Goal: Task Accomplishment & Management: Use online tool/utility

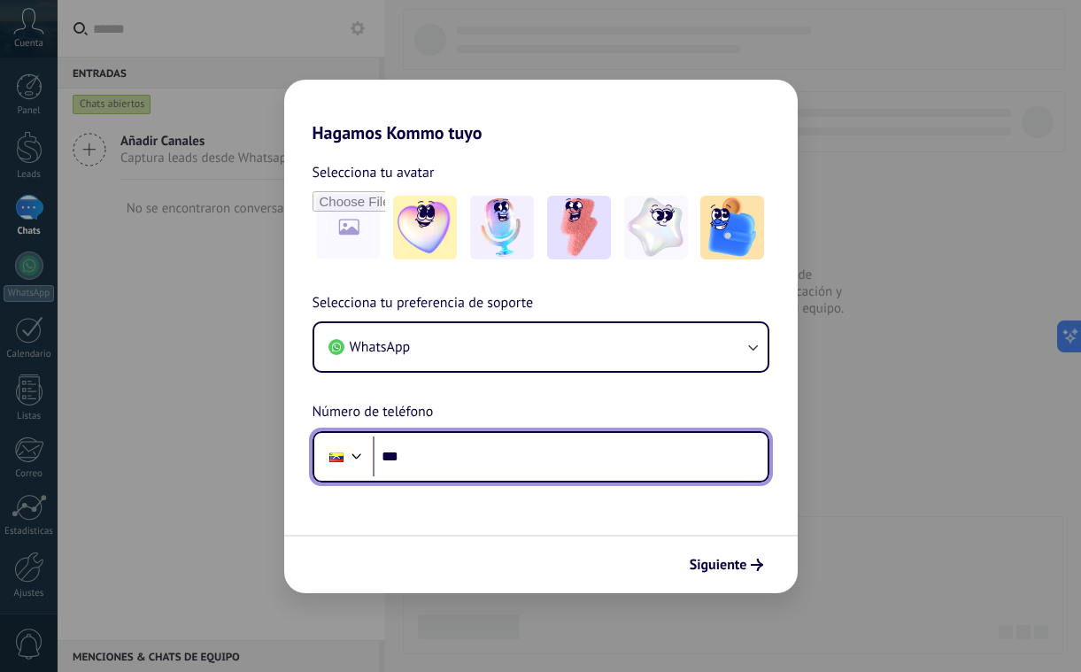
click at [357, 459] on div at bounding box center [356, 454] width 21 height 21
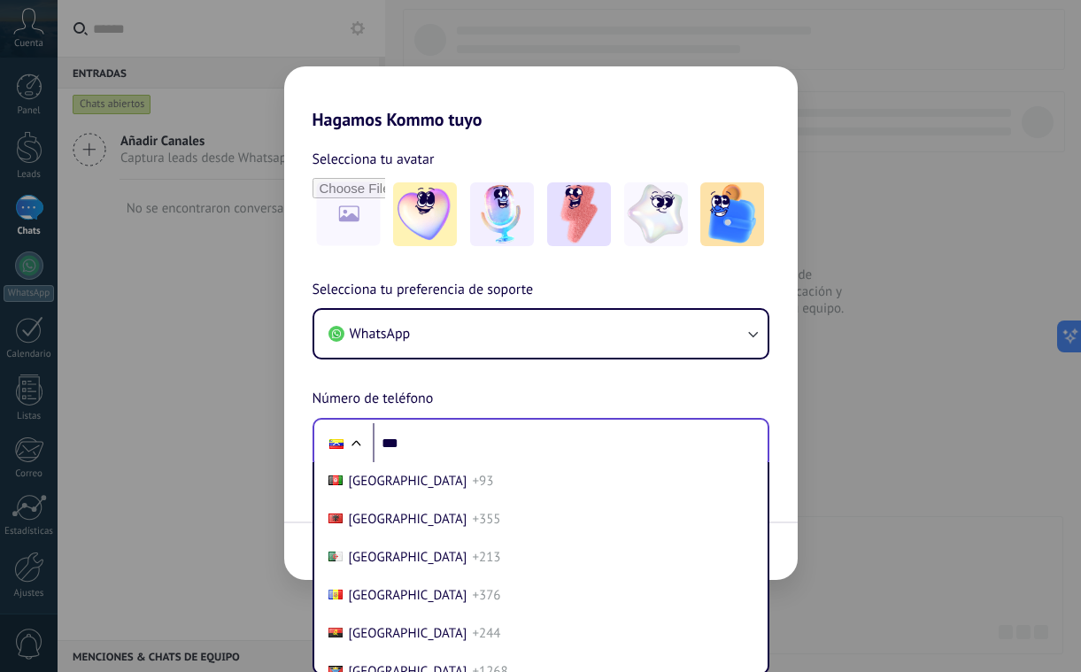
scroll to position [7761, 0]
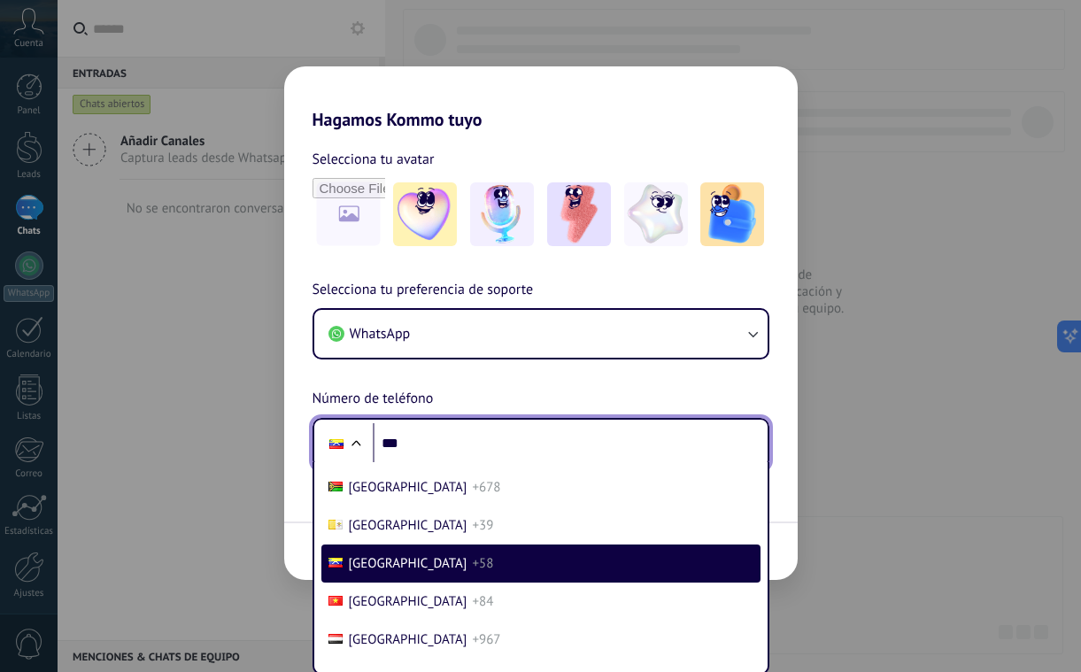
click at [417, 442] on input "***" at bounding box center [570, 443] width 395 height 41
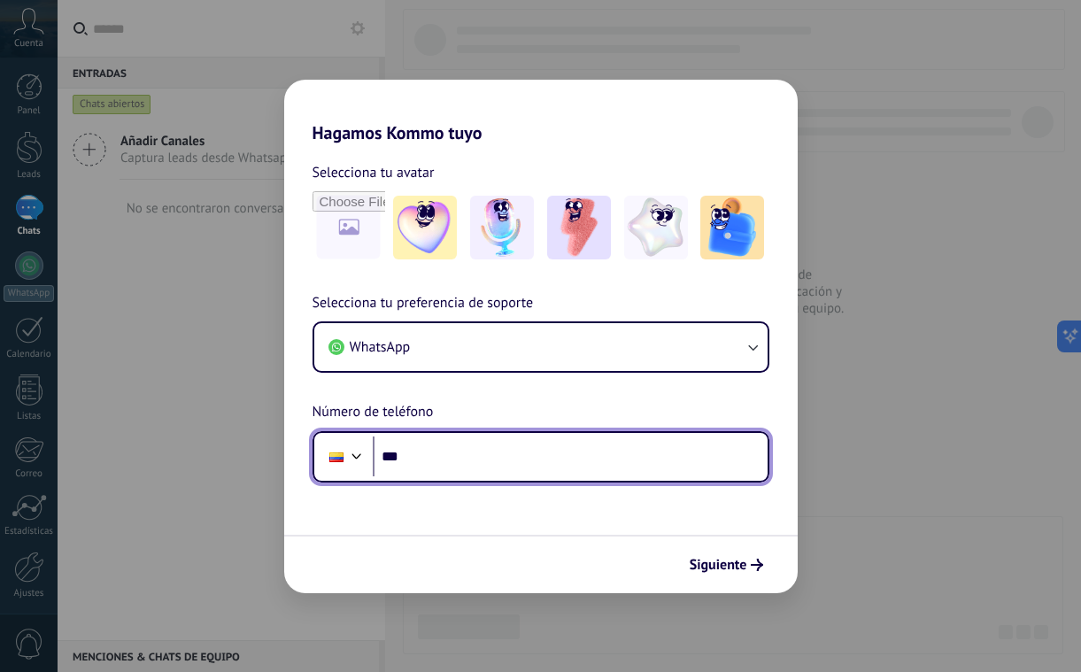
click at [506, 443] on input "***" at bounding box center [570, 457] width 395 height 41
click at [478, 446] on input "***" at bounding box center [570, 457] width 395 height 41
type input "**********"
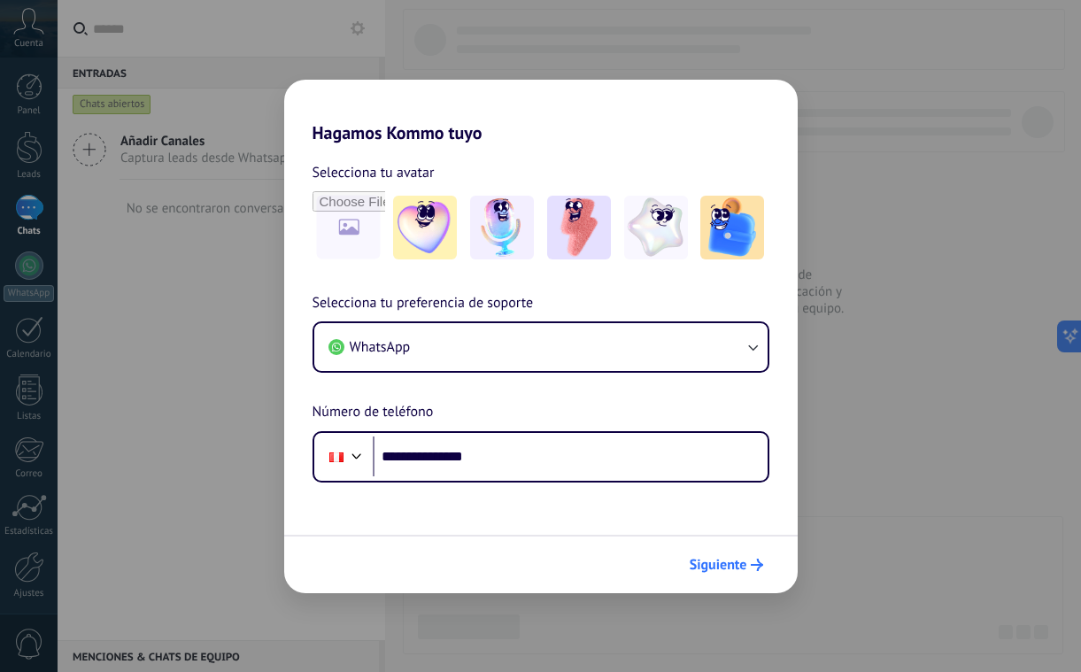
click at [720, 559] on span "Siguiente" at bounding box center [719, 565] width 58 height 12
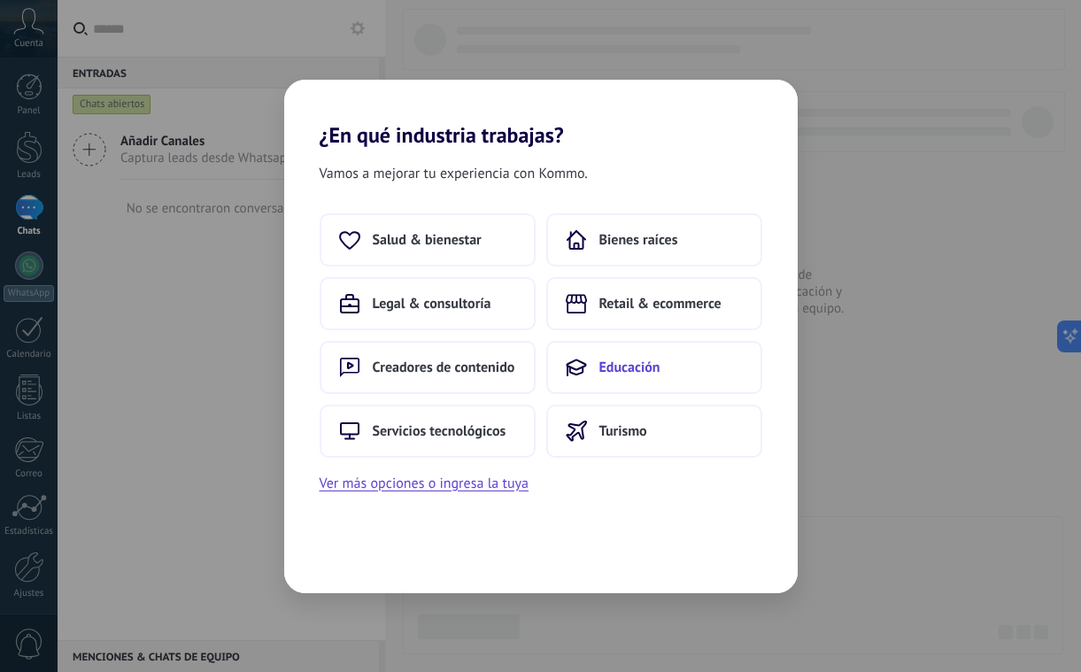
click at [597, 377] on button "Educación" at bounding box center [654, 367] width 216 height 53
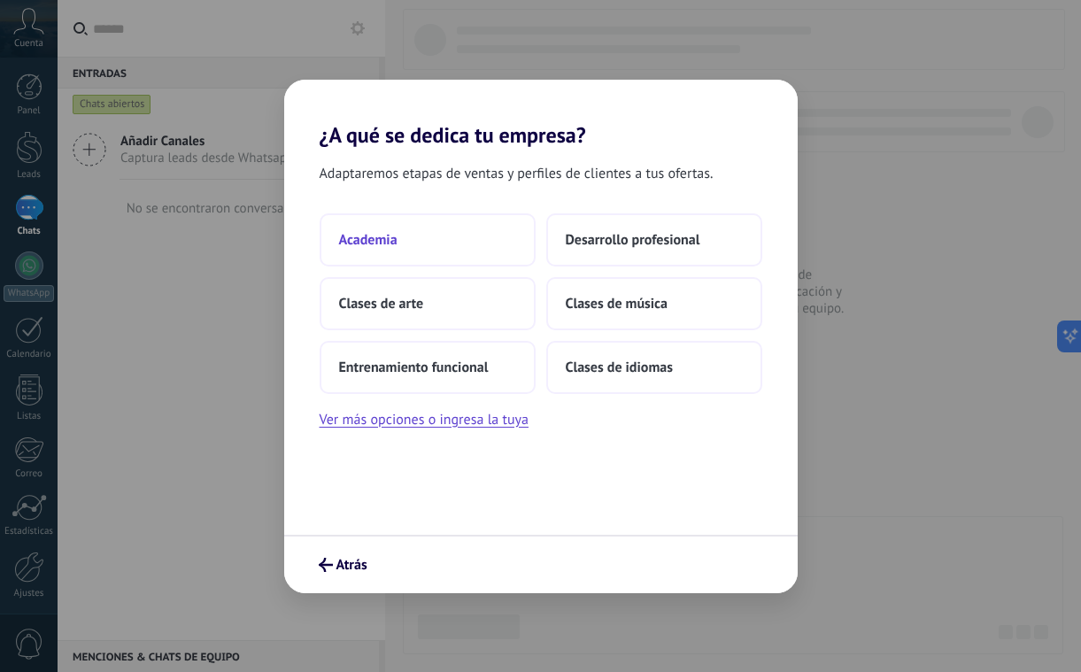
click at [382, 238] on span "Academia" at bounding box center [368, 240] width 58 height 18
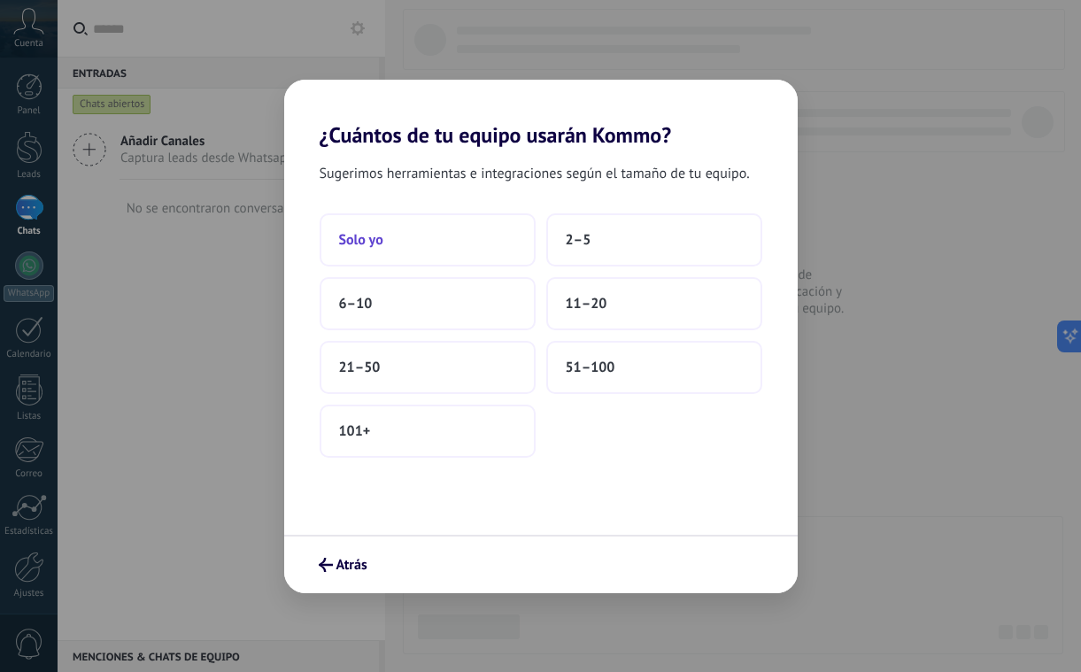
click at [437, 242] on button "Solo yo" at bounding box center [428, 239] width 216 height 53
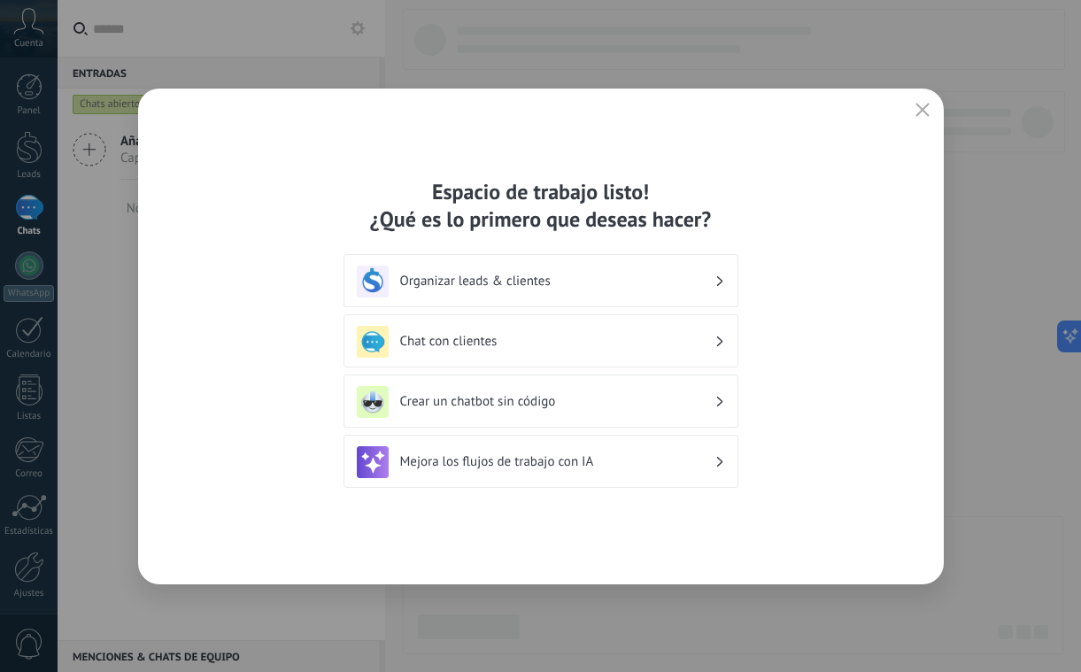
click at [921, 112] on use "button" at bounding box center [922, 109] width 13 height 13
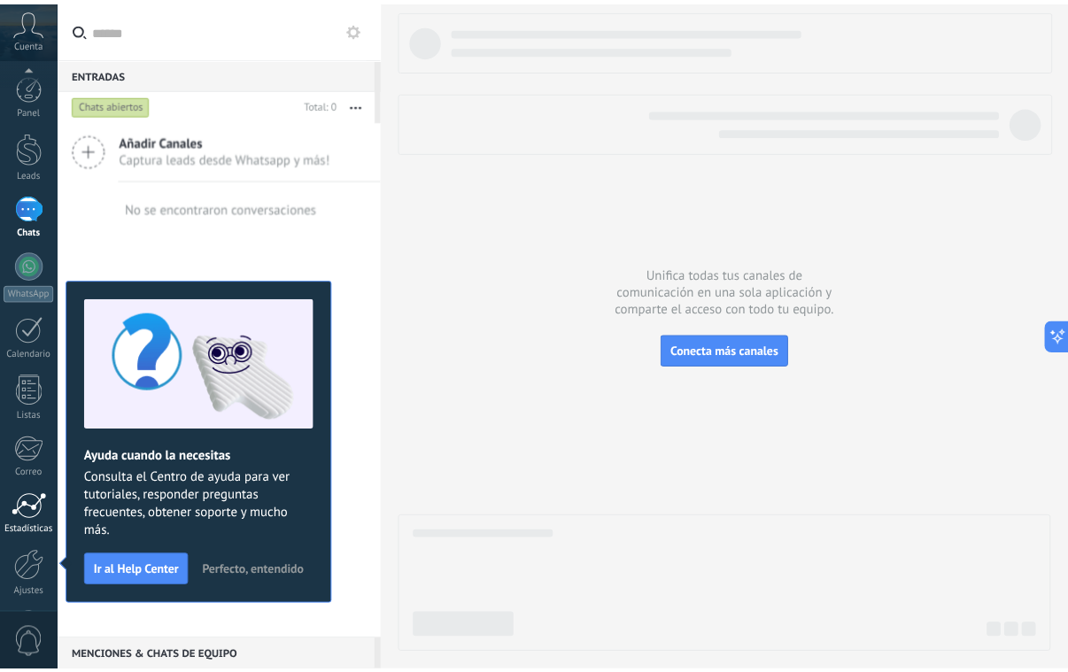
scroll to position [65, 0]
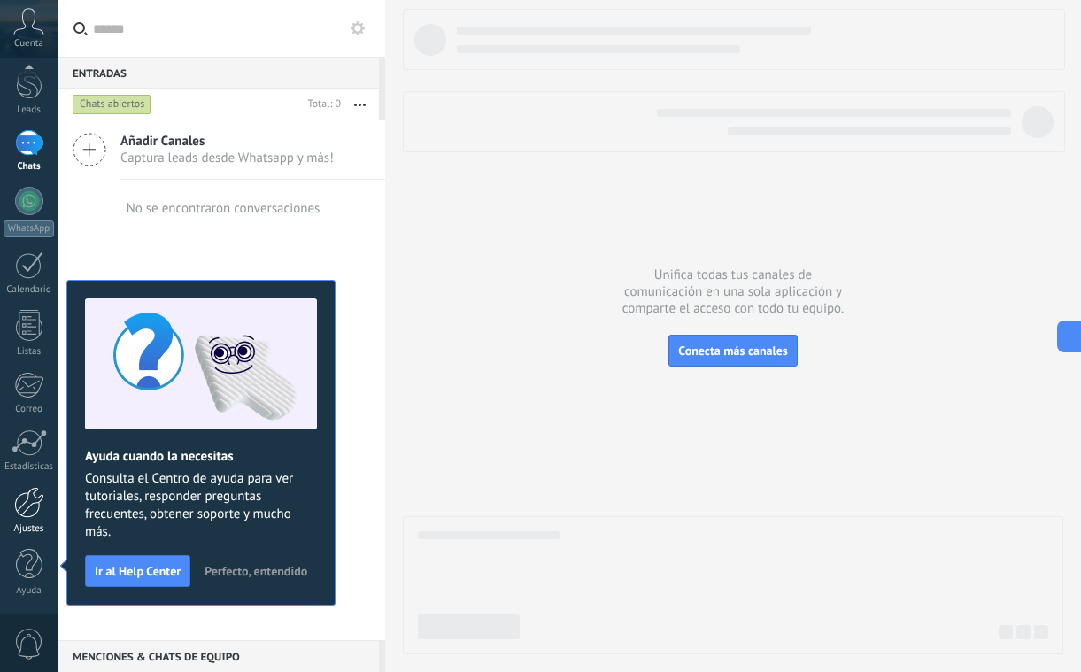
click at [8, 498] on link "Ajustes" at bounding box center [29, 511] width 58 height 48
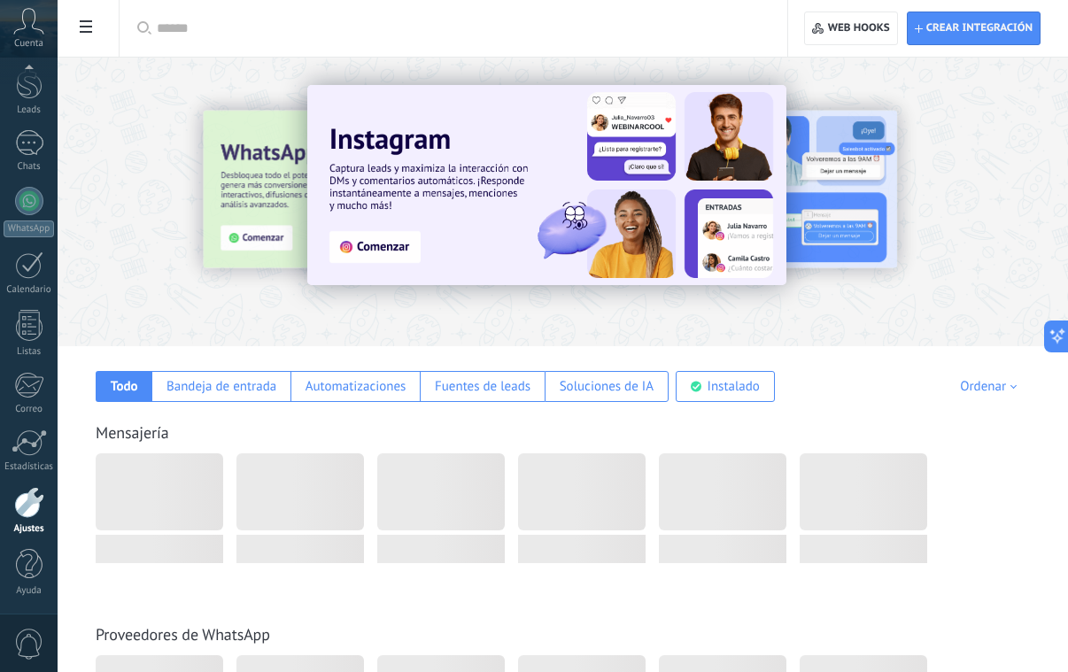
click at [864, 367] on div "Todo Bandeja de entrada Automatizaciones Fuentes de leads Soluciones de IA Inst…" at bounding box center [562, 374] width 975 height 56
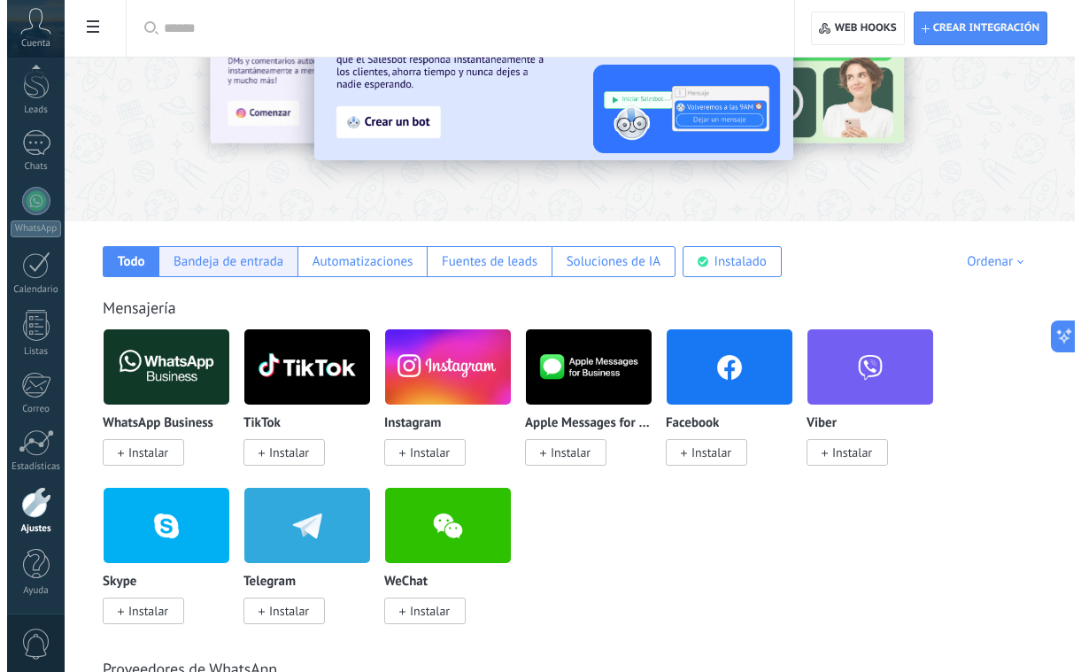
scroll to position [126, 0]
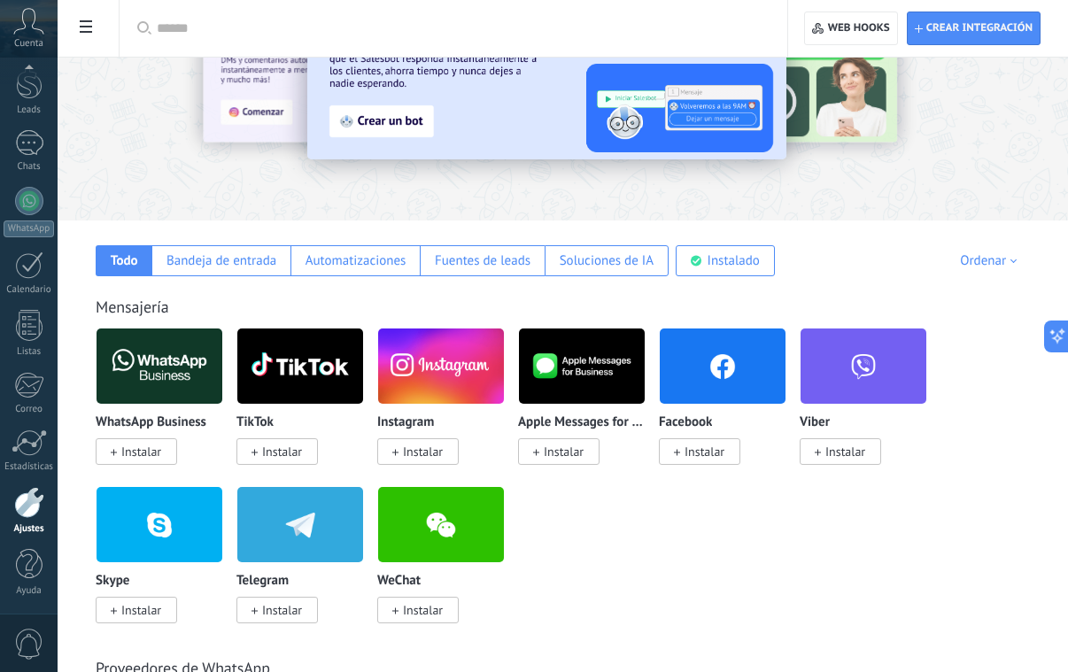
click at [93, 23] on span at bounding box center [86, 29] width 30 height 35
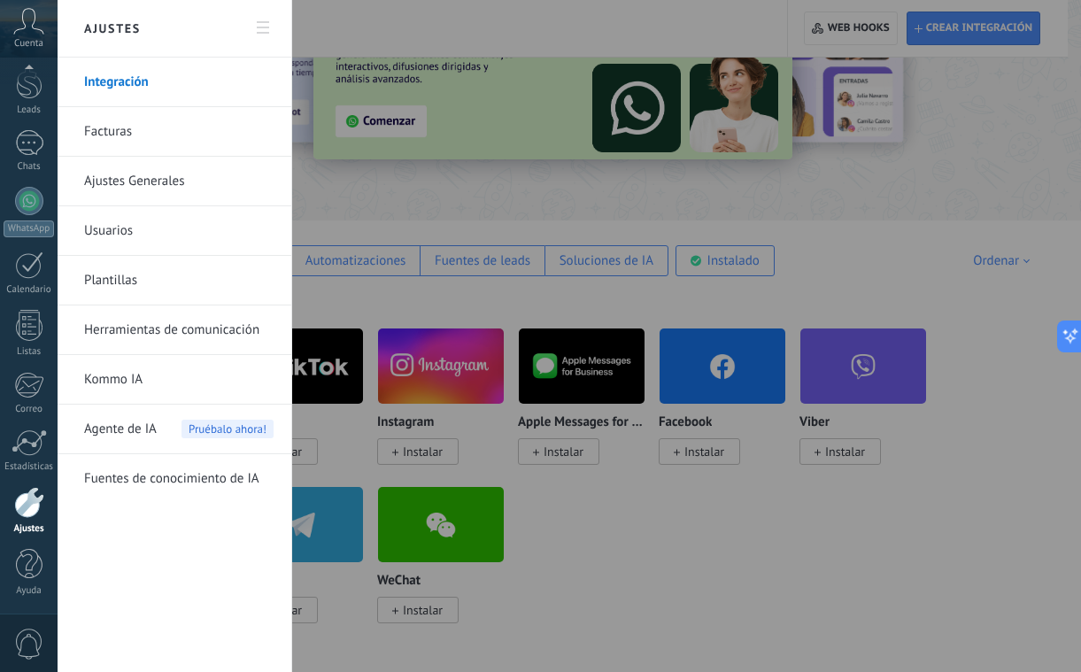
click at [149, 332] on link "Herramientas de comunicación" at bounding box center [178, 330] width 189 height 50
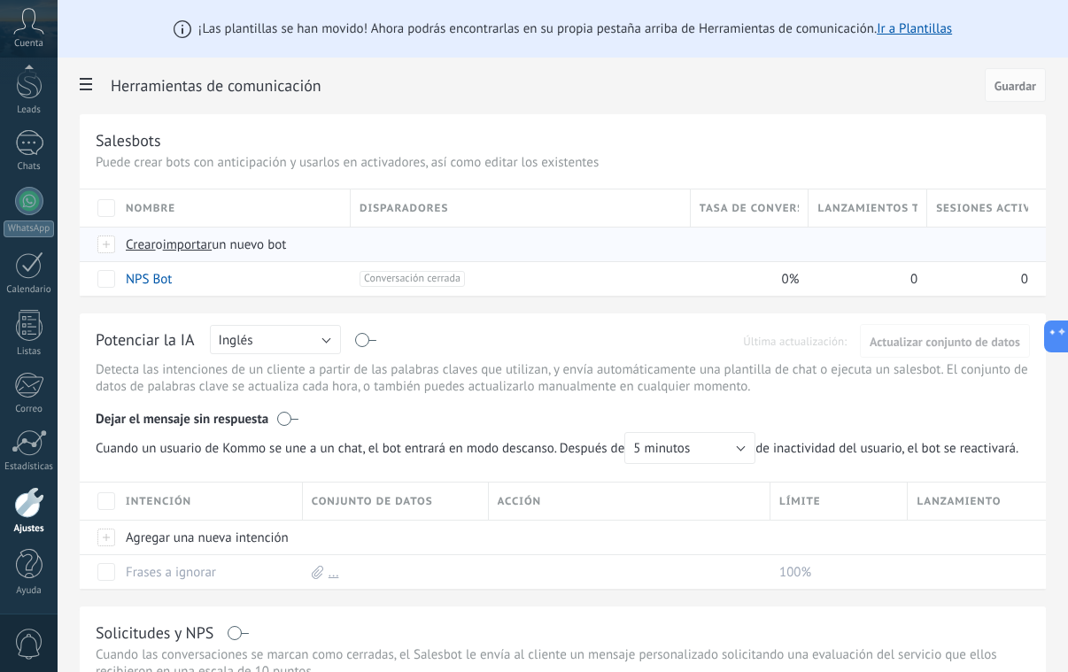
click at [144, 251] on span "Crear" at bounding box center [141, 244] width 30 height 17
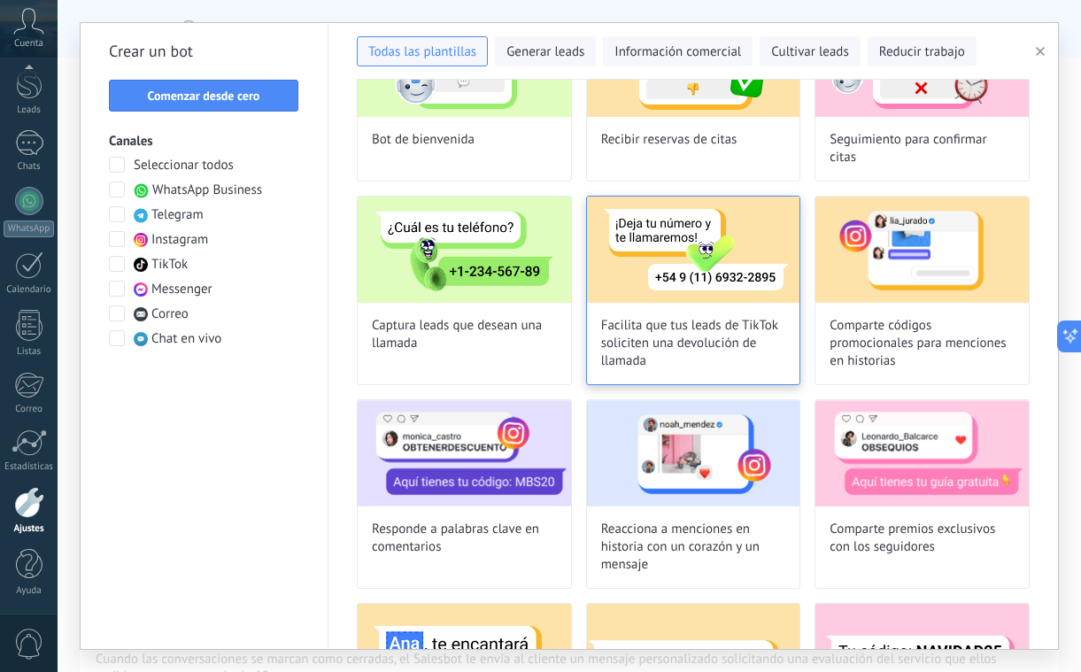
scroll to position [170, 0]
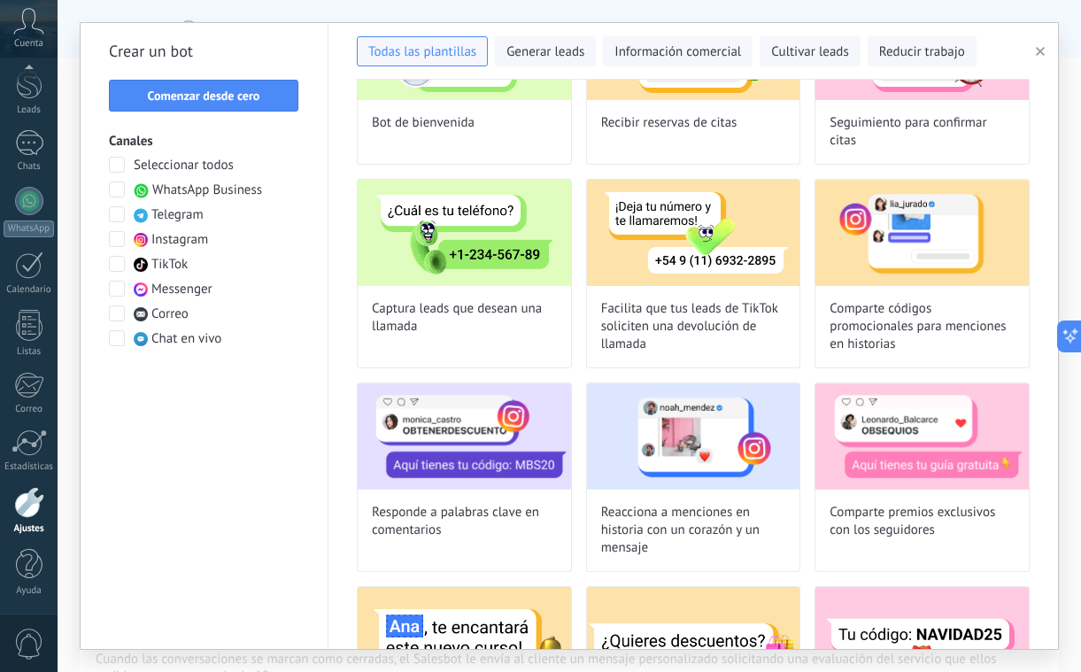
click at [120, 194] on span at bounding box center [117, 190] width 16 height 16
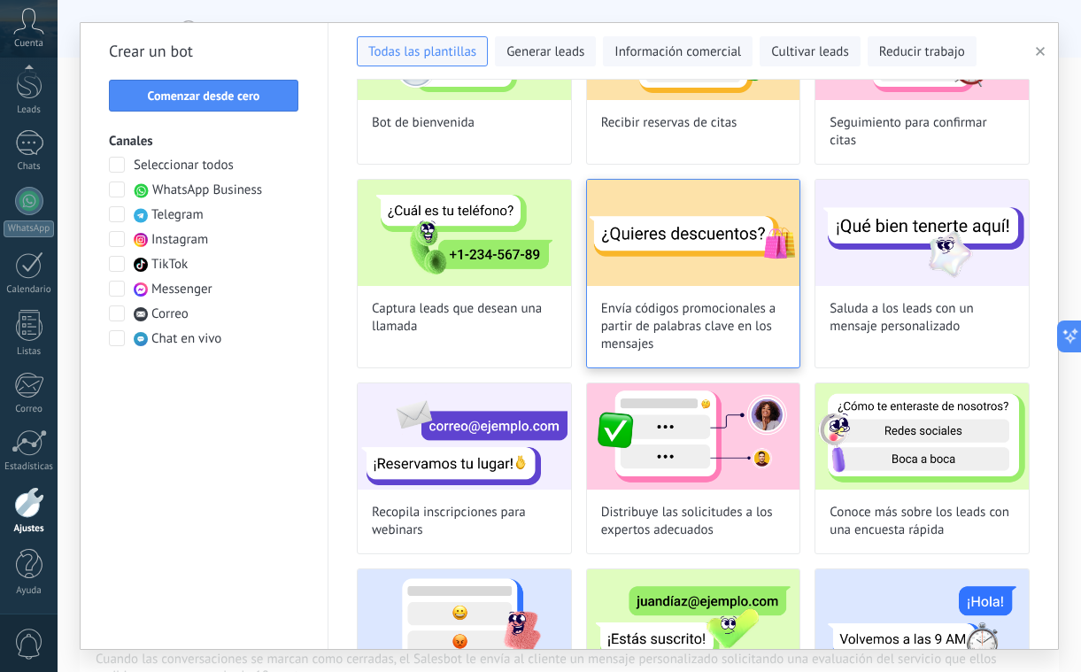
scroll to position [0, 0]
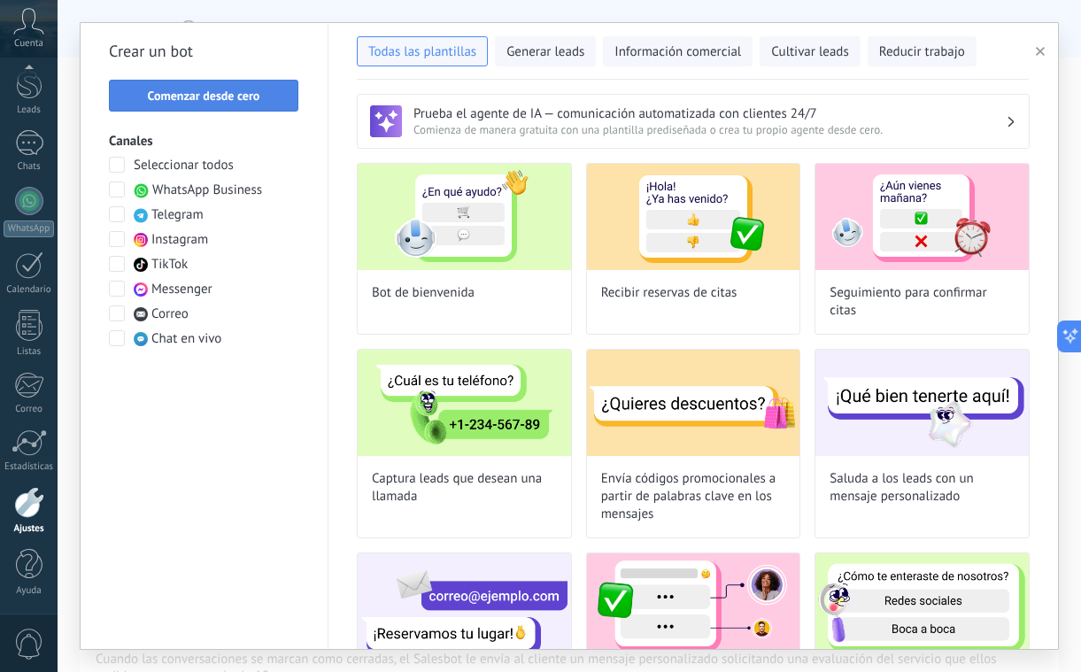
click at [190, 106] on button "Comenzar desde cero" at bounding box center [203, 96] width 189 height 32
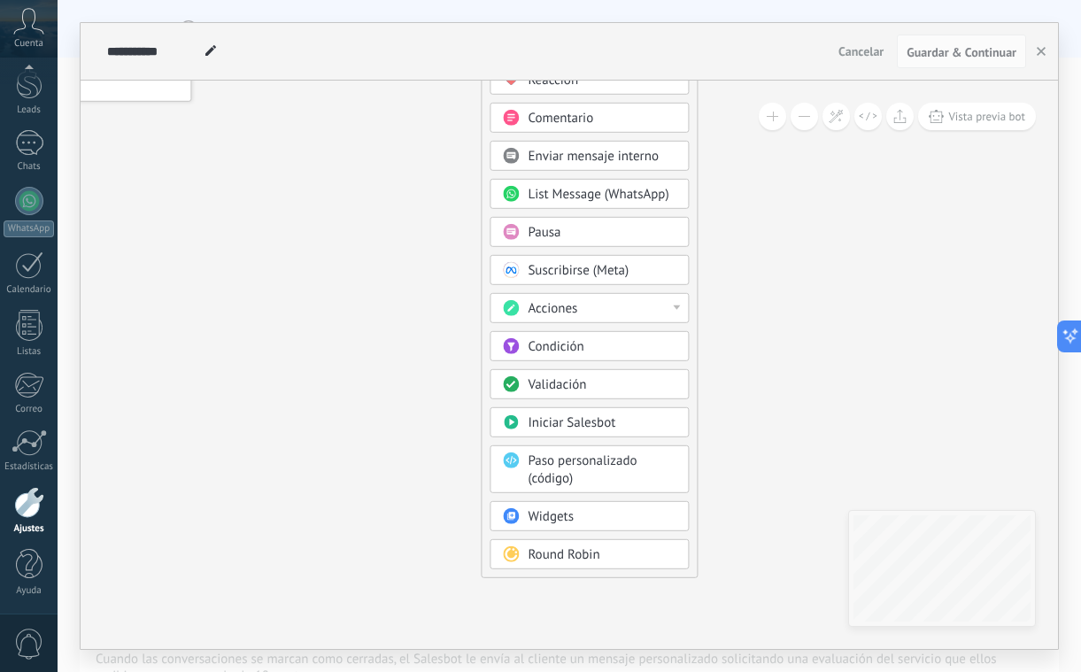
click at [557, 350] on span "Condición" at bounding box center [556, 346] width 56 height 17
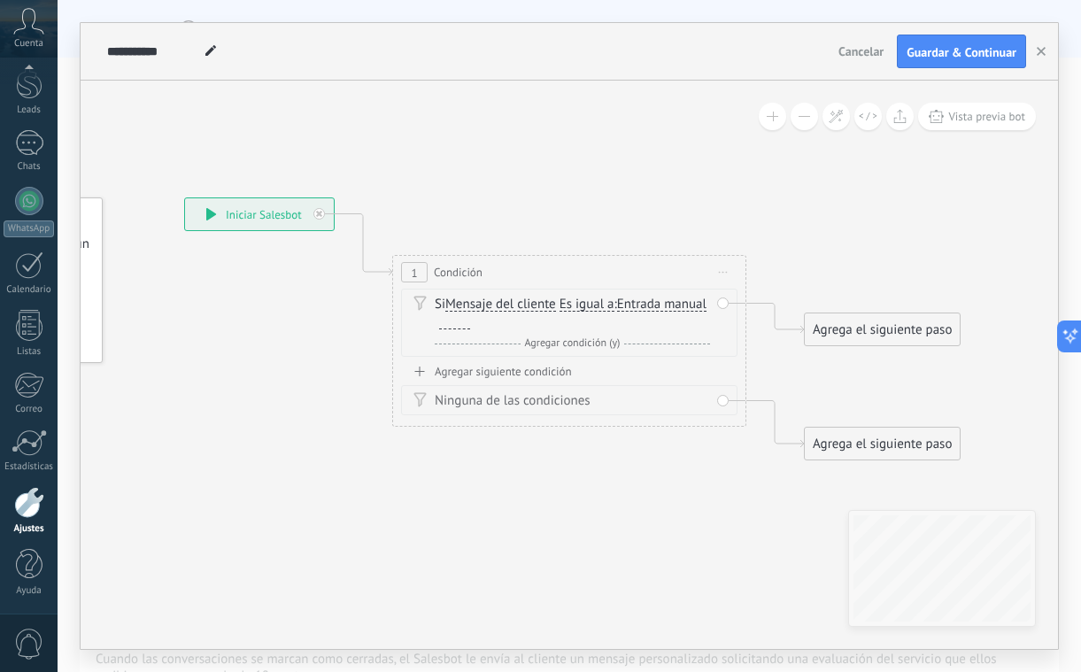
click at [470, 323] on div at bounding box center [454, 322] width 31 height 14
paste div
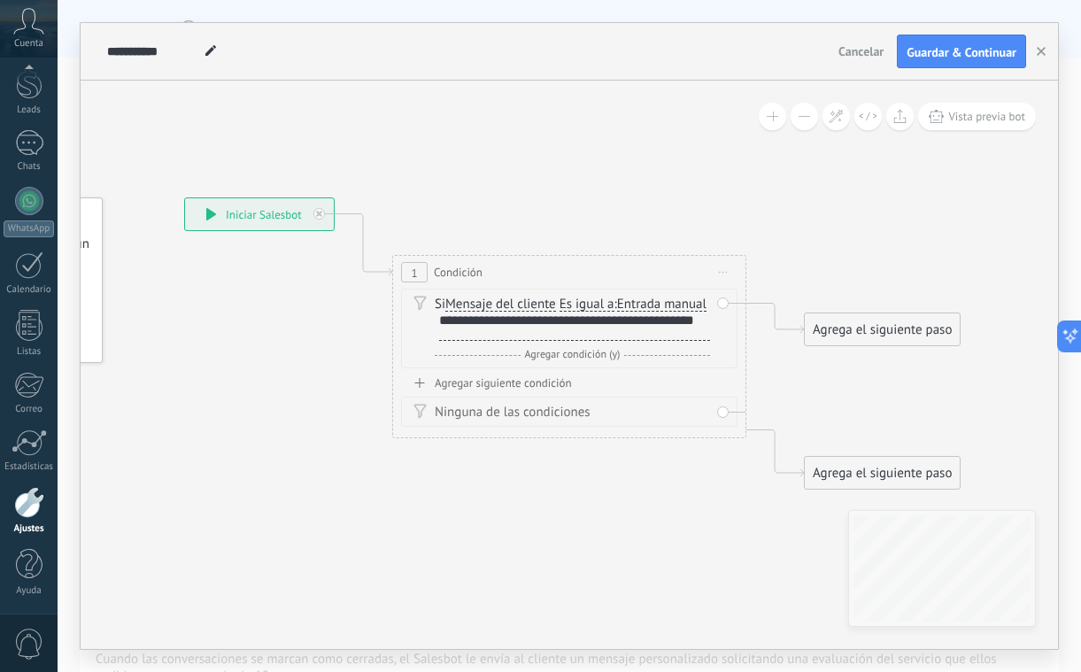
click at [590, 308] on span "Es igual a" at bounding box center [587, 305] width 55 height 14
click at [590, 308] on button "Es igual a" at bounding box center [661, 305] width 221 height 32
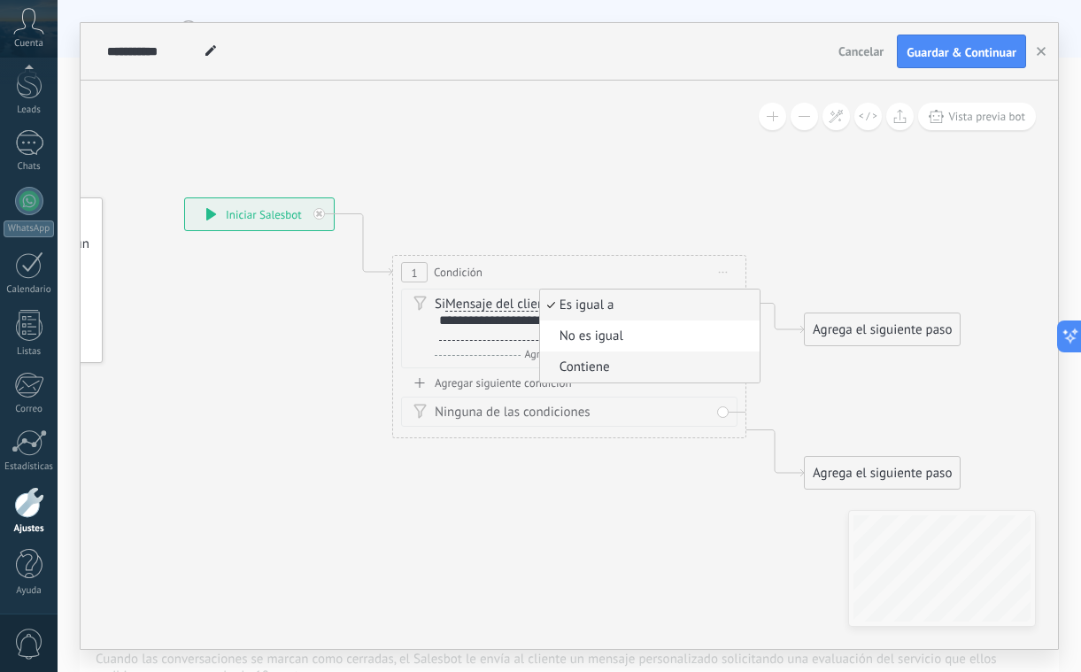
click at [584, 366] on span "Contiene" at bounding box center [647, 368] width 214 height 18
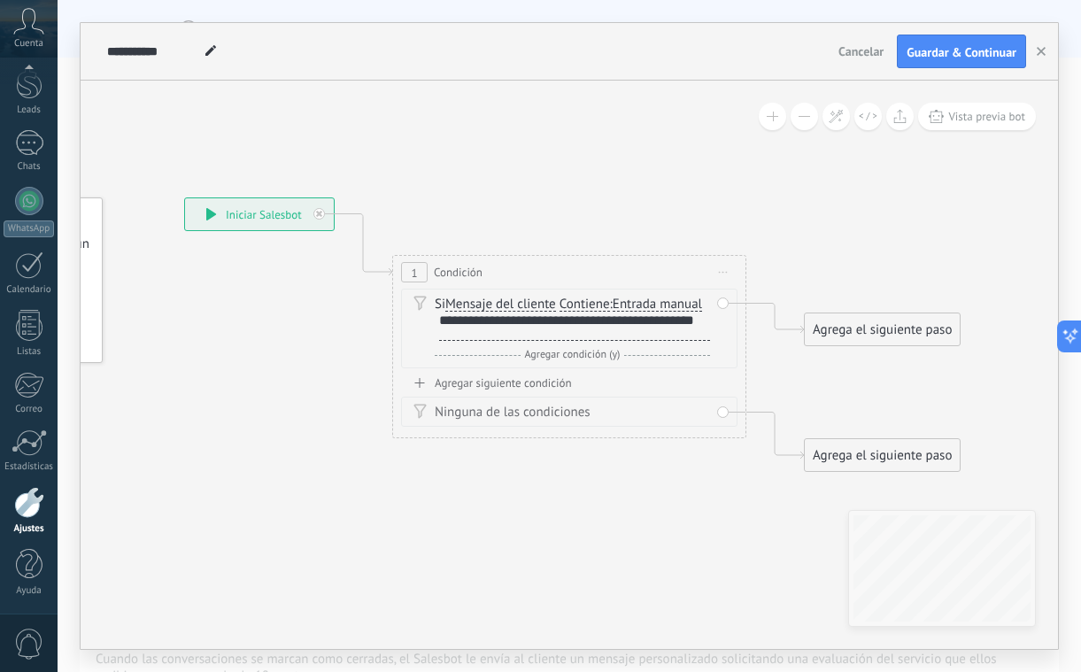
click at [500, 378] on div "Agregar siguiente condición" at bounding box center [569, 382] width 336 height 15
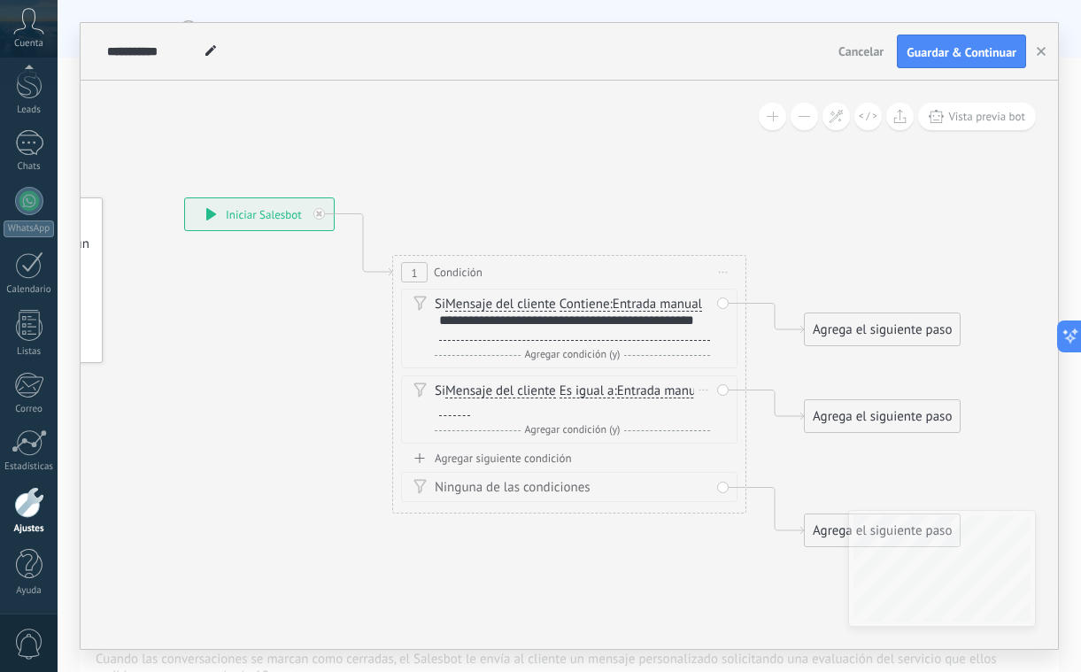
click at [590, 390] on span "Es igual a" at bounding box center [587, 391] width 55 height 14
click at [590, 390] on button "Es igual a" at bounding box center [661, 391] width 221 height 32
click at [586, 451] on span "Contiene" at bounding box center [647, 454] width 214 height 18
click at [456, 406] on div at bounding box center [454, 409] width 31 height 14
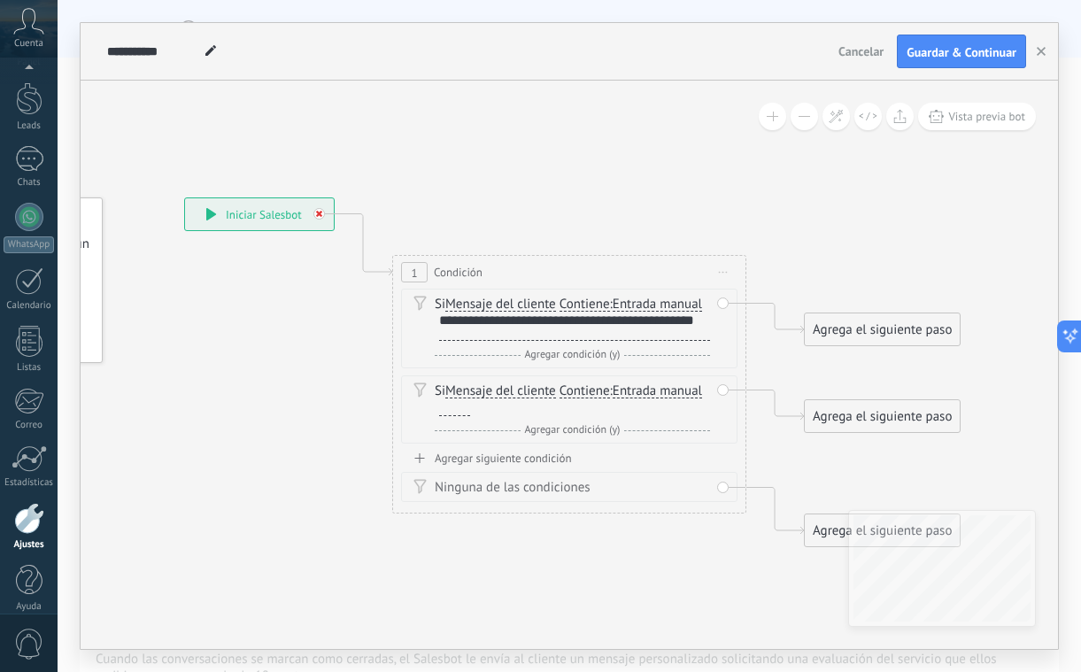
scroll to position [65, 0]
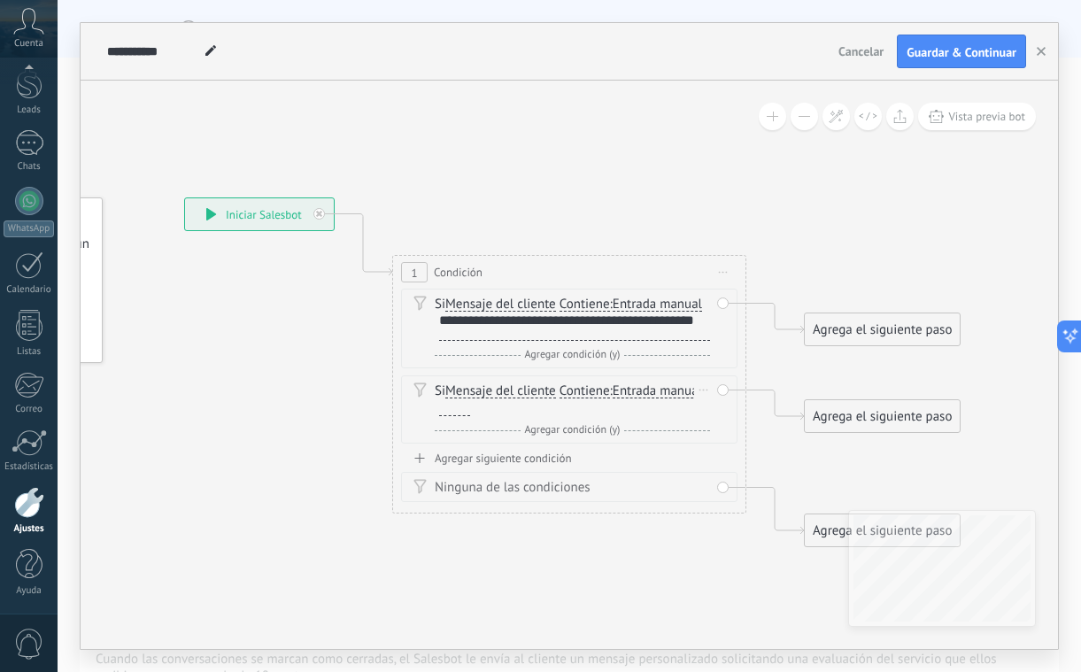
paste div
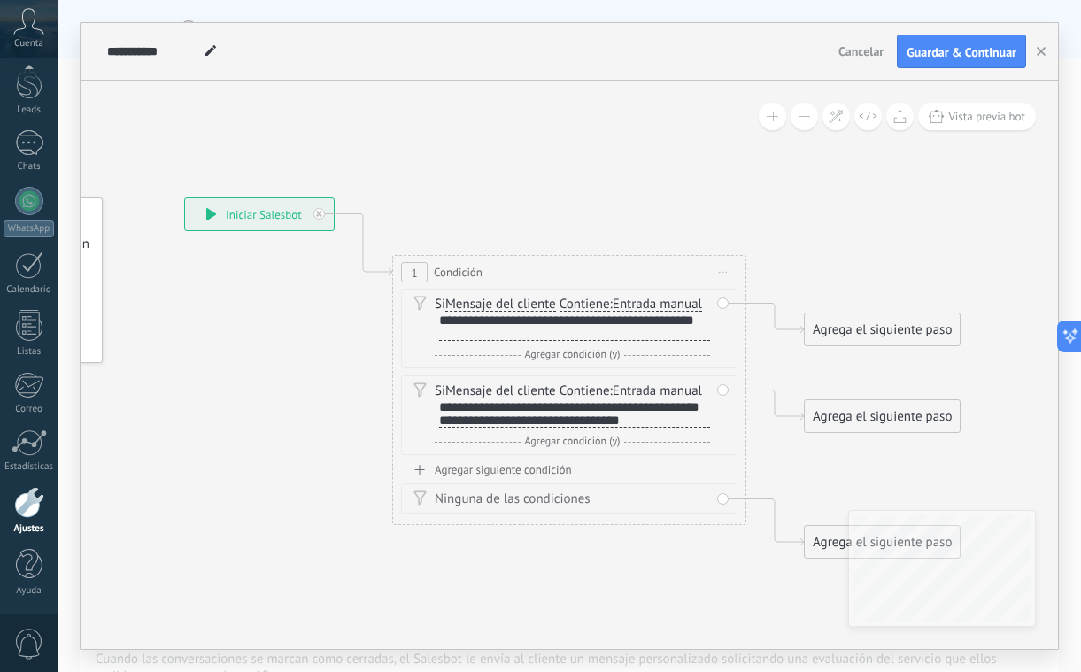
click at [482, 468] on div "Agregar siguiente condición" at bounding box center [569, 469] width 336 height 15
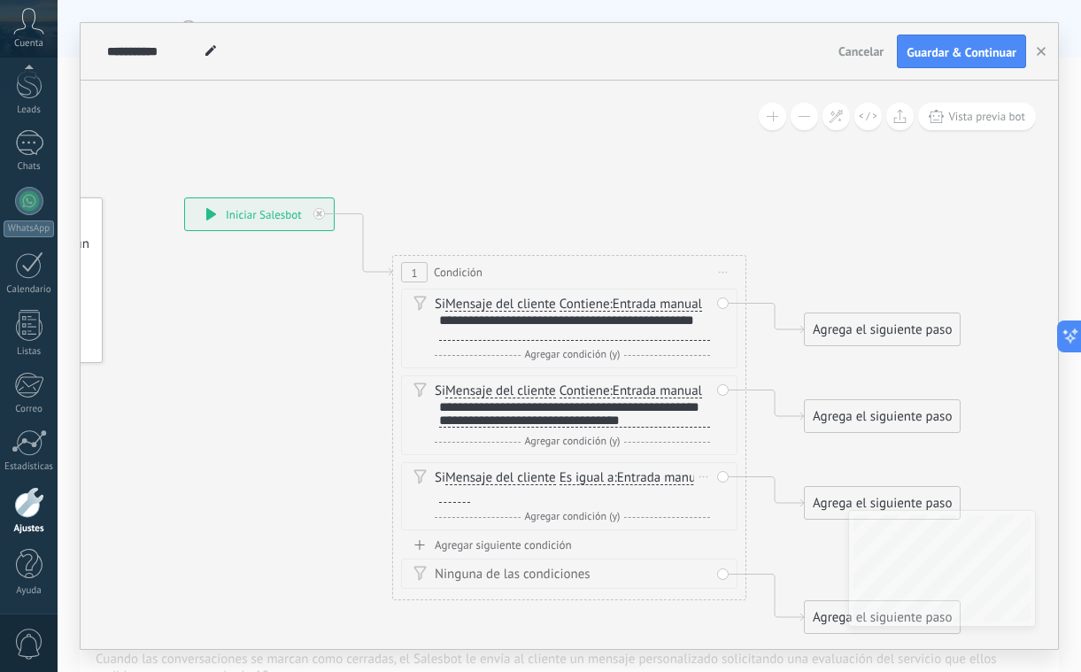
click at [470, 494] on div at bounding box center [454, 496] width 31 height 14
click at [703, 469] on div "Borrar" at bounding box center [703, 477] width 19 height 26
click at [721, 507] on div "Borrar" at bounding box center [731, 502] width 79 height 30
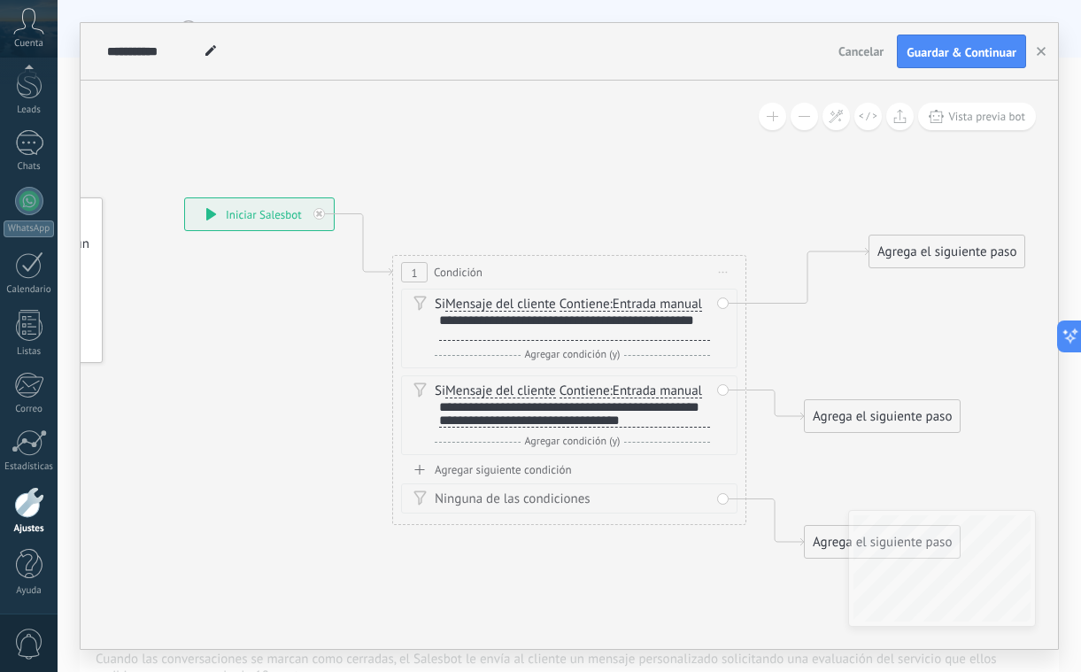
drag, startPoint x: 860, startPoint y: 332, endPoint x: 925, endPoint y: 252, distance: 103.2
click at [925, 252] on div "Agrega el siguiente paso" at bounding box center [947, 251] width 155 height 29
drag, startPoint x: 874, startPoint y: 414, endPoint x: 945, endPoint y: 337, distance: 104.0
click at [944, 317] on div "Agrega el siguiente paso" at bounding box center [947, 302] width 155 height 29
click at [932, 251] on div "Agrega el siguiente paso" at bounding box center [947, 250] width 155 height 29
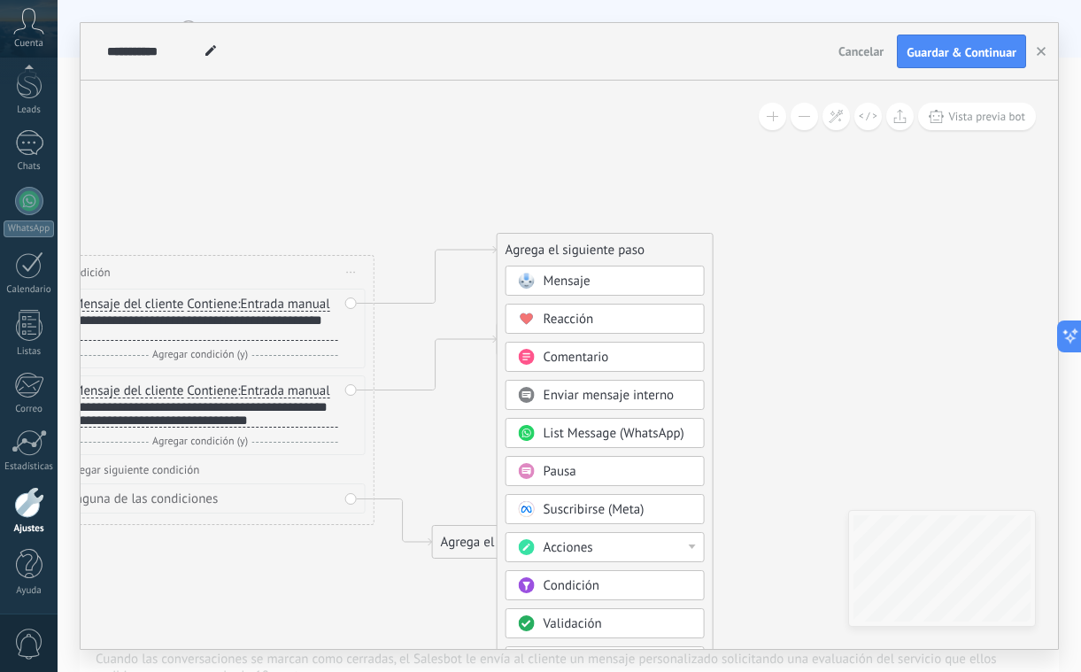
click at [595, 473] on div "Pausa" at bounding box center [618, 472] width 149 height 18
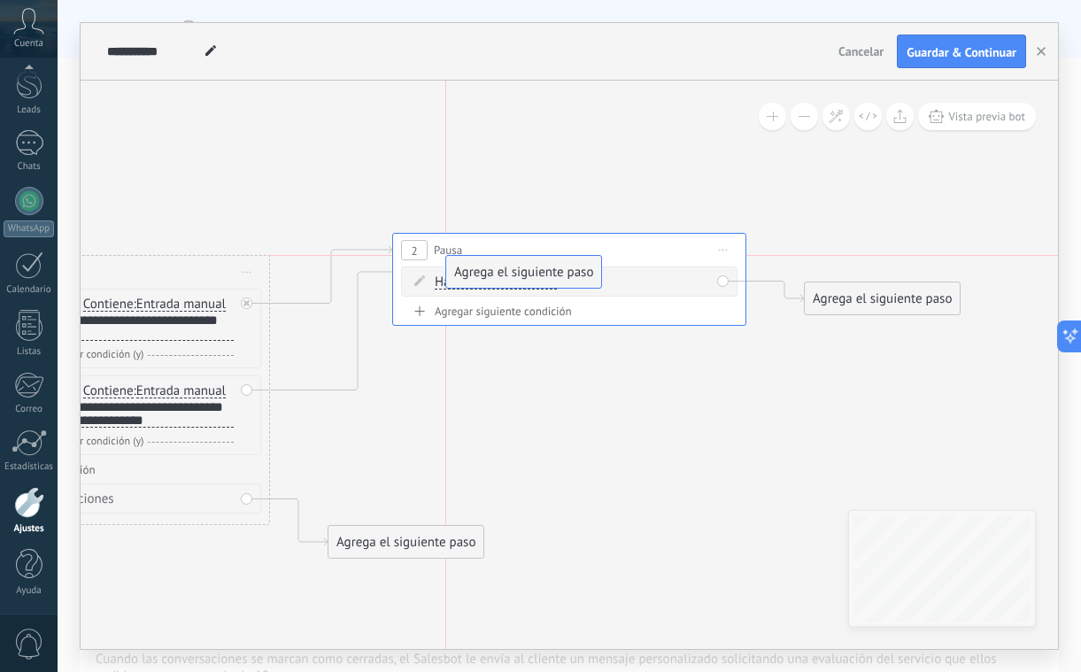
drag, startPoint x: 453, startPoint y: 352, endPoint x: 514, endPoint y: 274, distance: 99.7
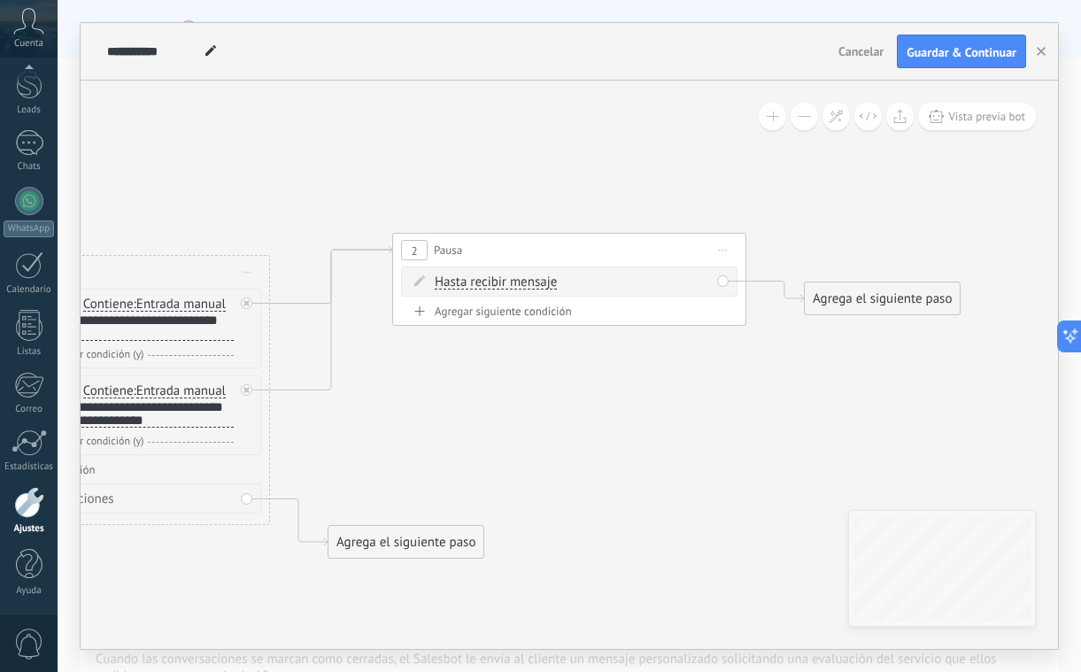
click at [547, 287] on span "Hasta recibir mensaje" at bounding box center [496, 282] width 122 height 14
click at [547, 287] on button "Hasta recibir mensaje" at bounding box center [536, 283] width 221 height 32
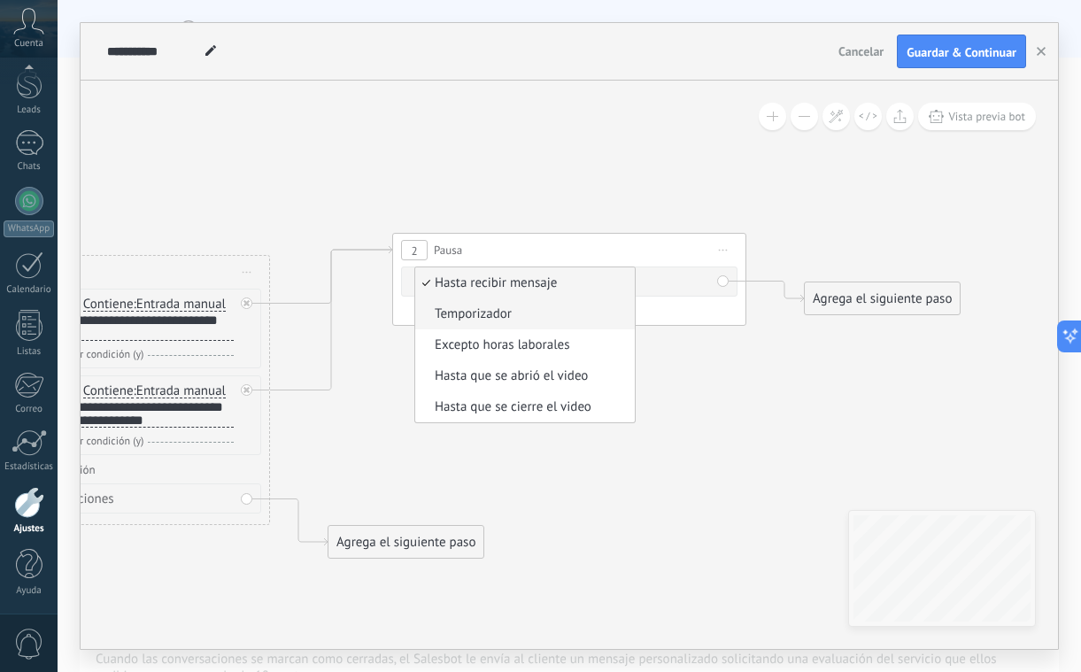
click at [520, 319] on span "Temporizador" at bounding box center [522, 314] width 214 height 18
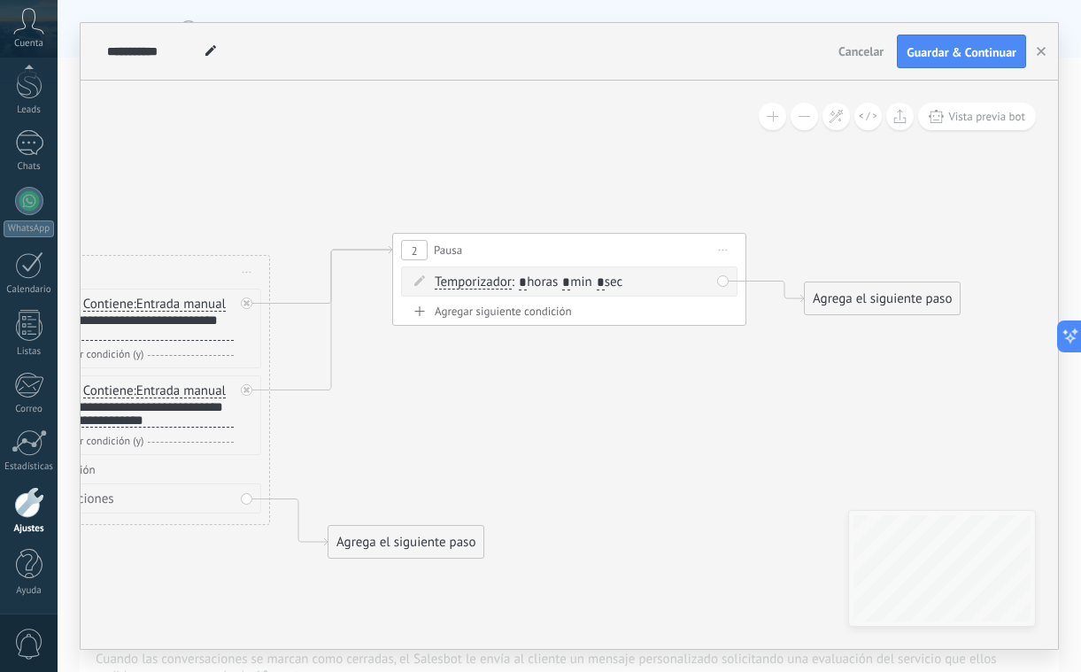
click at [583, 284] on span ": * horas * min * sec" at bounding box center [567, 282] width 111 height 17
click at [570, 284] on input "*" at bounding box center [566, 283] width 8 height 14
type input "*"
click at [605, 283] on input "*" at bounding box center [601, 283] width 8 height 14
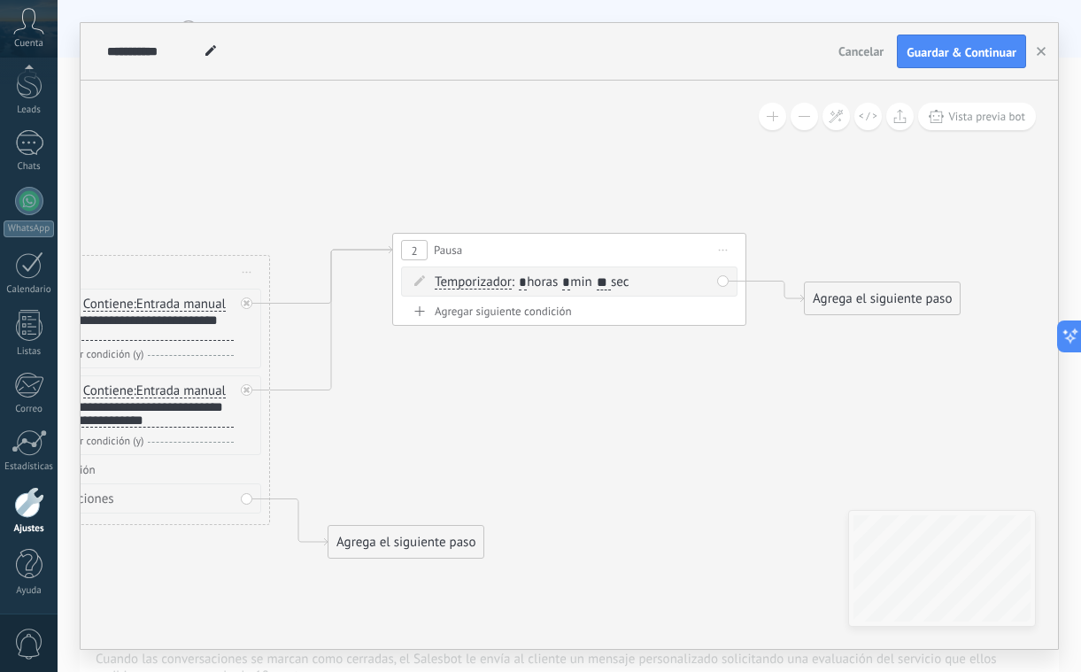
click at [638, 354] on icon at bounding box center [304, 379] width 2078 height 1248
drag, startPoint x: 882, startPoint y: 299, endPoint x: 528, endPoint y: 373, distance: 361.7
click at [528, 373] on div "Agrega el siguiente paso" at bounding box center [491, 360] width 155 height 29
click at [611, 287] on input "**" at bounding box center [604, 283] width 14 height 14
type input "*"
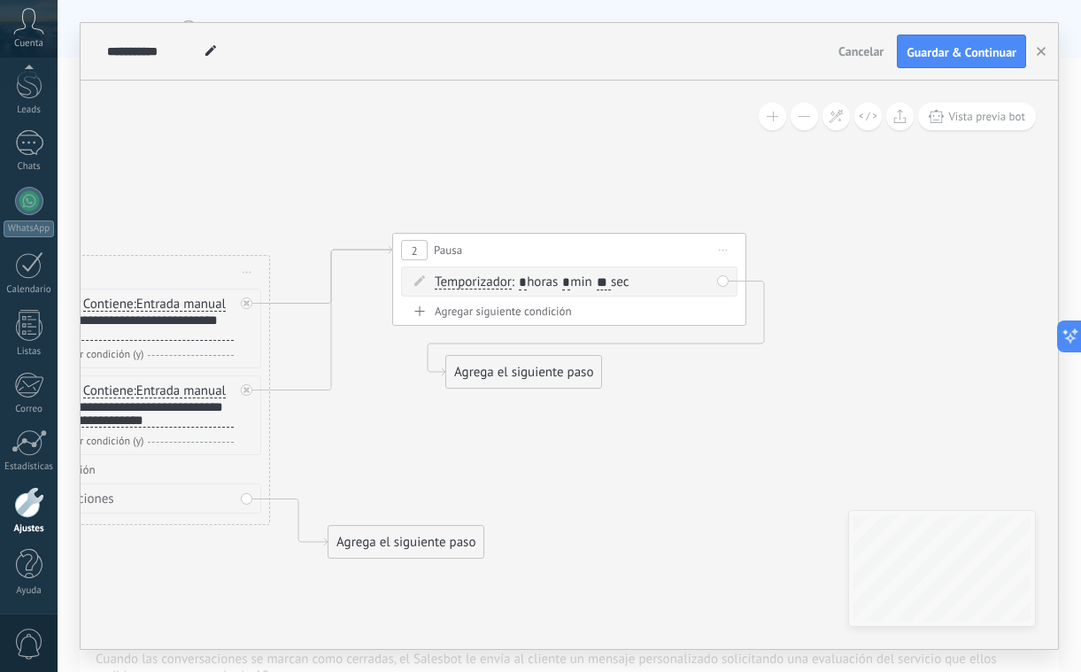
click at [597, 238] on div "2 Pausa ***** Iniciar vista previa aquí Cambiar nombre Duplicar Borrar" at bounding box center [569, 250] width 352 height 33
click at [611, 284] on input "**" at bounding box center [604, 283] width 14 height 14
type input "*"
type input "**"
click at [615, 314] on div "Agregar siguiente condición" at bounding box center [569, 311] width 336 height 15
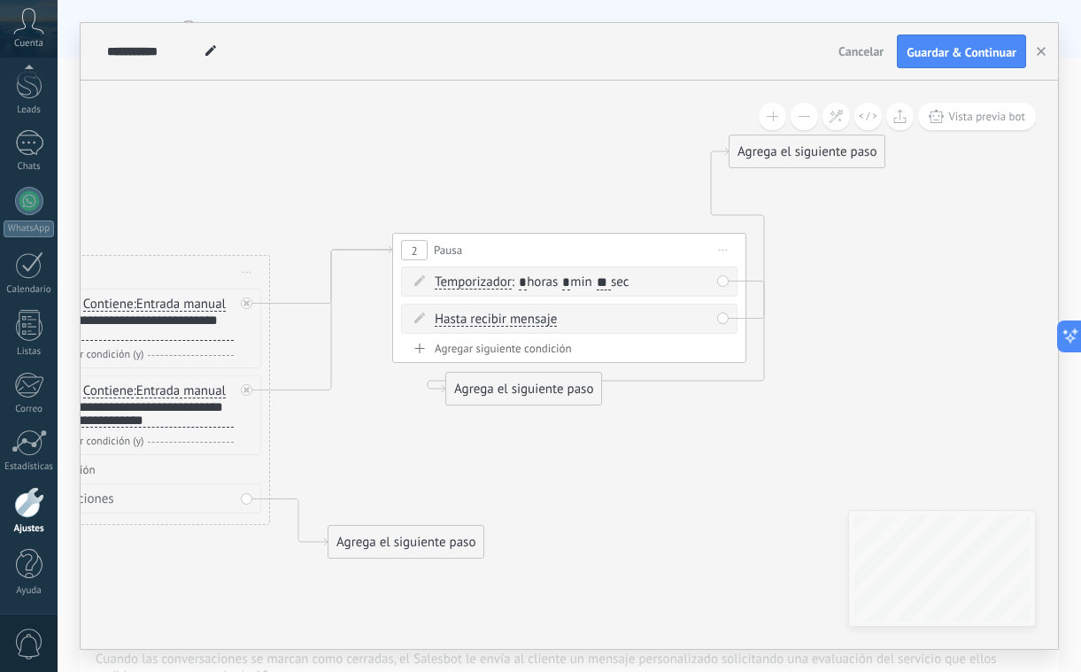
drag, startPoint x: 849, startPoint y: 329, endPoint x: 769, endPoint y: 148, distance: 197.8
click at [769, 148] on div "Agrega el siguiente paso" at bounding box center [807, 151] width 155 height 29
drag, startPoint x: 506, startPoint y: 399, endPoint x: 540, endPoint y: 454, distance: 64.4
click at [537, 454] on div "Agrega el siguiente paso" at bounding box center [538, 442] width 155 height 29
click at [570, 444] on div "Agrega el siguiente paso" at bounding box center [553, 443] width 155 height 29
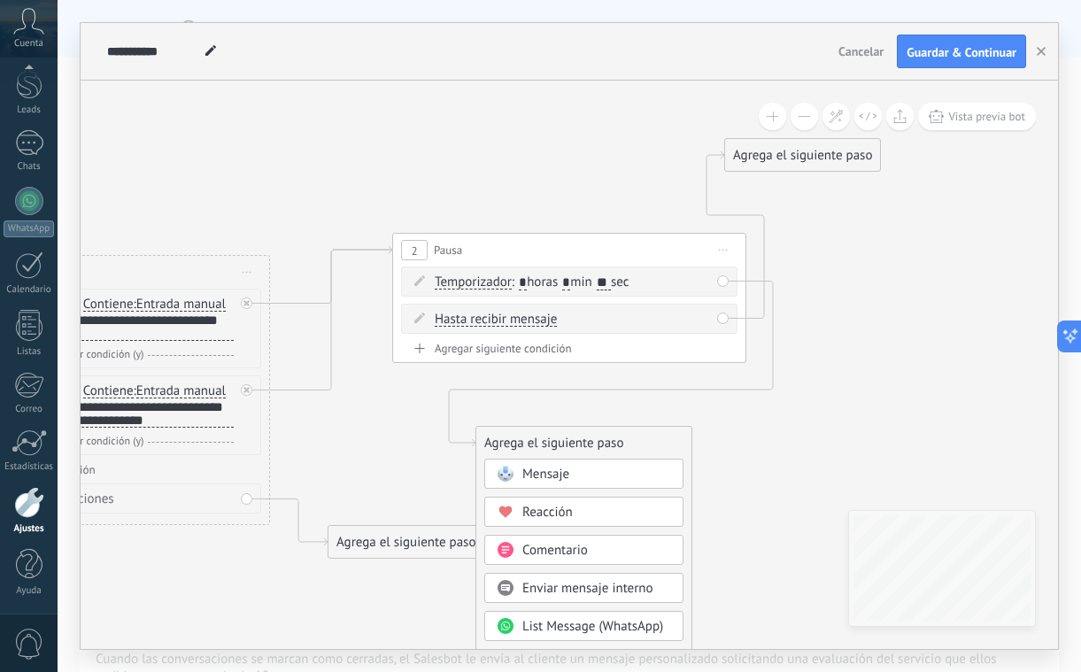
click at [567, 437] on div "Agrega el siguiente paso" at bounding box center [583, 443] width 215 height 29
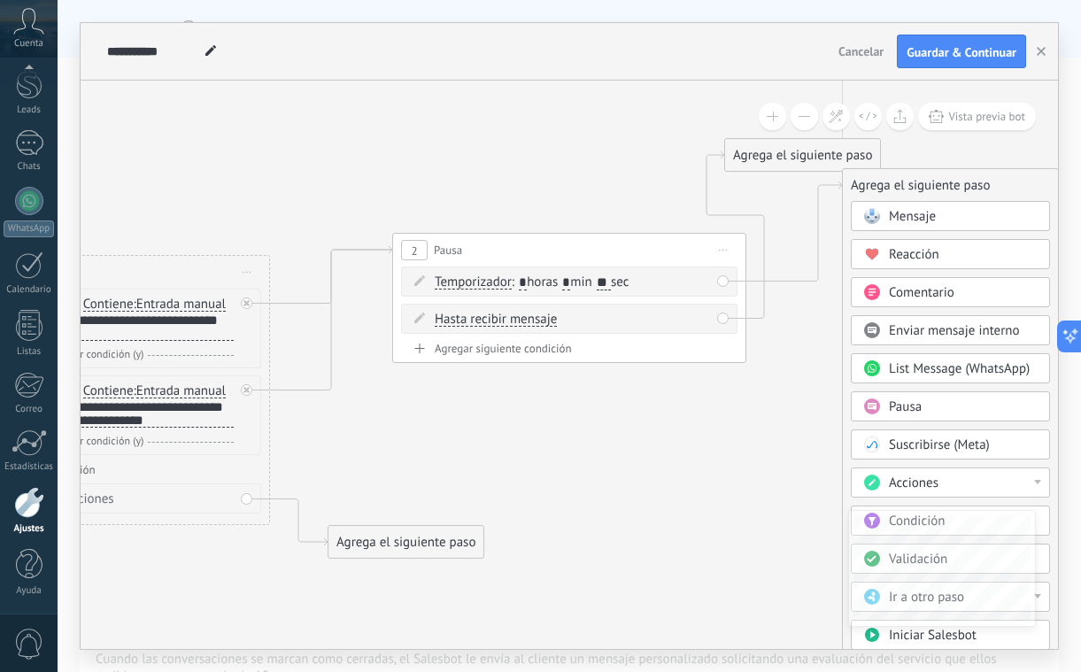
drag, startPoint x: 635, startPoint y: 437, endPoint x: 999, endPoint y: 166, distance: 454.3
click at [999, 171] on div "Agrega el siguiente paso" at bounding box center [950, 185] width 215 height 29
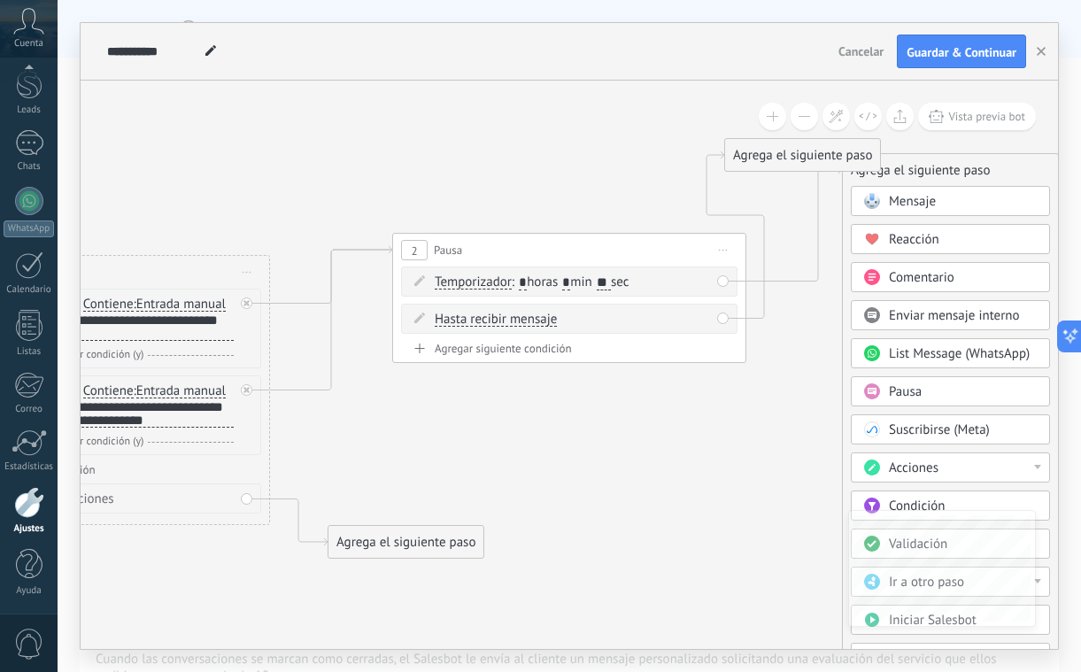
click at [802, 170] on div "Agrega el siguiente paso Mensaje Mensaje Mensaje Reacción Comentario Enviar men…" at bounding box center [802, 155] width 157 height 34
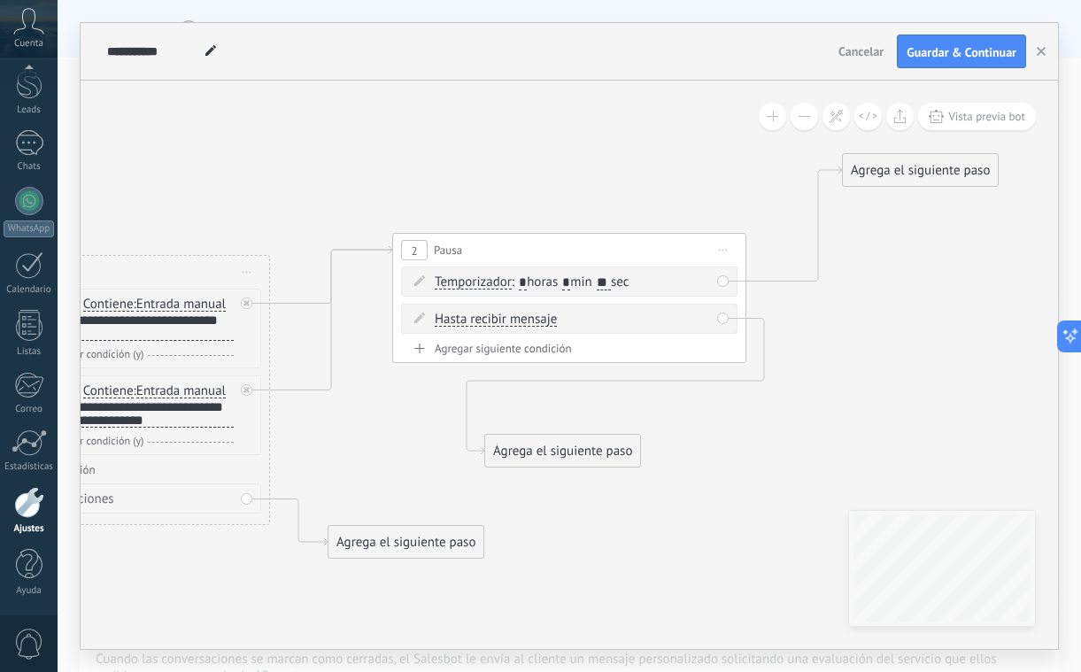
drag, startPoint x: 799, startPoint y: 160, endPoint x: 544, endPoint y: 450, distance: 385.8
click at [544, 450] on div "Agrega el siguiente paso" at bounding box center [562, 451] width 155 height 29
click at [865, 168] on div "Agrega el siguiente paso" at bounding box center [920, 170] width 155 height 29
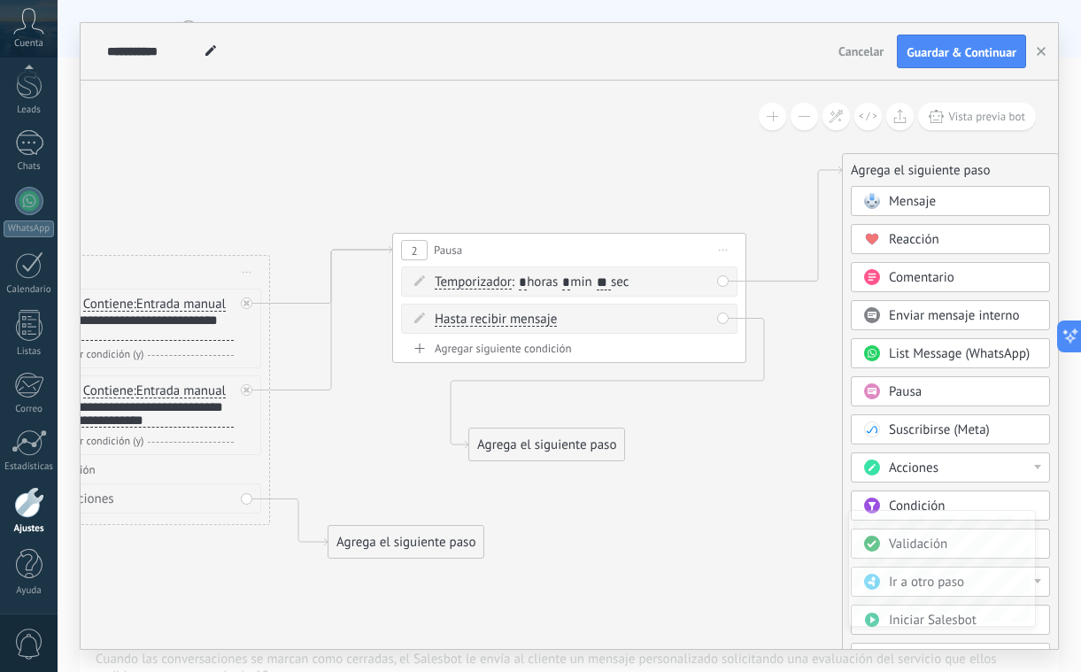
click at [884, 198] on span at bounding box center [871, 201] width 35 height 14
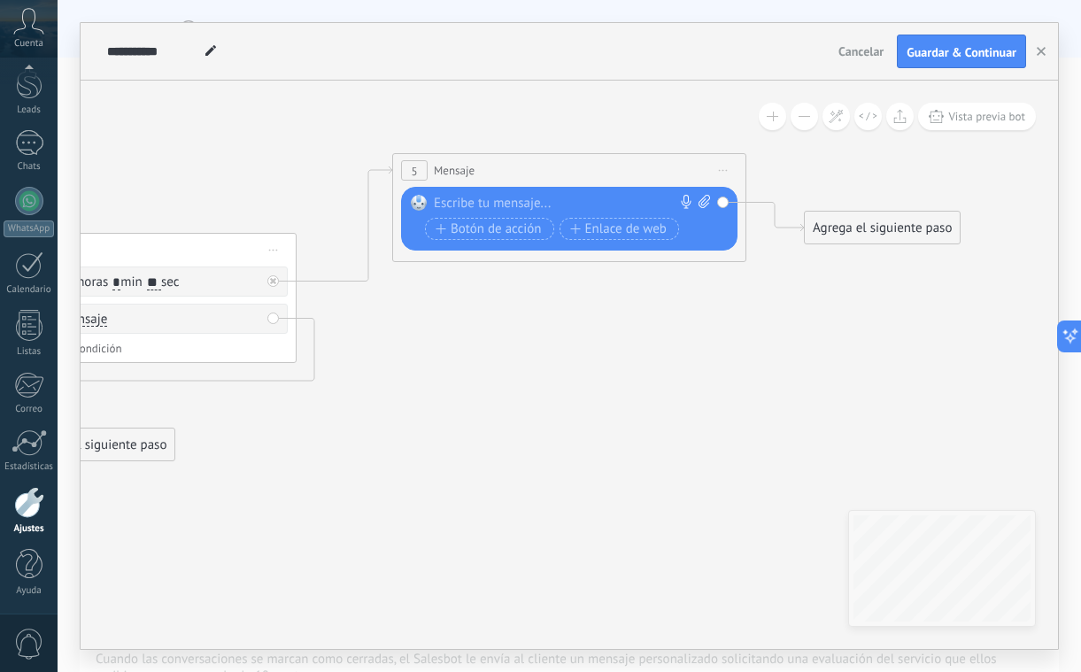
click at [501, 202] on div at bounding box center [565, 204] width 263 height 18
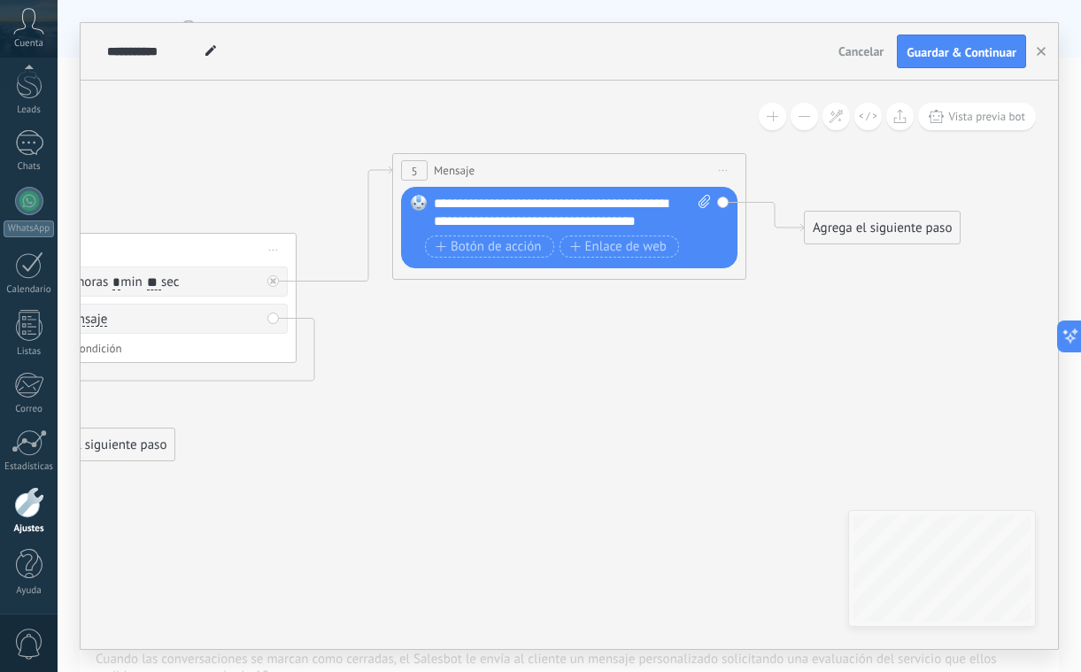
click at [624, 219] on div "**********" at bounding box center [572, 212] width 277 height 35
click at [656, 216] on div "**********" at bounding box center [572, 212] width 277 height 35
click at [681, 218] on div "**********" at bounding box center [572, 212] width 277 height 35
drag, startPoint x: 830, startPoint y: 232, endPoint x: 436, endPoint y: 328, distance: 405.5
click at [436, 328] on div "Agrega el siguiente paso" at bounding box center [491, 314] width 155 height 29
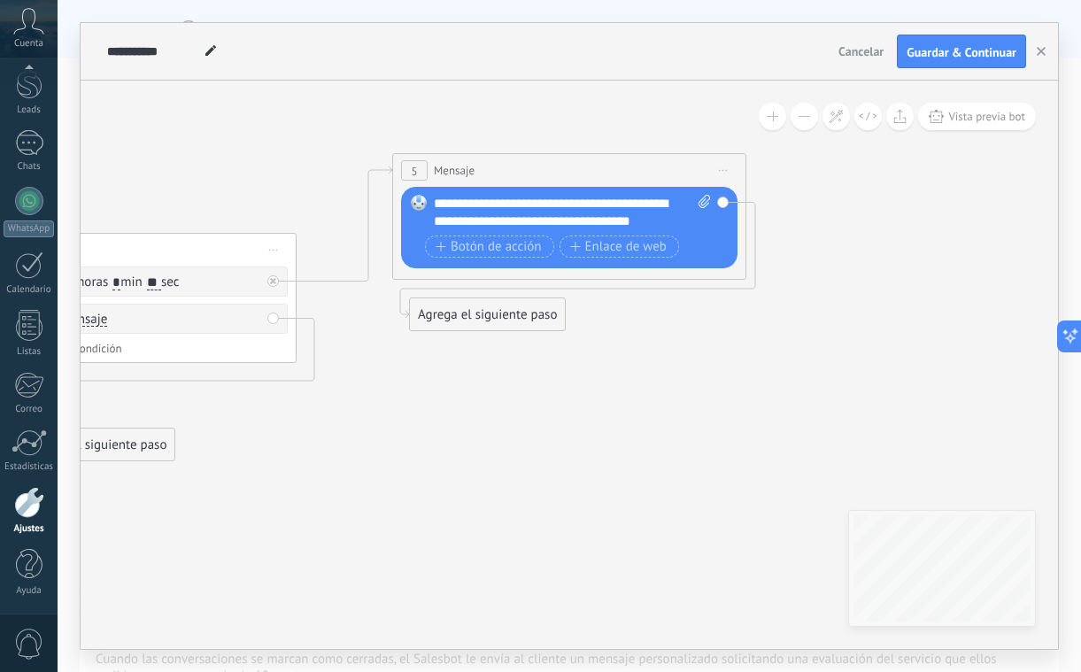
click at [445, 318] on div "Agrega el siguiente paso" at bounding box center [487, 314] width 155 height 29
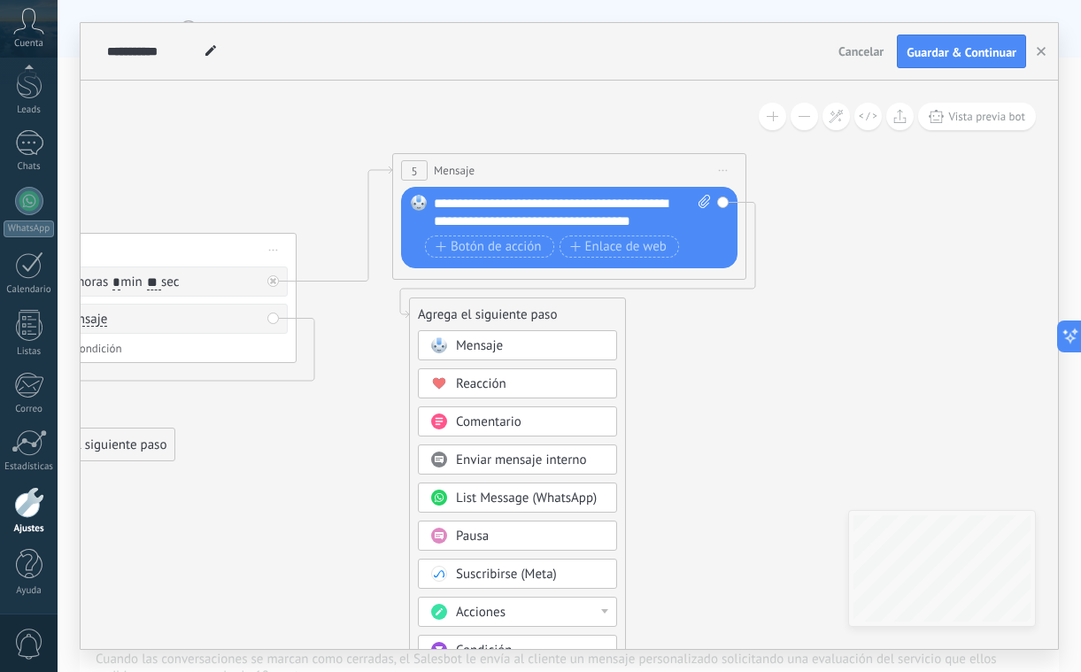
click at [457, 344] on span "Mensaje" at bounding box center [479, 345] width 47 height 17
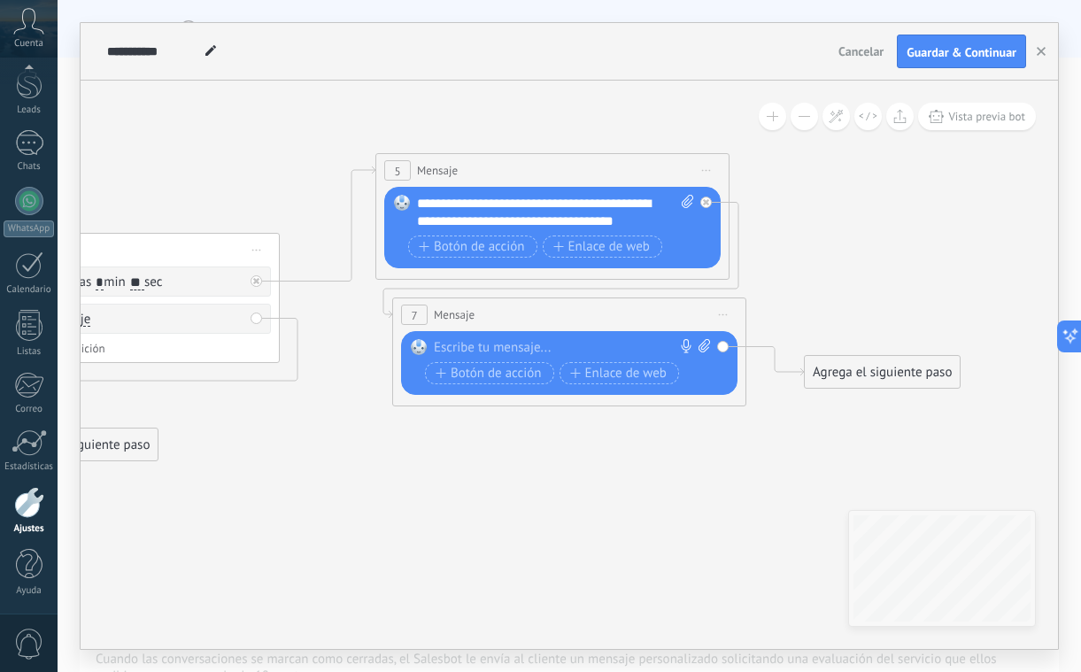
click at [489, 346] on div at bounding box center [565, 348] width 263 height 18
paste div
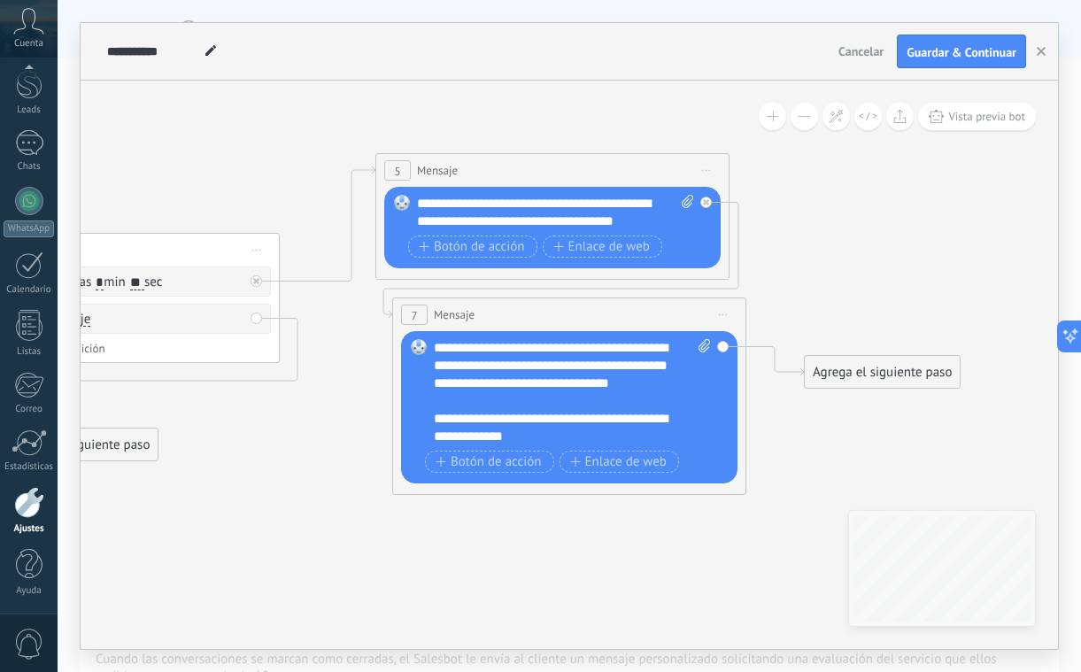
click at [442, 345] on div "**********" at bounding box center [572, 392] width 277 height 106
click at [673, 442] on div "**********" at bounding box center [557, 427] width 246 height 35
click at [562, 429] on div "**********" at bounding box center [557, 427] width 246 height 35
click at [567, 394] on div at bounding box center [563, 401] width 259 height 18
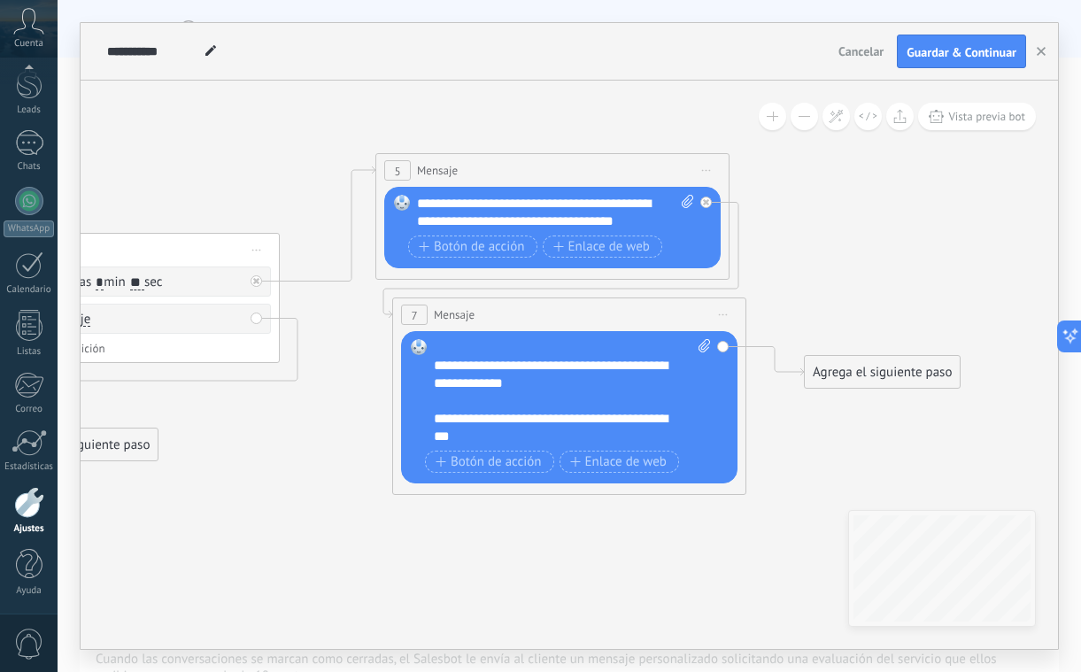
click at [545, 435] on div "**********" at bounding box center [557, 427] width 246 height 35
click at [616, 385] on div "**********" at bounding box center [557, 374] width 246 height 35
click at [560, 346] on div "**********" at bounding box center [572, 392] width 277 height 106
click at [522, 410] on div at bounding box center [563, 401] width 259 height 18
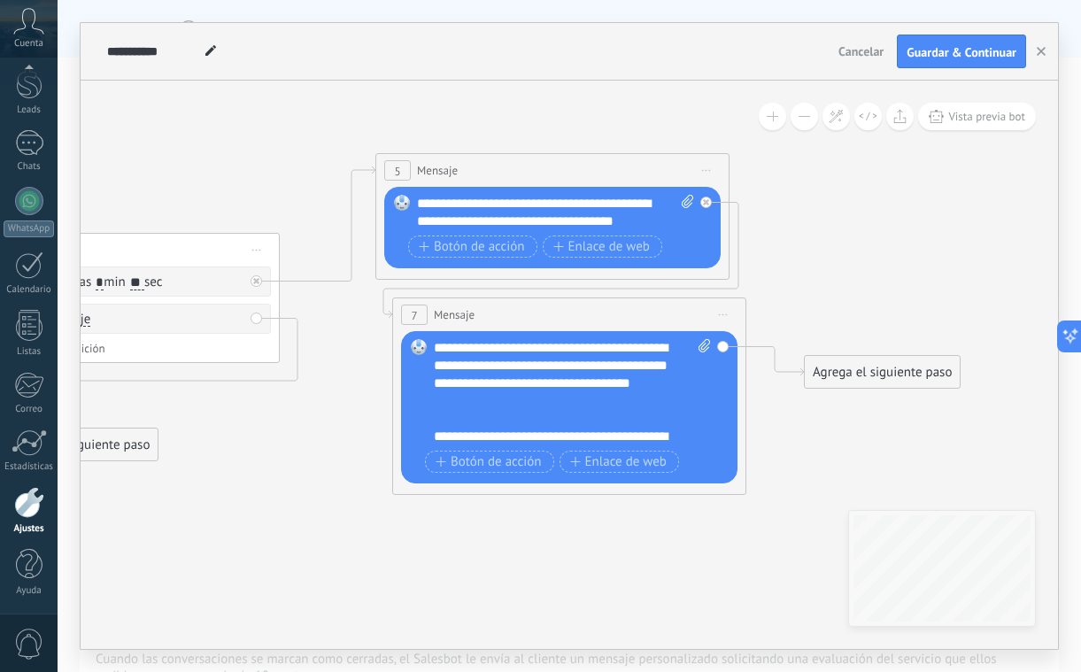
scroll to position [17, 0]
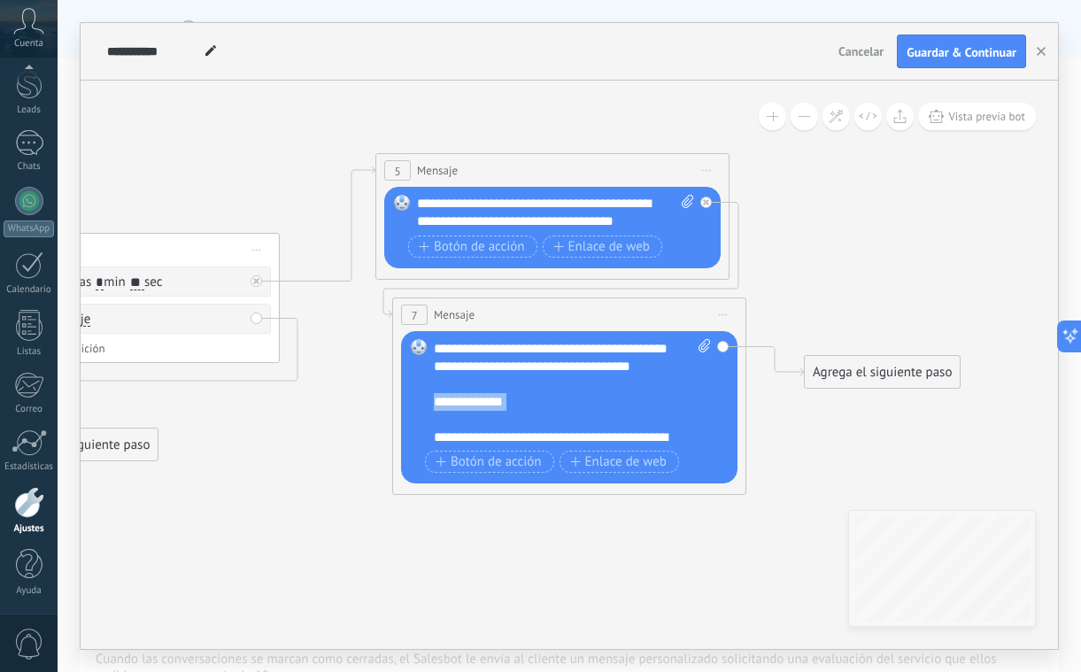
drag, startPoint x: 527, startPoint y: 429, endPoint x: 430, endPoint y: 414, distance: 97.6
click at [431, 414] on div "Reemplazar Quitar Convertir a mensaje de voz Arrastre la imagen aquí para adjun…" at bounding box center [569, 407] width 336 height 152
click at [588, 411] on div "**********" at bounding box center [557, 392] width 246 height 35
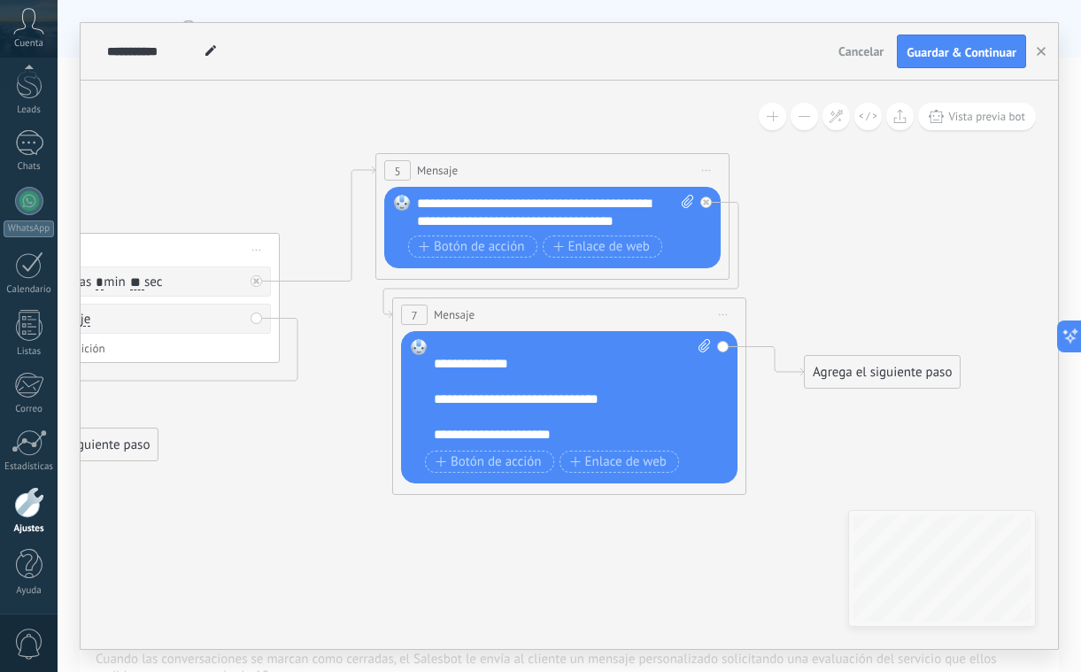
scroll to position [99, 0]
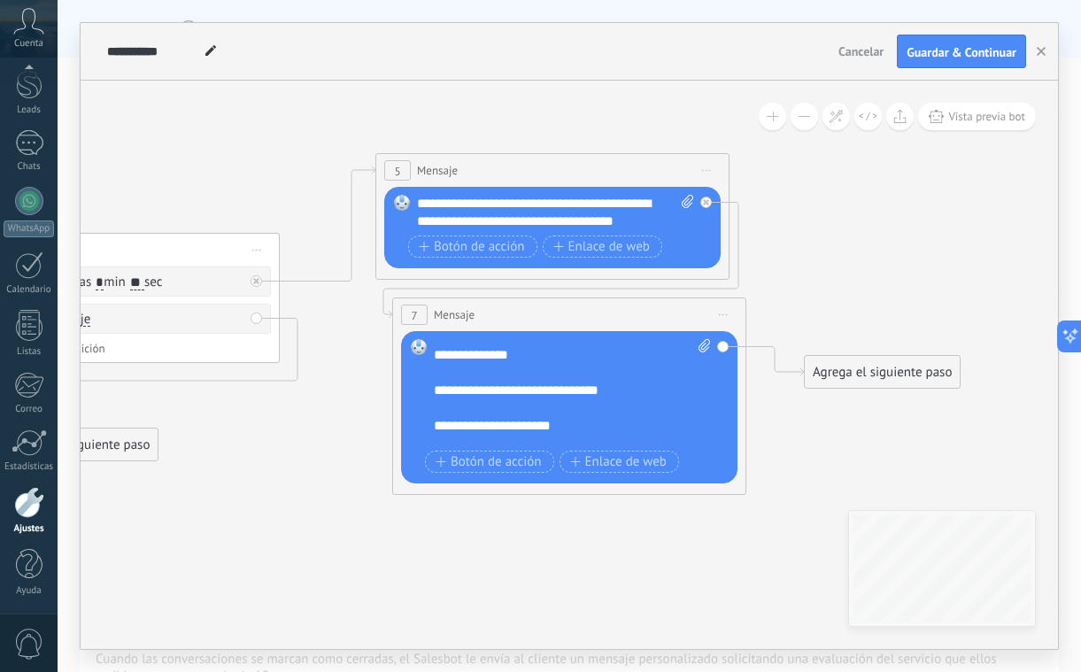
click at [445, 364] on div "**********" at bounding box center [557, 355] width 246 height 18
click at [452, 417] on div at bounding box center [563, 408] width 259 height 18
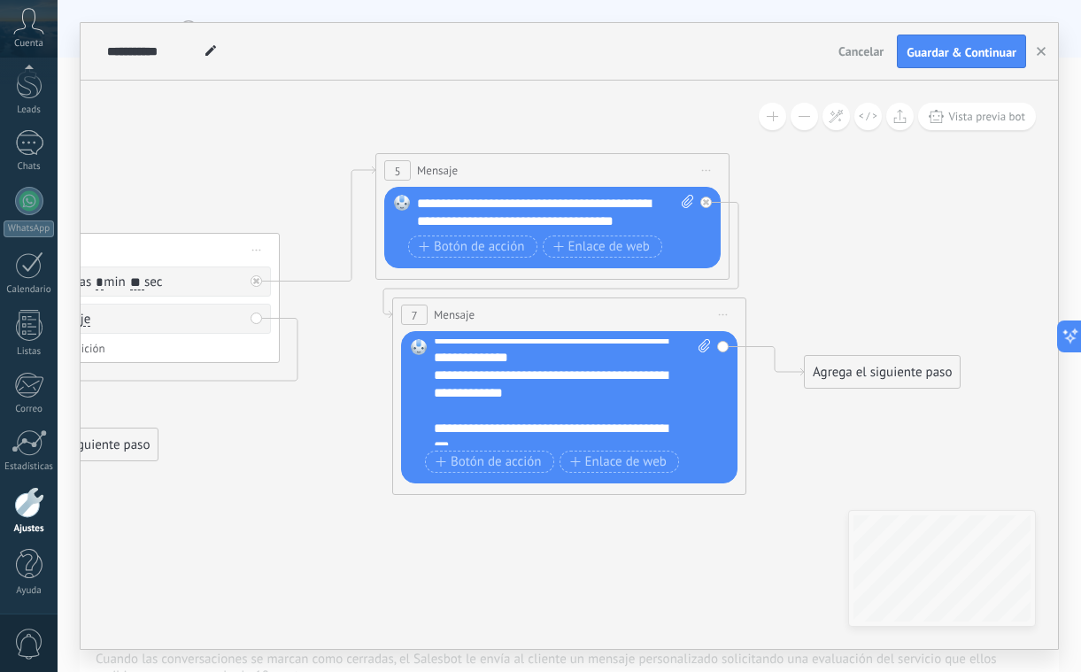
scroll to position [293, 0]
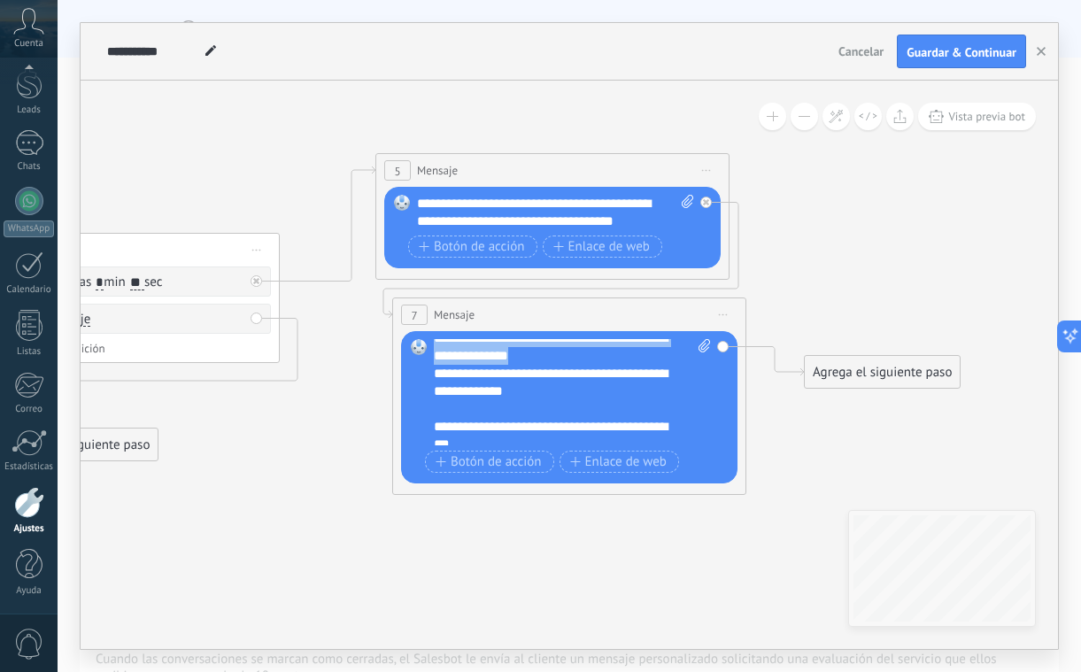
drag, startPoint x: 535, startPoint y: 377, endPoint x: 433, endPoint y: 353, distance: 104.6
click at [433, 353] on div "Reemplazar Quitar Convertir a mensaje de voz Arrastre la imagen aquí para adjun…" at bounding box center [569, 407] width 336 height 152
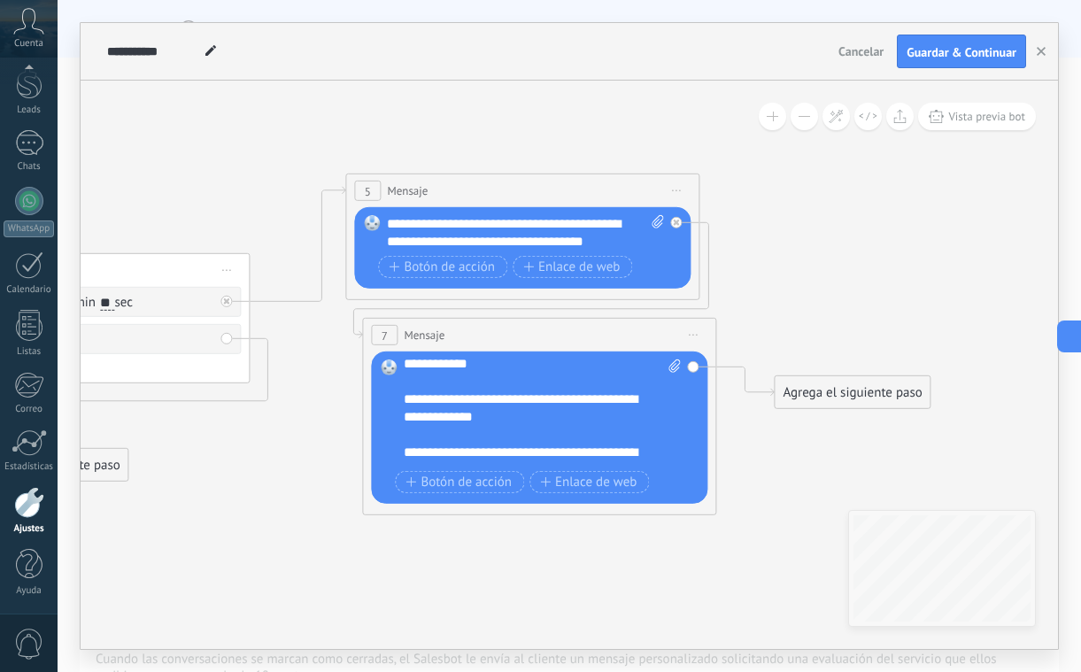
scroll to position [283, 0]
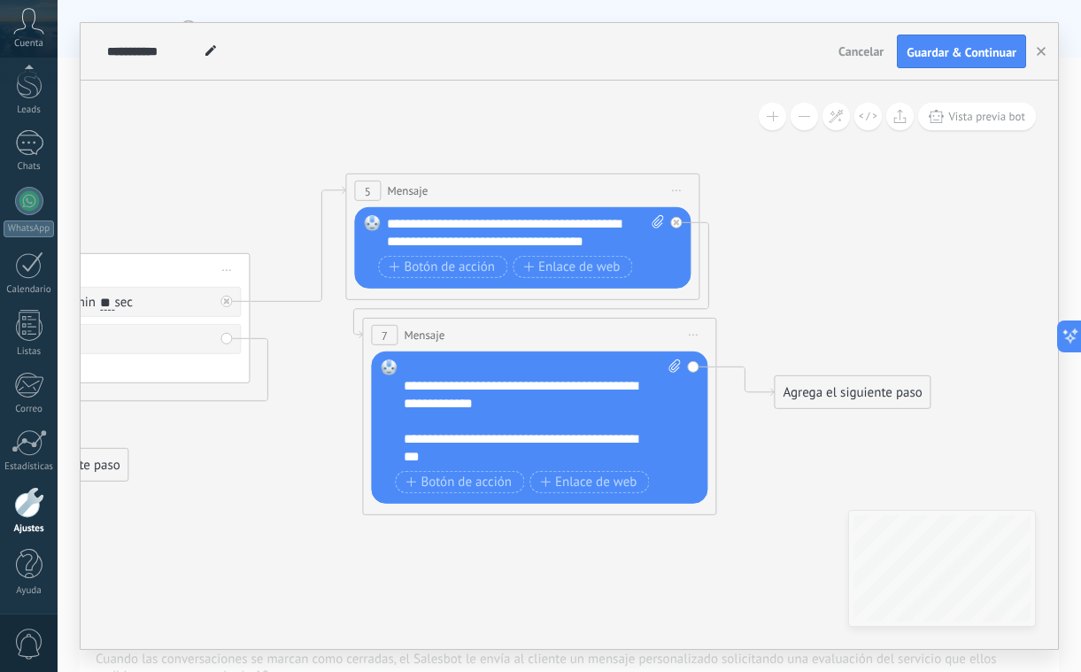
click at [506, 406] on div "**********" at bounding box center [527, 394] width 246 height 35
click at [597, 390] on div "**********" at bounding box center [527, 394] width 246 height 35
click at [590, 428] on div at bounding box center [533, 422] width 259 height 18
click at [754, 460] on icon at bounding box center [40, 328] width 2545 height 1195
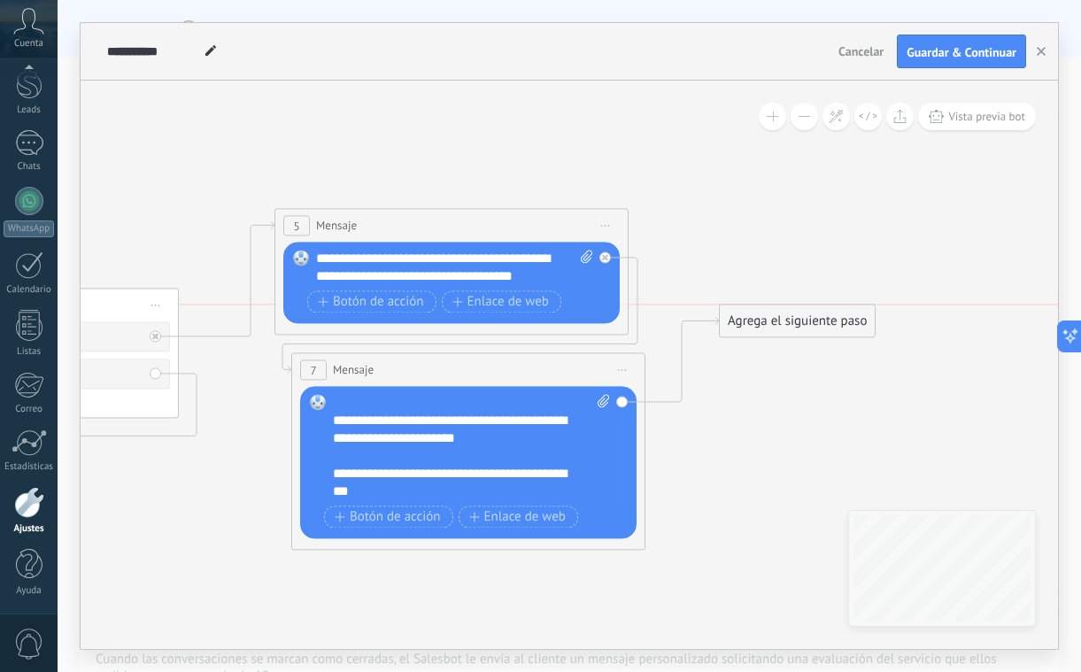
drag, startPoint x: 746, startPoint y: 421, endPoint x: 767, endPoint y: 329, distance: 94.3
click at [767, 329] on div "Agrega el siguiente paso" at bounding box center [797, 320] width 155 height 29
click at [767, 329] on div "Agrega el siguiente paso" at bounding box center [800, 327] width 155 height 29
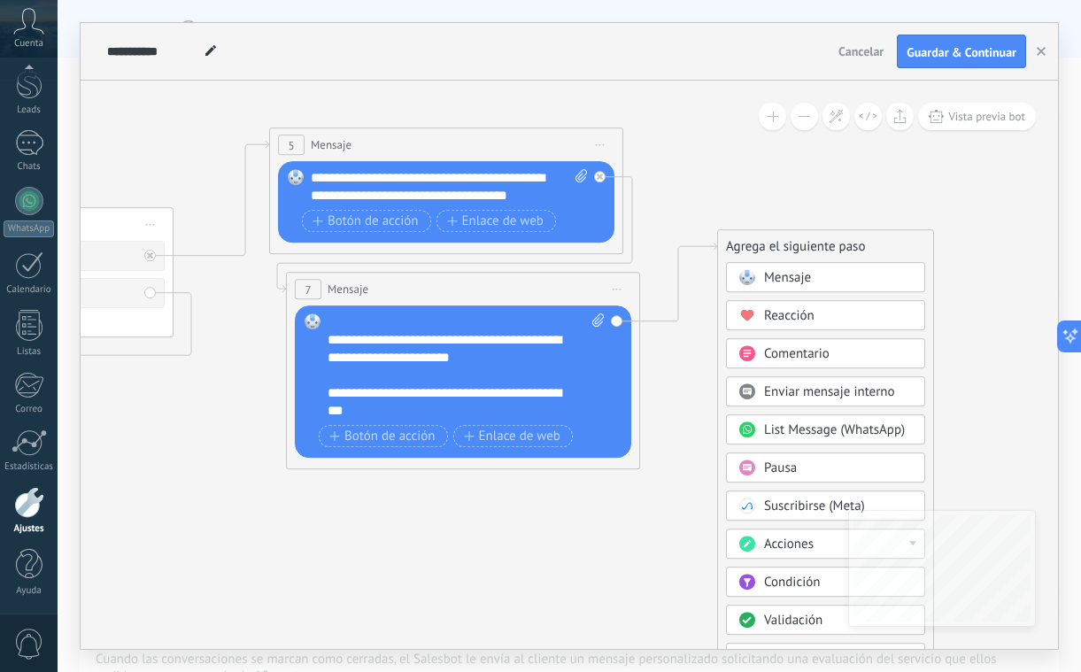
click at [785, 460] on span "Pausa" at bounding box center [780, 468] width 33 height 17
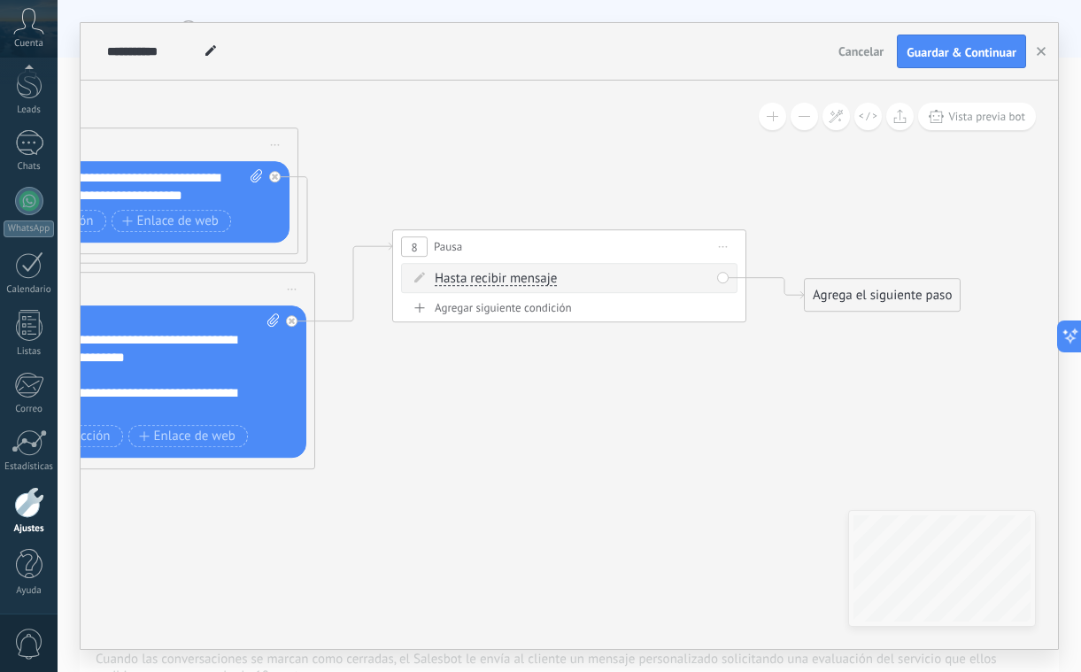
click at [538, 279] on span "Hasta recibir mensaje" at bounding box center [496, 279] width 122 height 14
click at [538, 279] on button "Hasta recibir mensaje" at bounding box center [536, 279] width 221 height 32
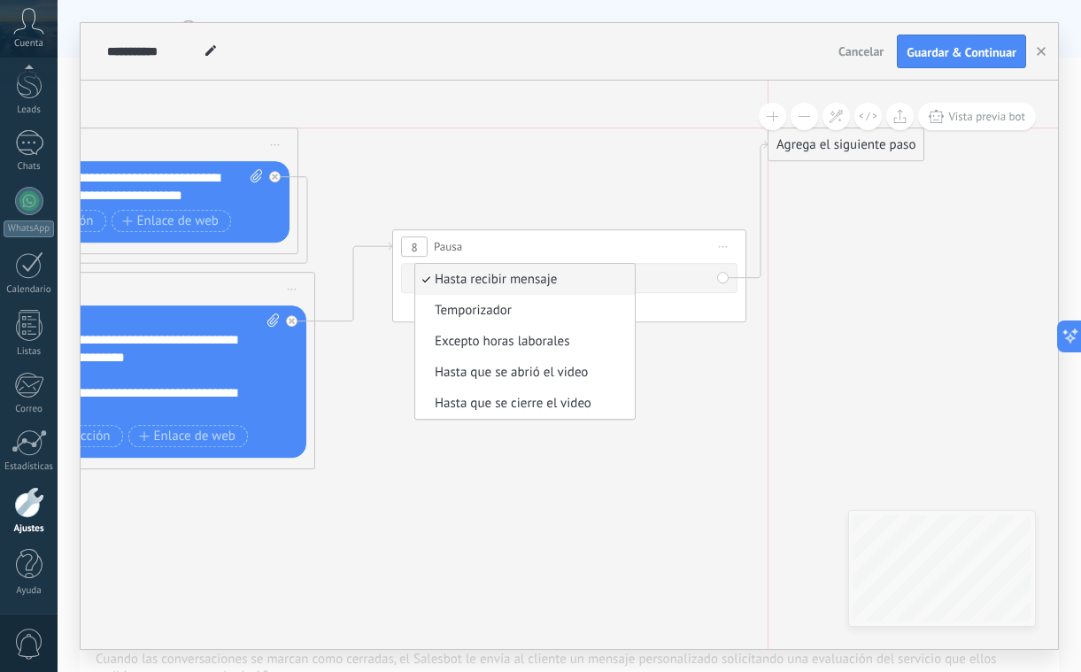
drag, startPoint x: 851, startPoint y: 292, endPoint x: 836, endPoint y: 156, distance: 137.2
click at [836, 156] on div "Agrega el siguiente paso" at bounding box center [846, 144] width 155 height 29
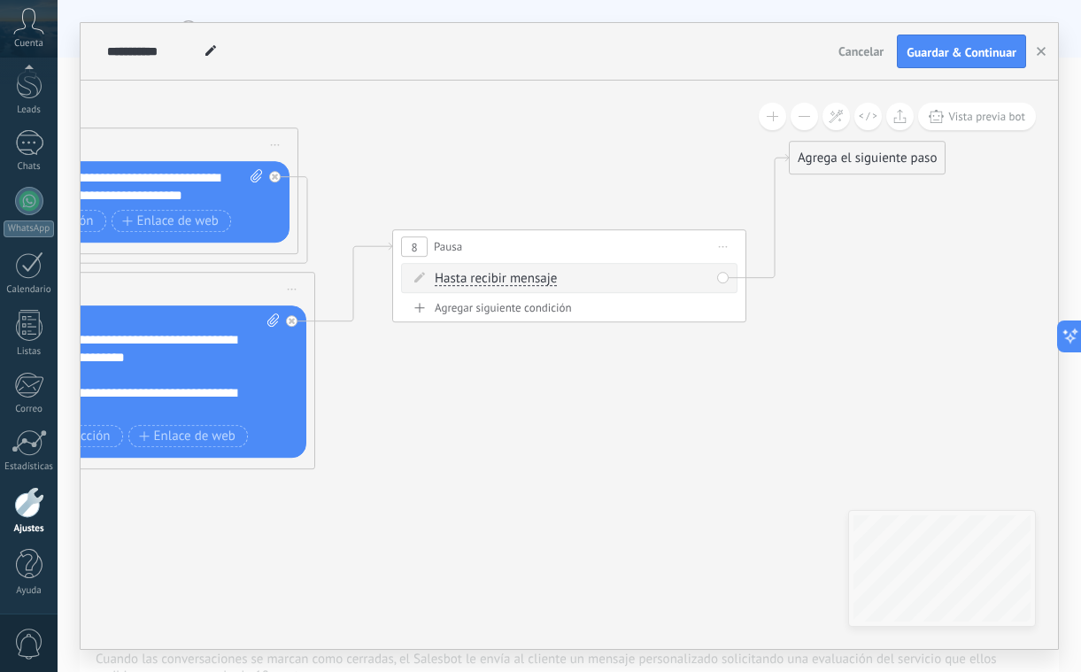
click at [481, 311] on div "Agregar siguiente condición" at bounding box center [569, 307] width 336 height 15
click at [583, 314] on span ": * horas * min * sec" at bounding box center [567, 315] width 111 height 17
click at [570, 314] on input "*" at bounding box center [566, 317] width 8 height 14
type input "**"
drag, startPoint x: 865, startPoint y: 336, endPoint x: 711, endPoint y: 428, distance: 179.0
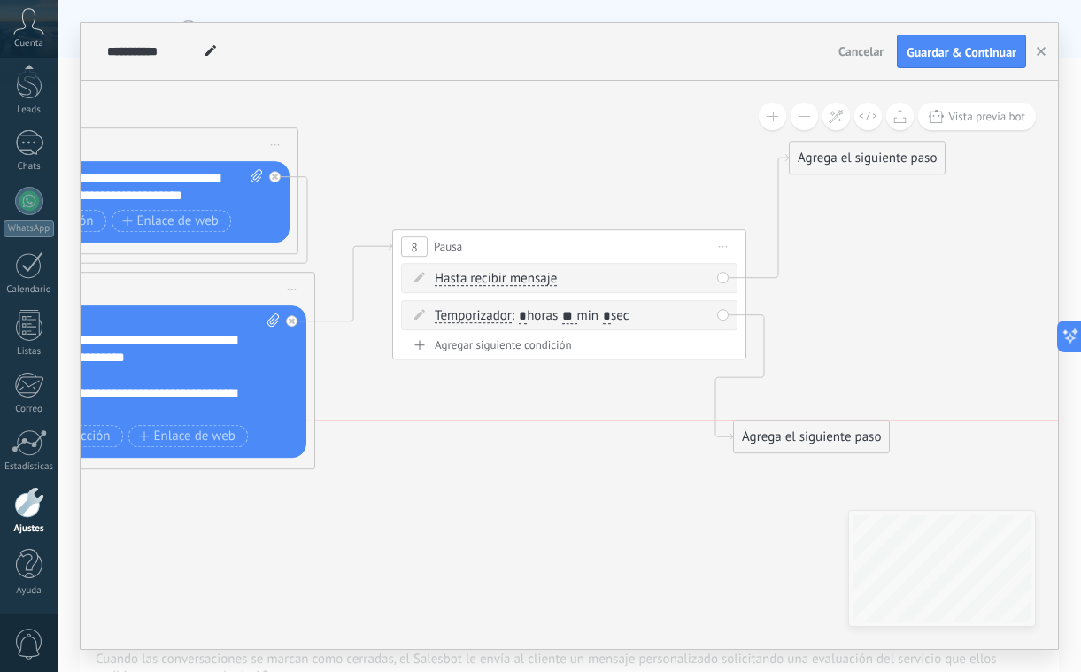
click at [734, 428] on div "Agrega el siguiente paso" at bounding box center [811, 436] width 155 height 29
click at [721, 434] on div "Agrega el siguiente paso" at bounding box center [728, 419] width 155 height 29
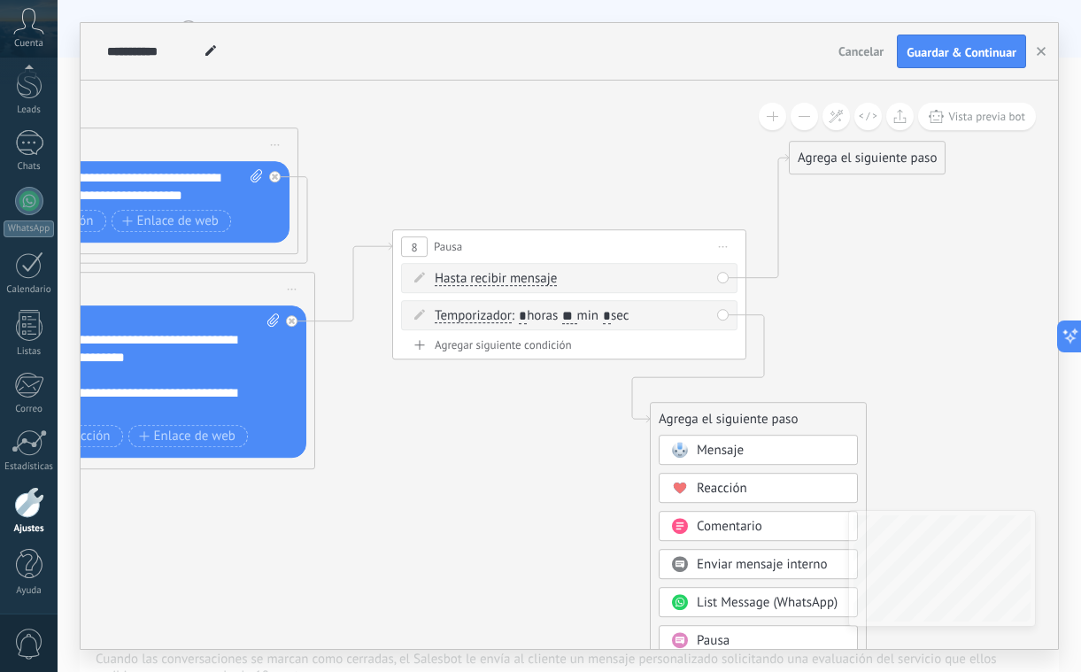
click at [718, 449] on span "Mensaje" at bounding box center [720, 450] width 47 height 17
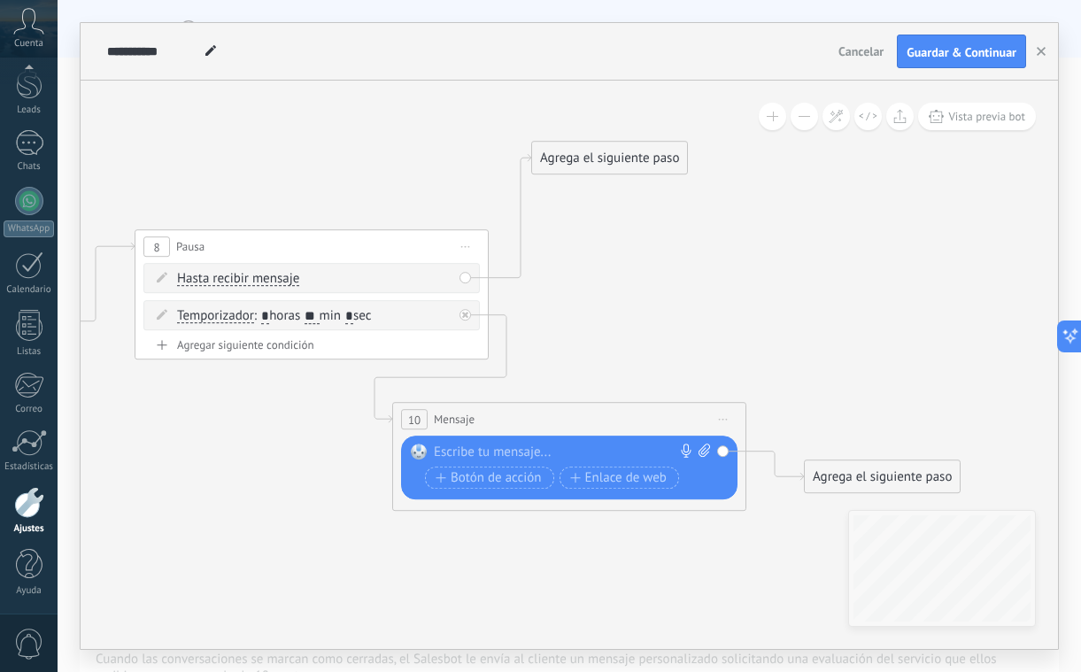
click at [598, 456] on div at bounding box center [565, 453] width 263 height 18
click at [847, 476] on div "Agrega el siguiente paso" at bounding box center [882, 476] width 155 height 29
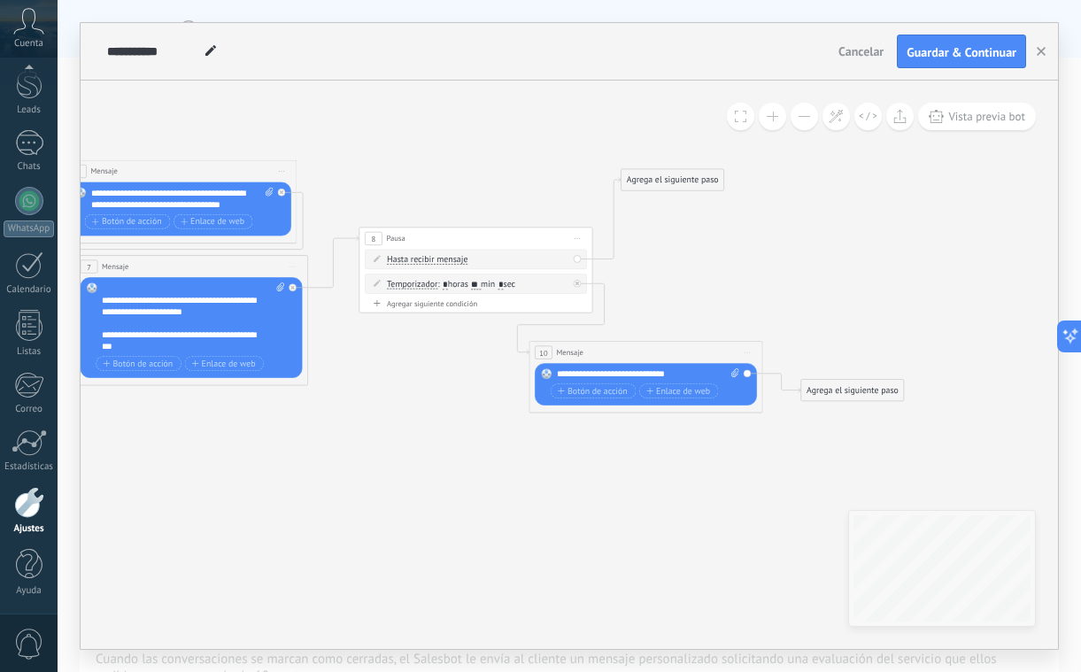
click at [836, 396] on div "Agrega el siguiente paso" at bounding box center [852, 390] width 103 height 19
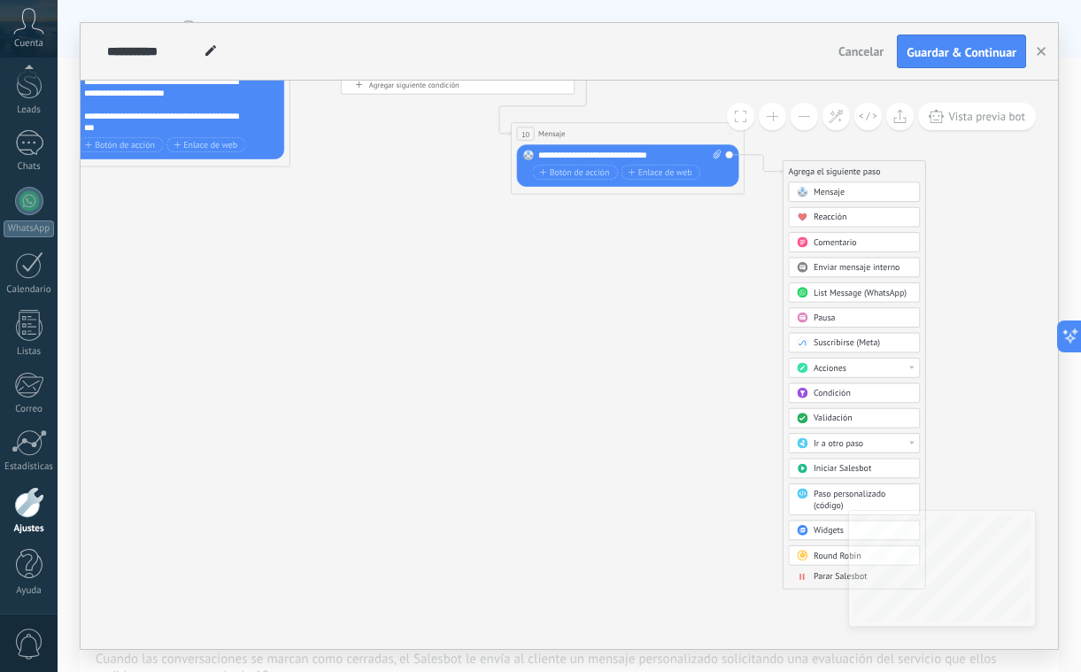
click at [813, 579] on span at bounding box center [802, 577] width 23 height 10
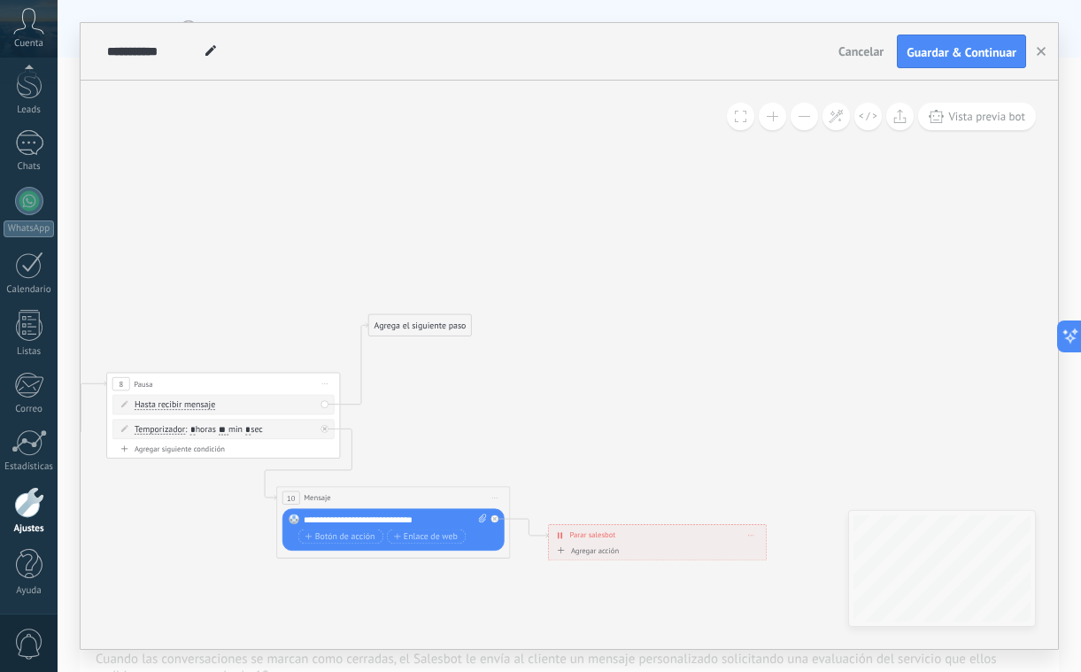
click at [421, 326] on div "Agrega el siguiente paso" at bounding box center [420, 325] width 103 height 19
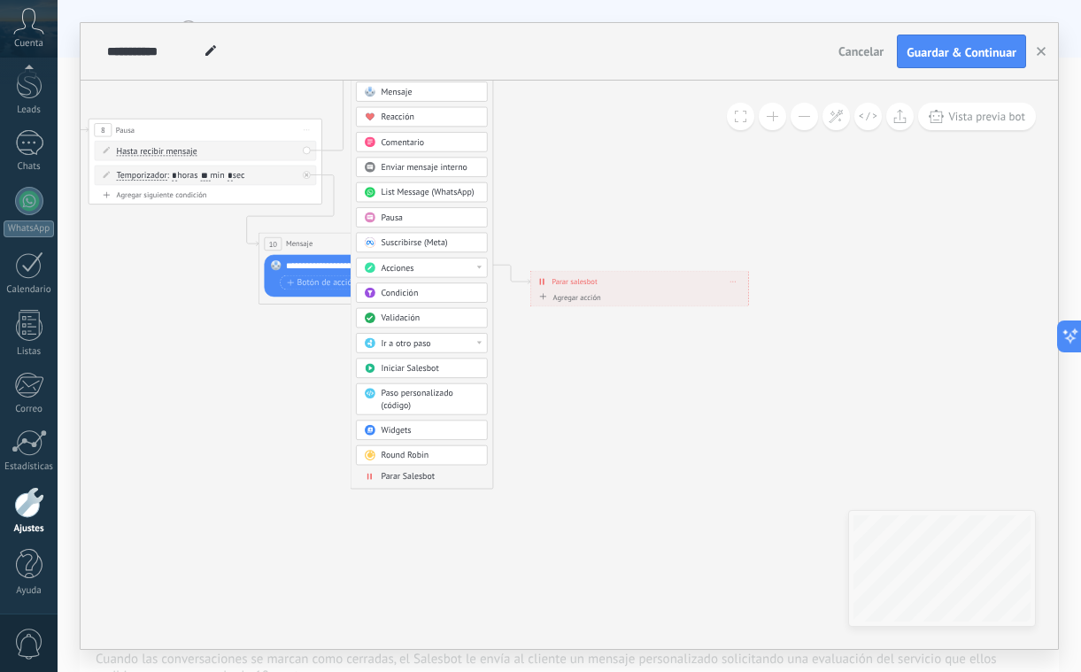
click at [420, 477] on span "Parar Salesbot" at bounding box center [408, 477] width 54 height 12
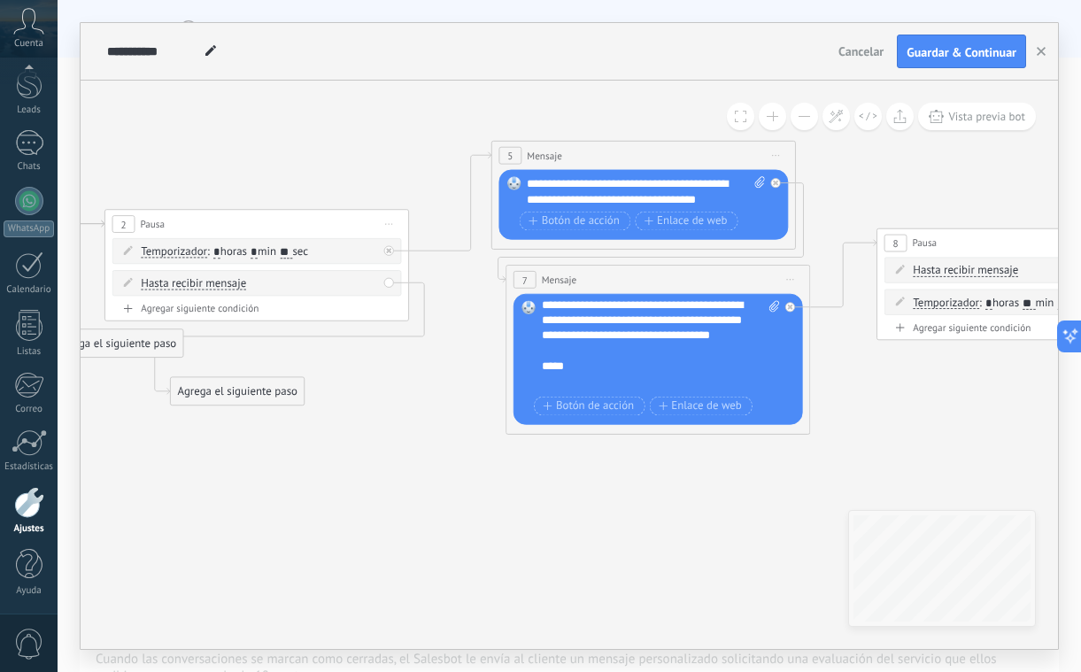
scroll to position [0, 0]
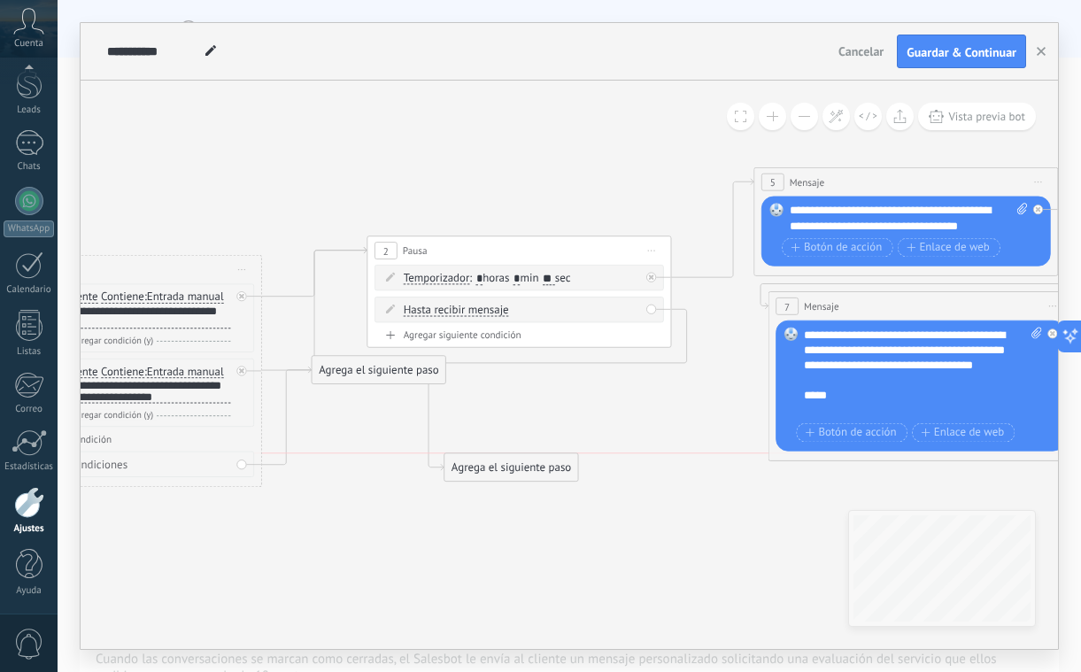
drag, startPoint x: 502, startPoint y: 426, endPoint x: 514, endPoint y: 476, distance: 51.1
click at [514, 476] on div "Agrega el siguiente paso" at bounding box center [512, 467] width 134 height 25
click at [653, 282] on div at bounding box center [655, 273] width 18 height 19
drag, startPoint x: 765, startPoint y: 477, endPoint x: 493, endPoint y: 117, distance: 451.4
click at [493, 117] on div "Agrega el siguiente paso" at bounding box center [512, 124] width 134 height 25
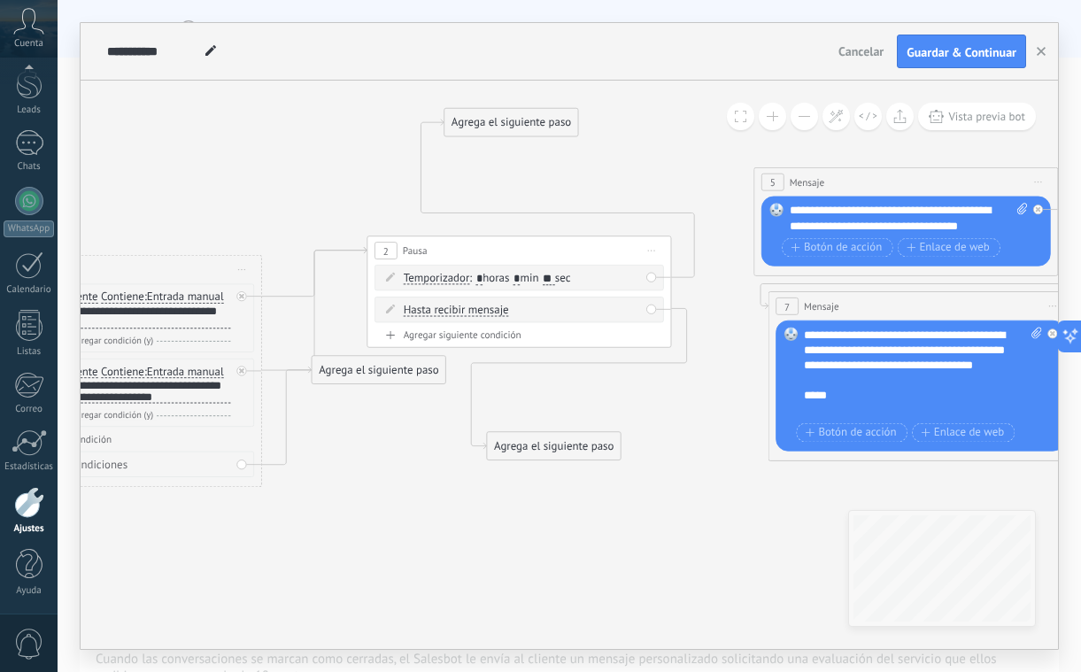
drag, startPoint x: 558, startPoint y: 478, endPoint x: 600, endPoint y: 458, distance: 47.1
click at [600, 458] on div "Agrega el siguiente paso" at bounding box center [554, 446] width 134 height 25
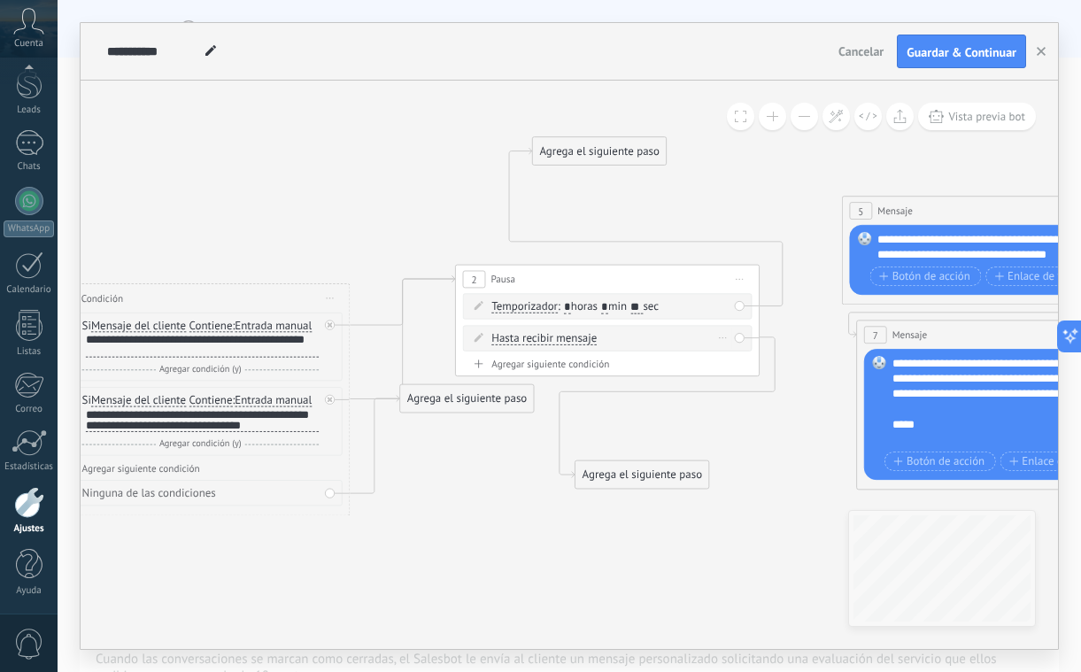
click at [720, 342] on div "Borrar" at bounding box center [723, 338] width 17 height 22
click at [732, 365] on div "Agregar siguiente condición" at bounding box center [608, 364] width 290 height 13
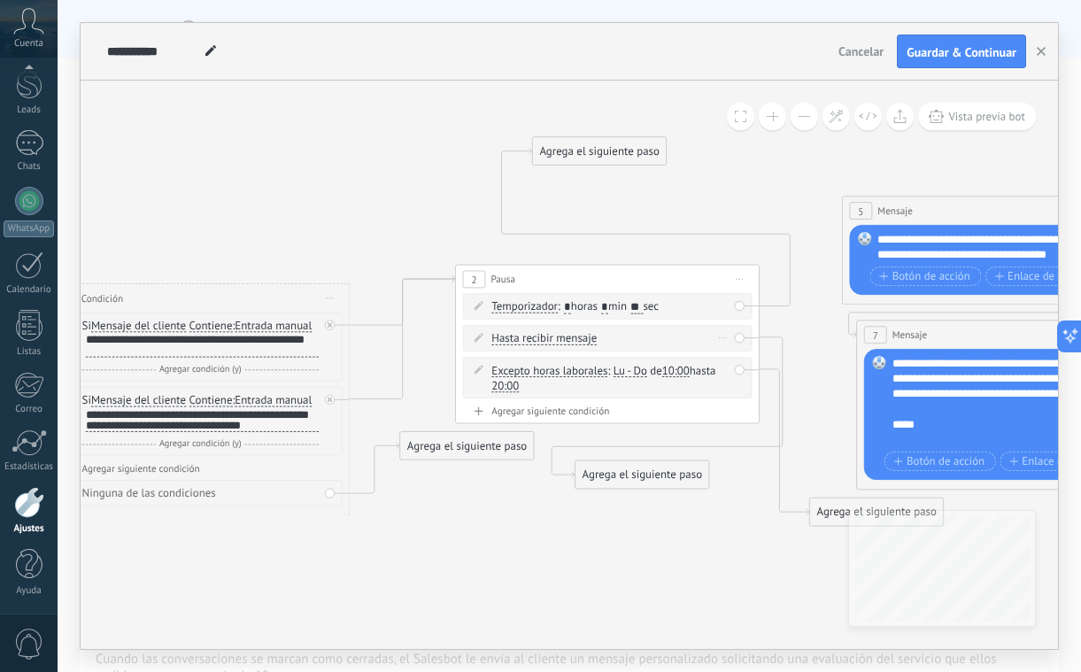
click at [724, 341] on div "Borrar" at bounding box center [723, 338] width 17 height 22
click at [738, 359] on div "Borrar" at bounding box center [747, 360] width 67 height 26
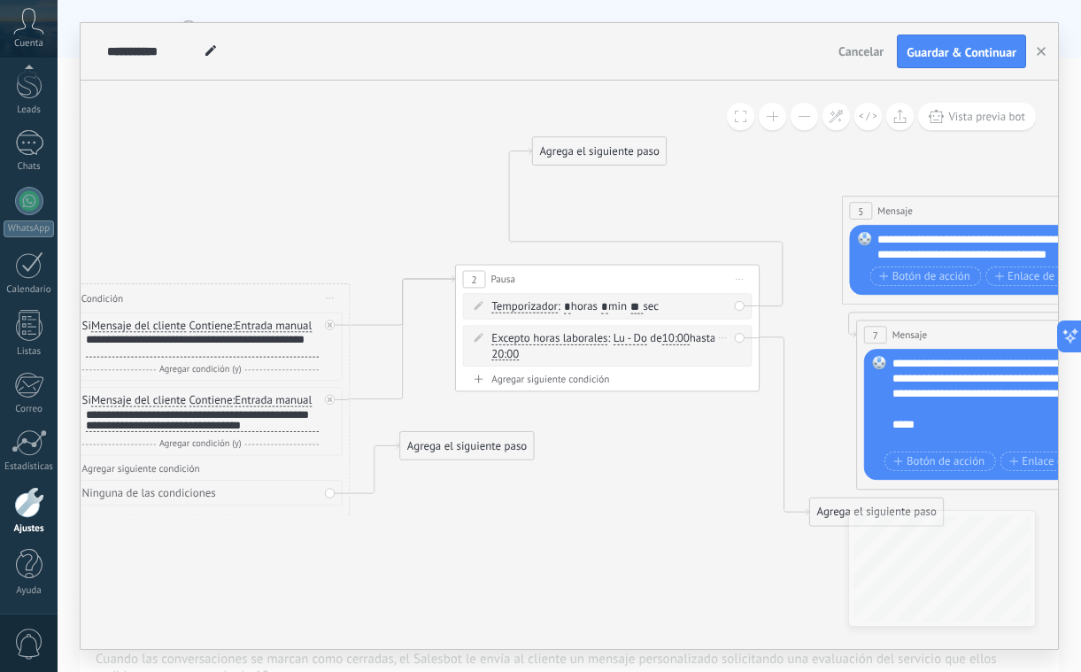
click at [723, 338] on icon at bounding box center [723, 338] width 8 height 2
click at [739, 360] on div "Borrar" at bounding box center [747, 360] width 67 height 26
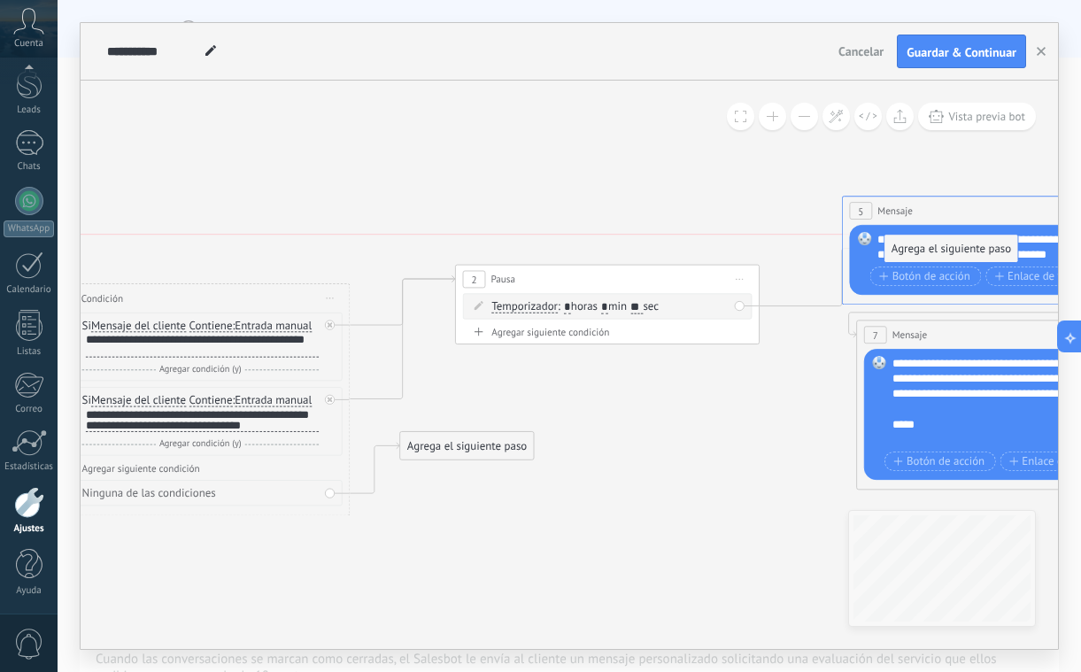
drag, startPoint x: 606, startPoint y: 155, endPoint x: 958, endPoint y: 241, distance: 362.7
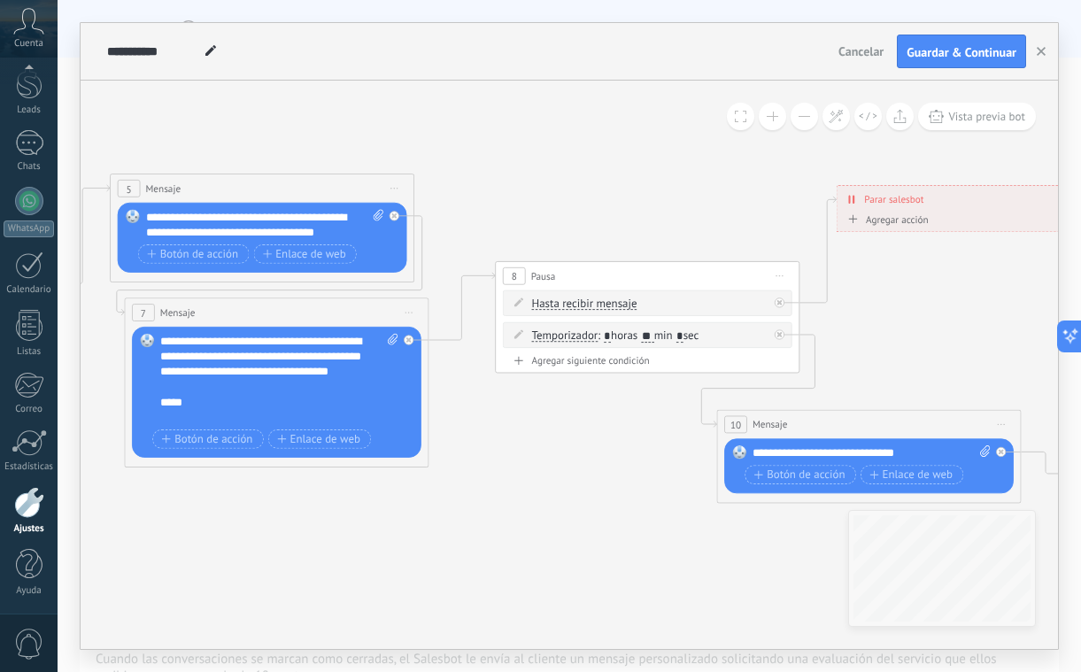
click at [919, 454] on div "**********" at bounding box center [872, 452] width 238 height 15
click at [782, 452] on div "**********" at bounding box center [872, 452] width 238 height 15
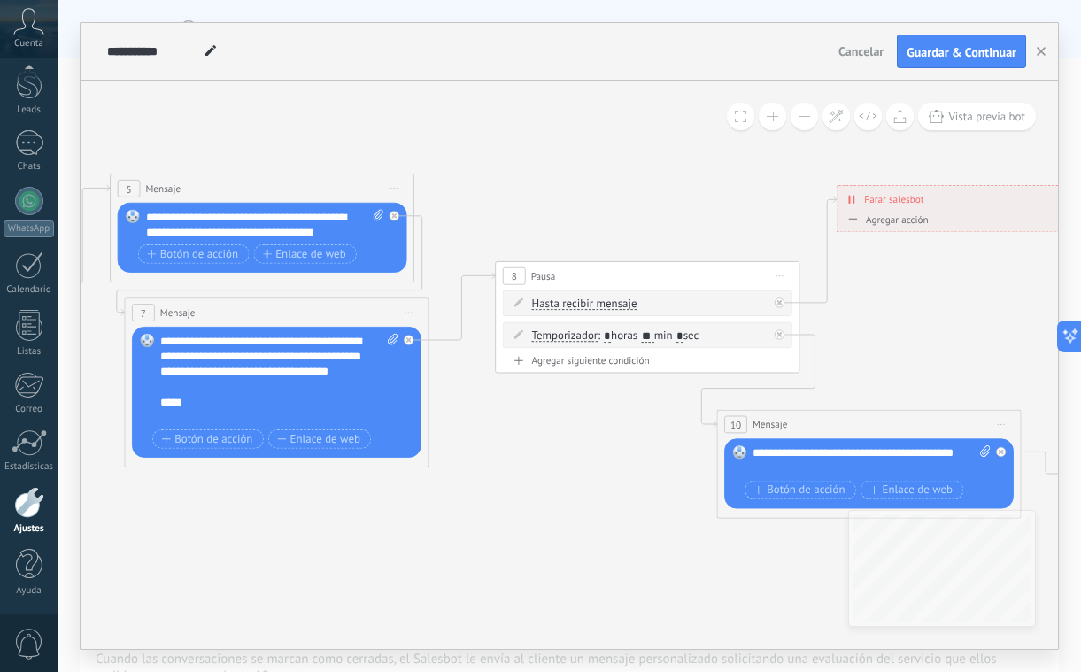
click at [843, 449] on div "**********" at bounding box center [872, 460] width 238 height 30
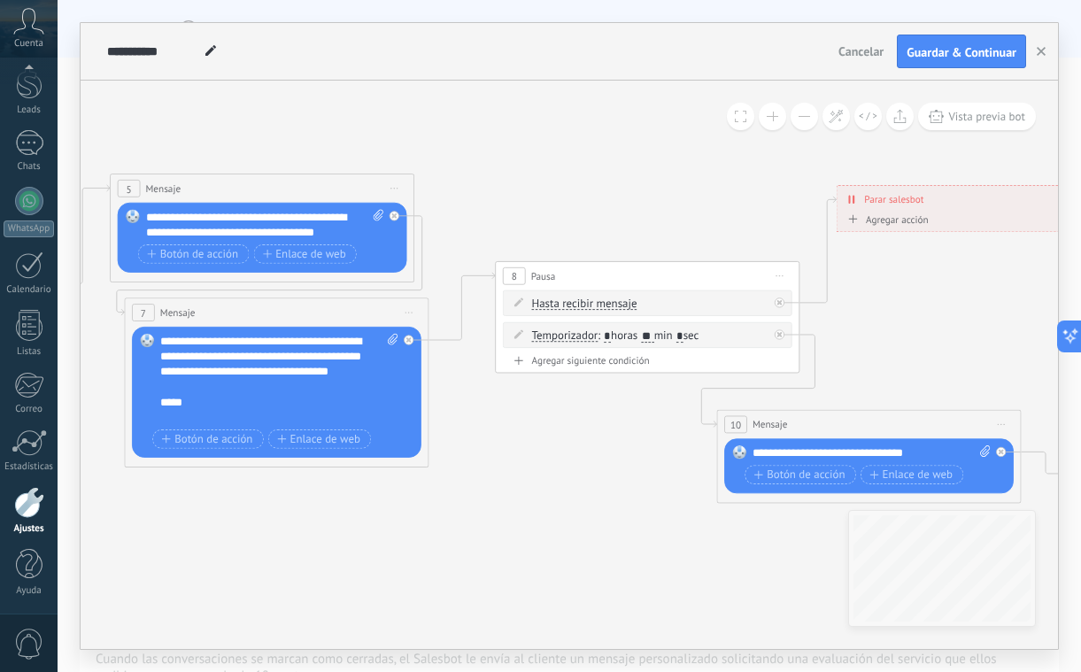
click at [560, 429] on icon at bounding box center [244, 333] width 2983 height 1081
click at [349, 217] on div "**********" at bounding box center [265, 225] width 238 height 30
click at [178, 231] on div "**********" at bounding box center [265, 225] width 238 height 30
click at [177, 236] on div "**********" at bounding box center [265, 233] width 238 height 46
click at [191, 234] on div "**********" at bounding box center [265, 233] width 238 height 46
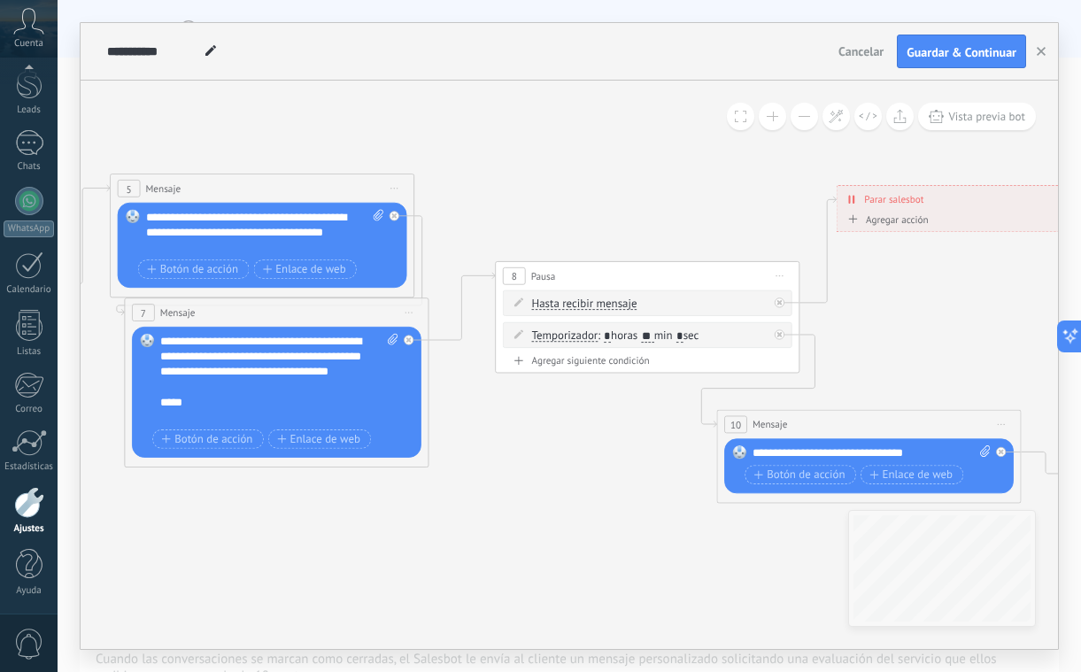
click at [208, 252] on div "**********" at bounding box center [265, 233] width 238 height 46
click at [515, 228] on icon at bounding box center [244, 333] width 2983 height 1081
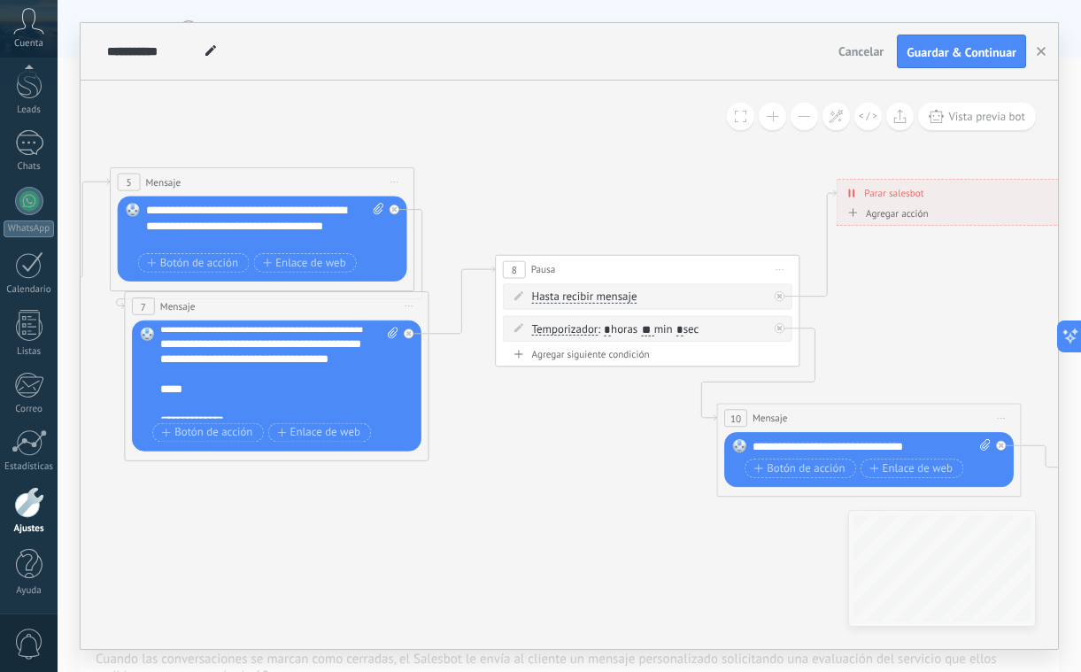
scroll to position [11, 0]
click at [263, 372] on div "**********" at bounding box center [279, 372] width 238 height 91
click at [224, 349] on div "**********" at bounding box center [279, 372] width 238 height 91
click at [251, 387] on div "*****" at bounding box center [266, 374] width 212 height 30
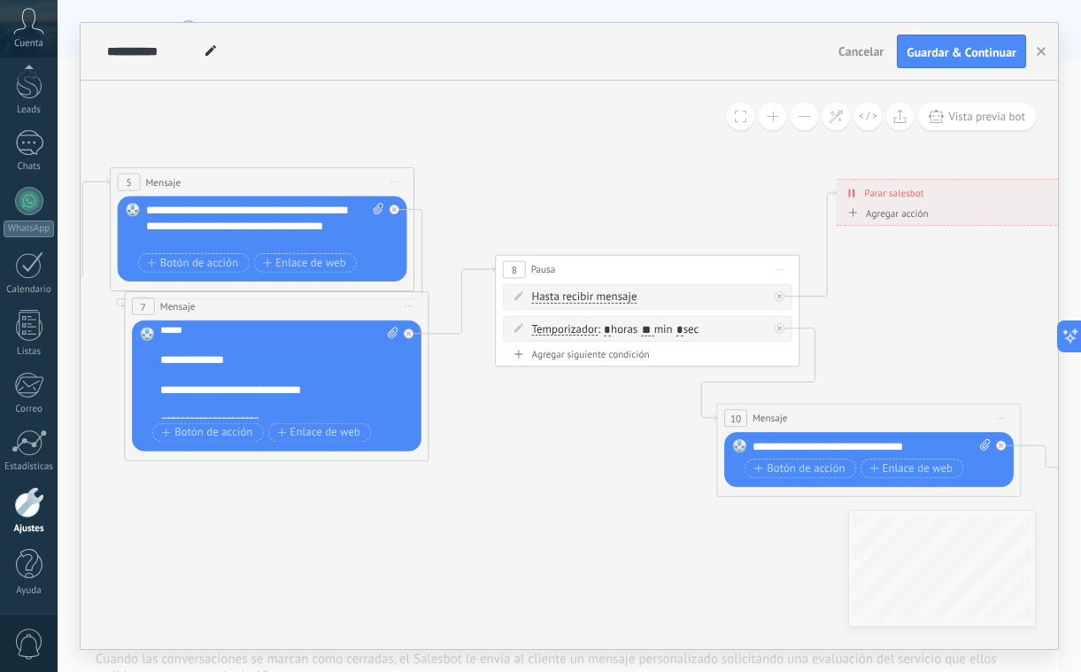
scroll to position [0, 0]
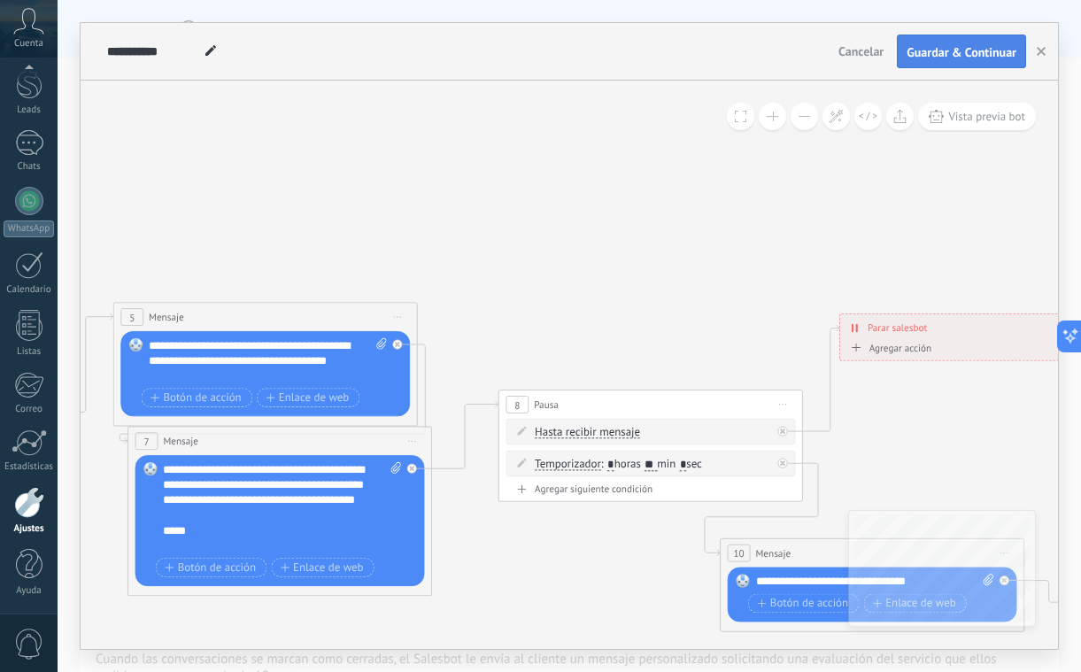
click at [951, 43] on button "Guardar & Continuar" at bounding box center [961, 52] width 129 height 34
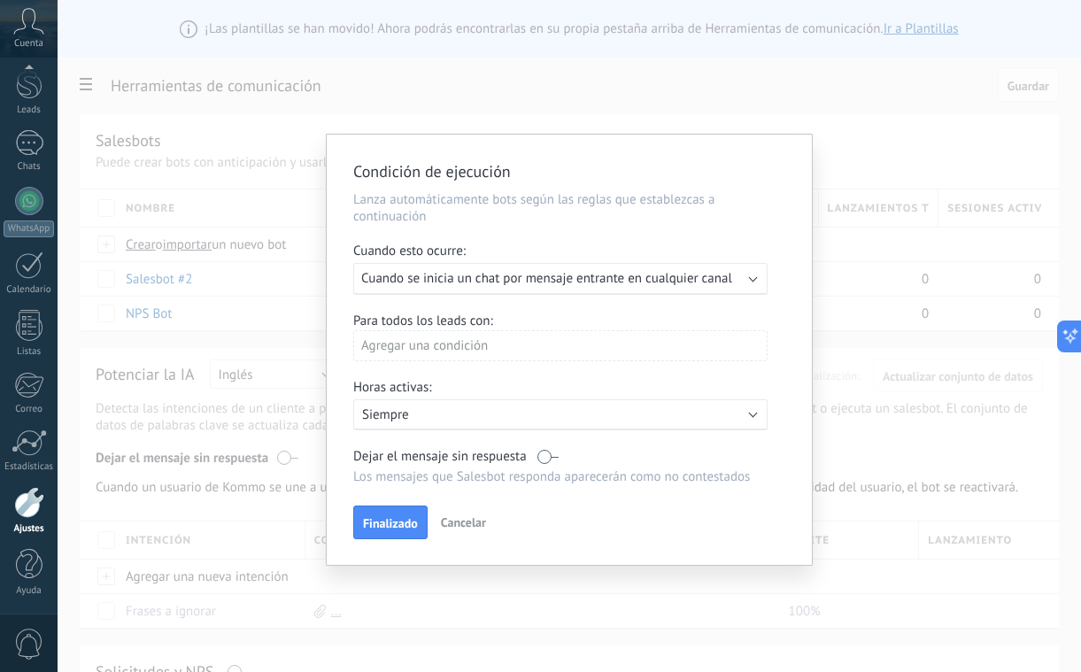
click at [549, 286] on span "Cuando se inicia un chat por mensaje entrante en cualquier canal" at bounding box center [546, 278] width 371 height 17
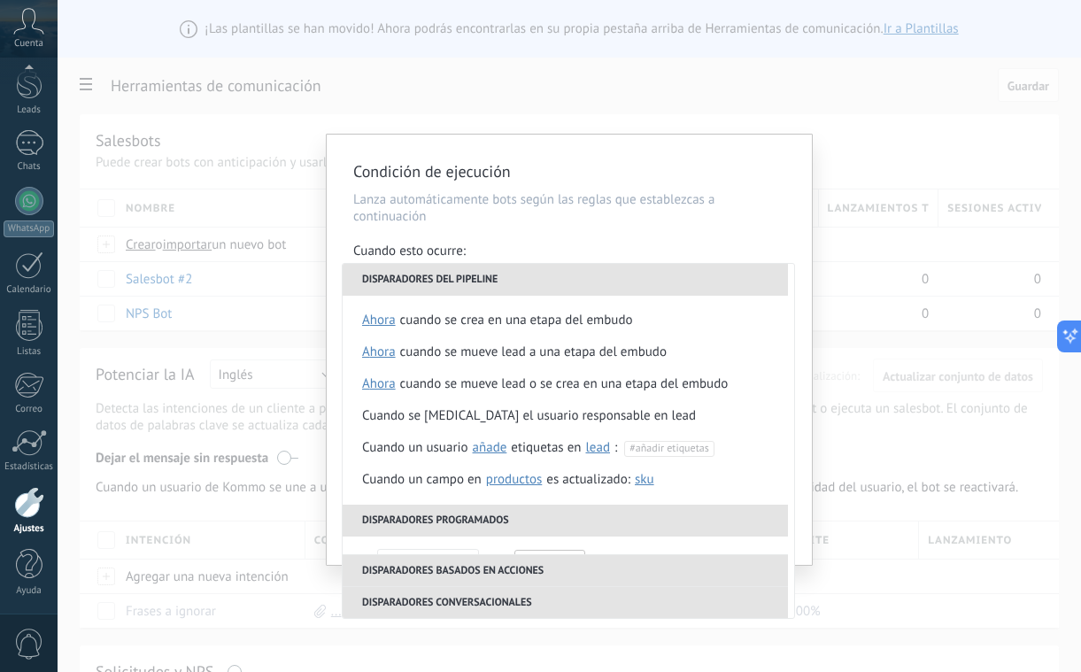
click at [575, 241] on div "Condición de ejecución Lanza automáticamente bots según las reglas que establez…" at bounding box center [569, 350] width 485 height 430
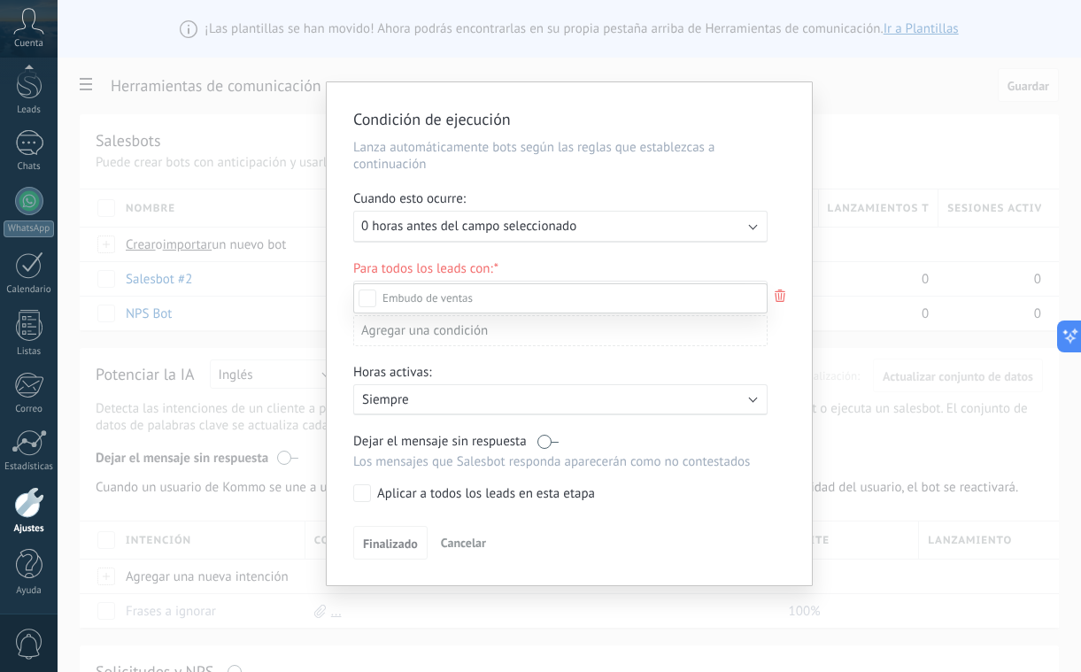
click at [516, 273] on div at bounding box center [570, 336] width 1024 height 672
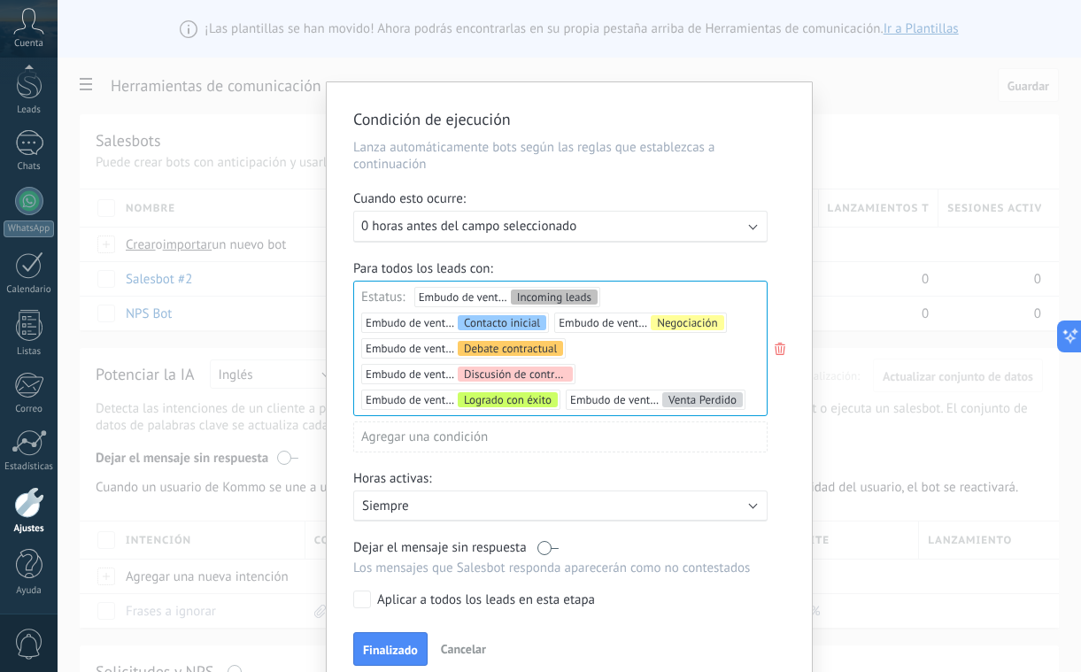
scroll to position [25, 0]
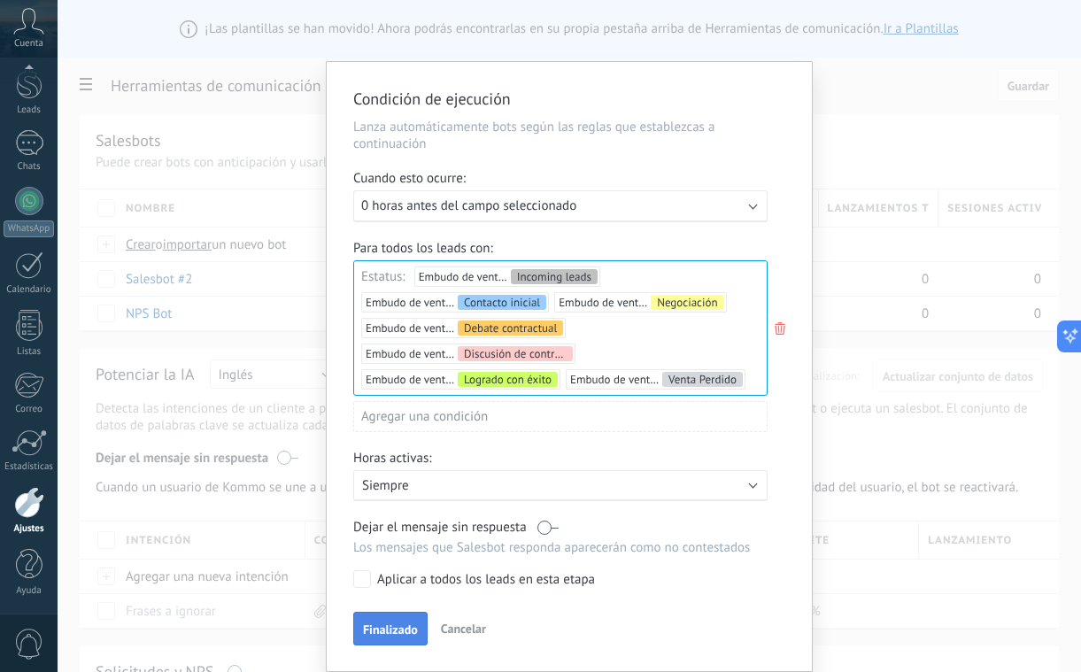
click at [387, 620] on button "Finalizado" at bounding box center [390, 629] width 74 height 34
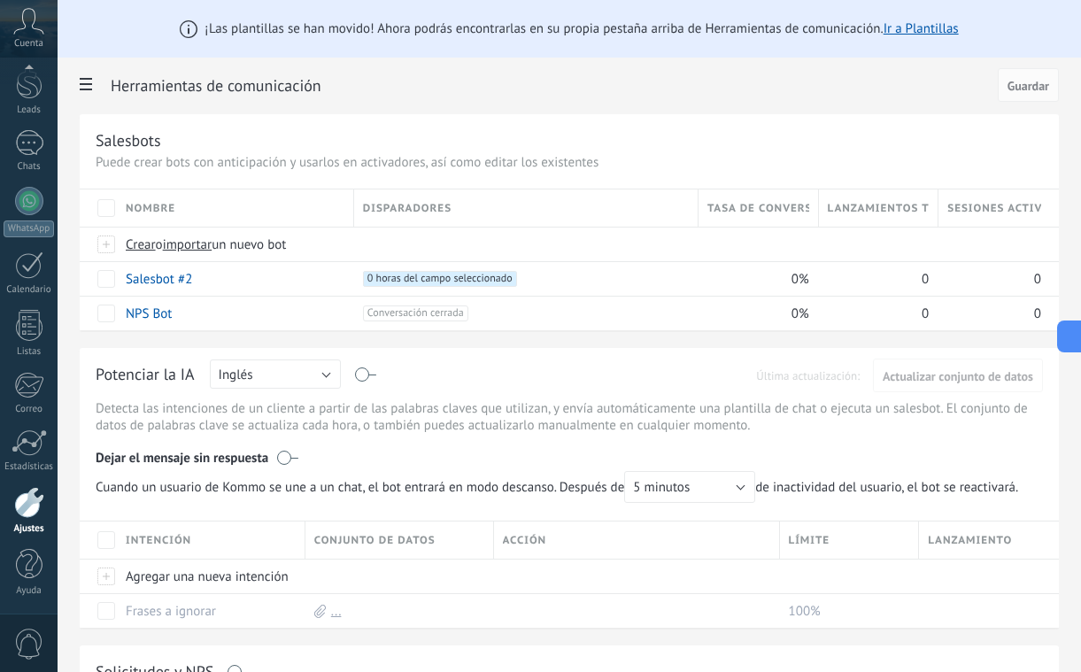
click at [89, 88] on icon at bounding box center [86, 84] width 12 height 12
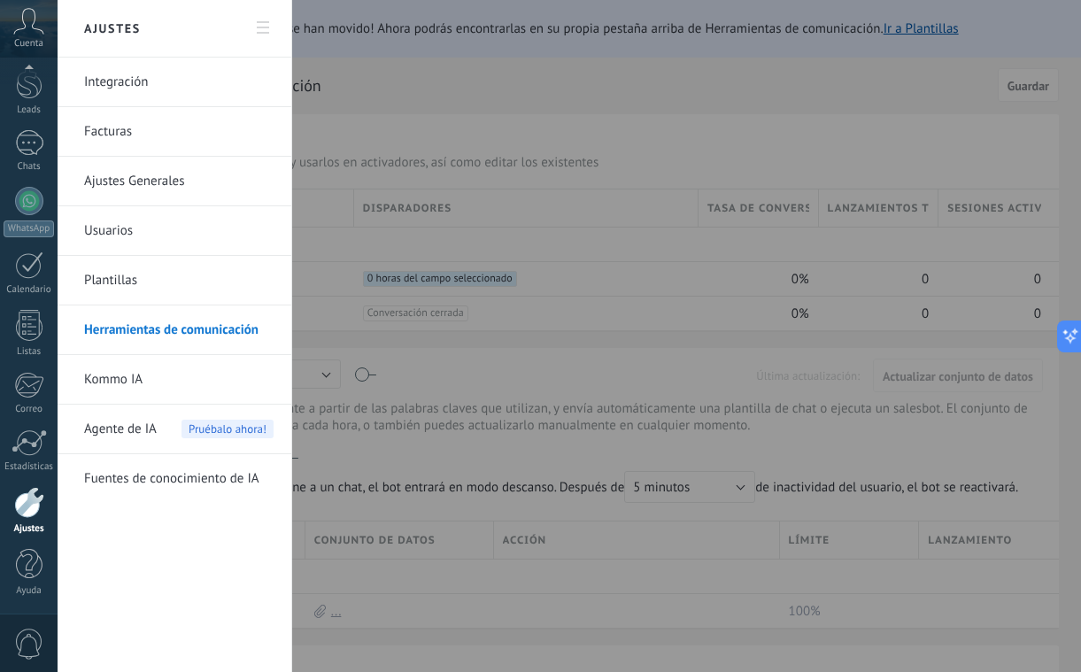
click at [28, 515] on div at bounding box center [29, 502] width 30 height 31
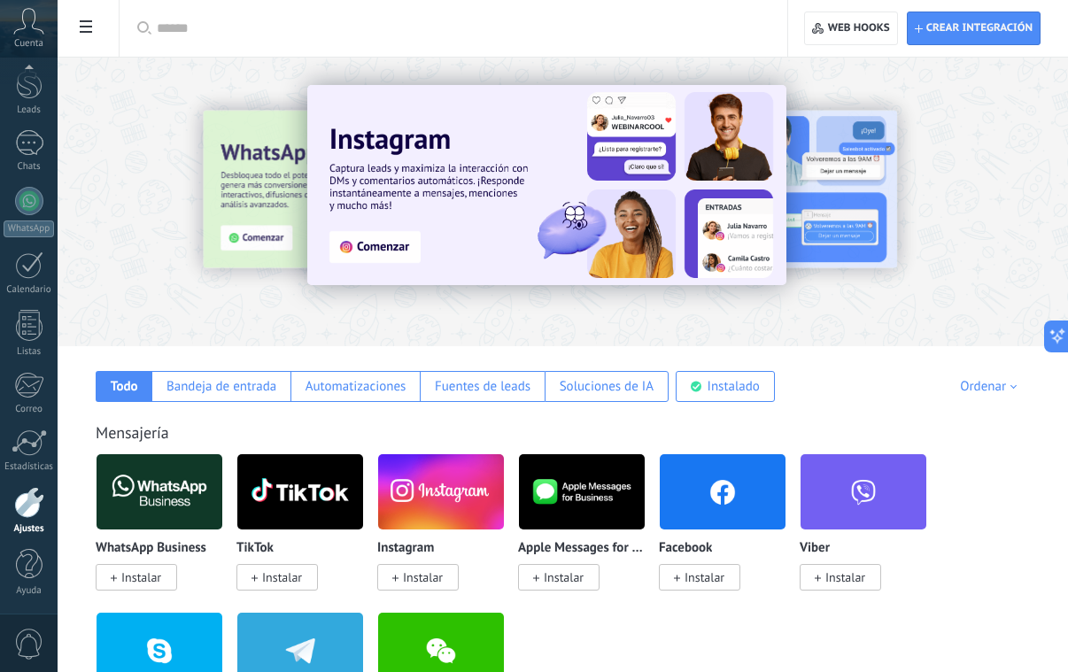
click at [354, 35] on input "text" at bounding box center [460, 28] width 606 height 19
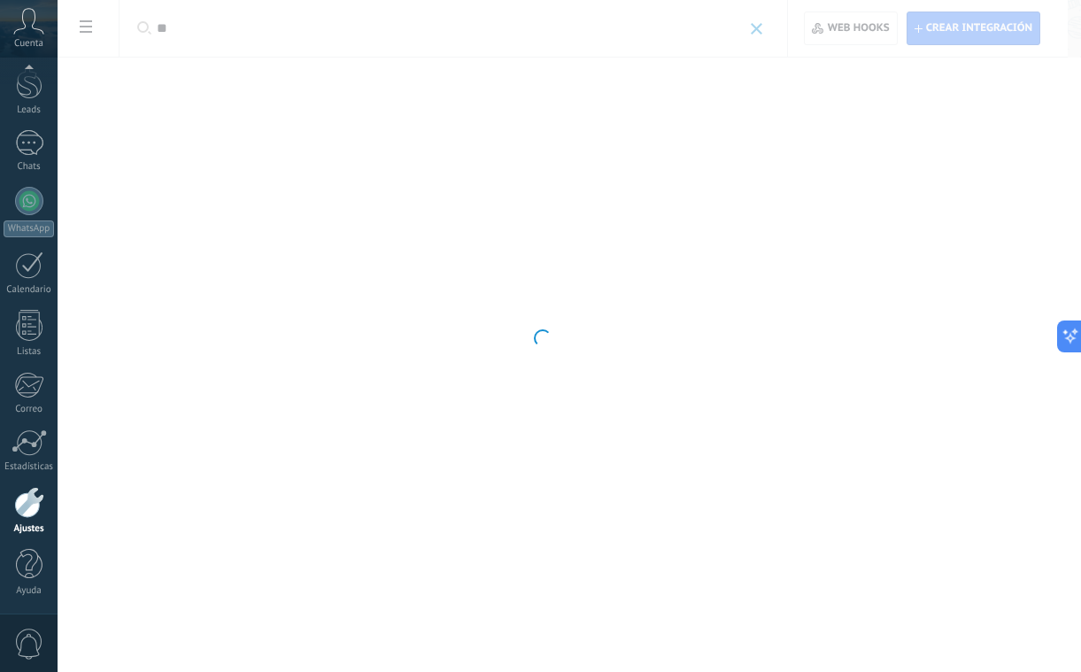
type input "*"
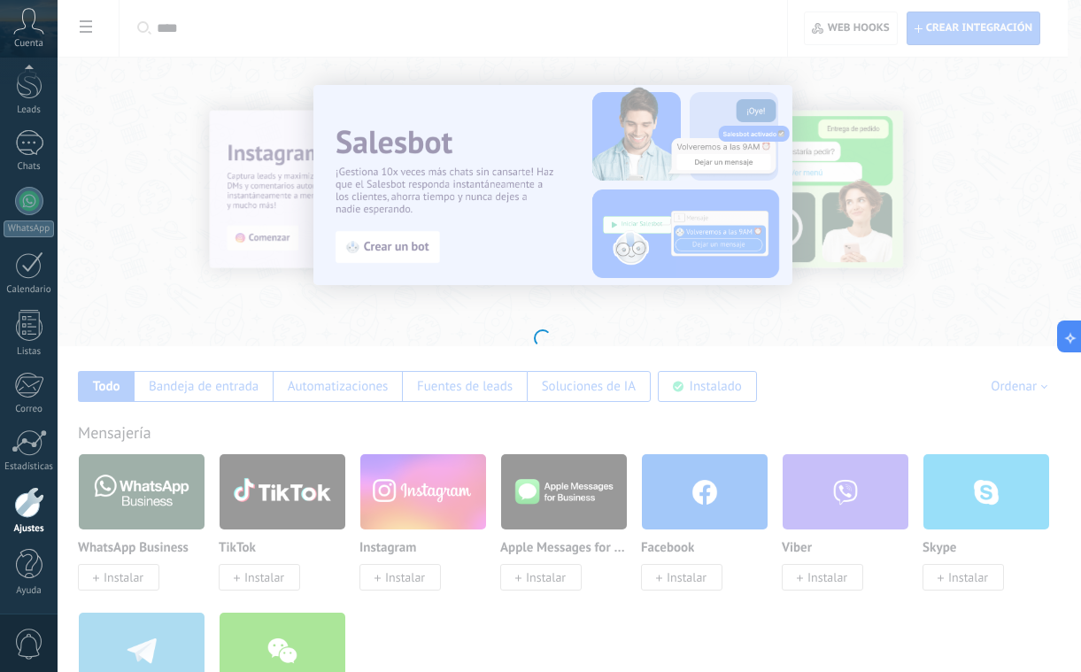
type input "****"
click at [240, 177] on div at bounding box center [540, 336] width 1081 height 672
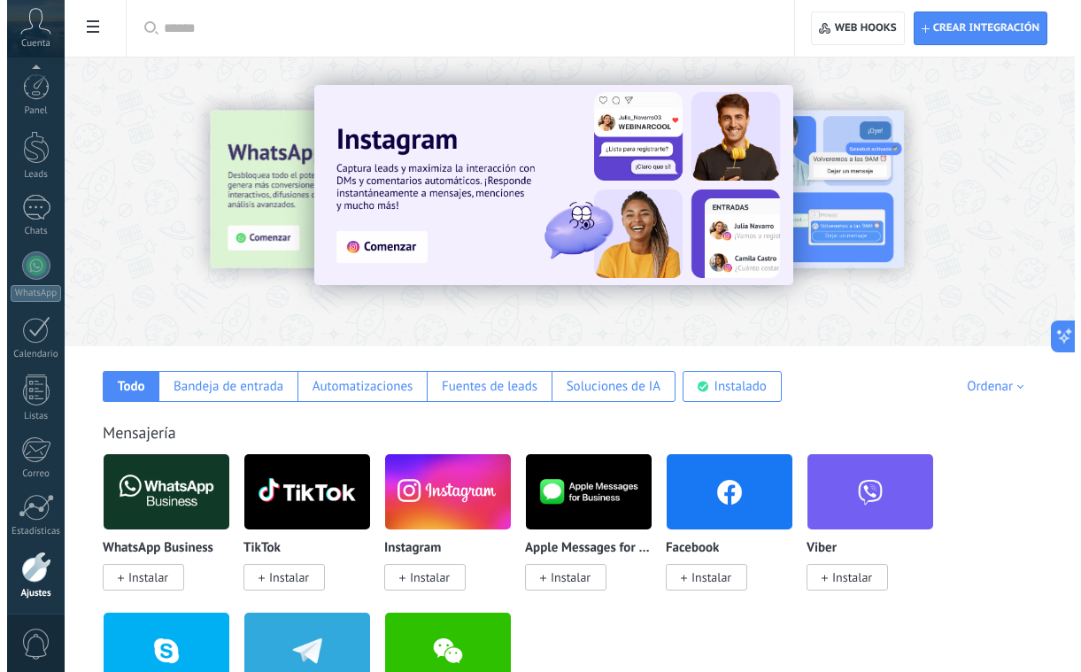
scroll to position [65, 0]
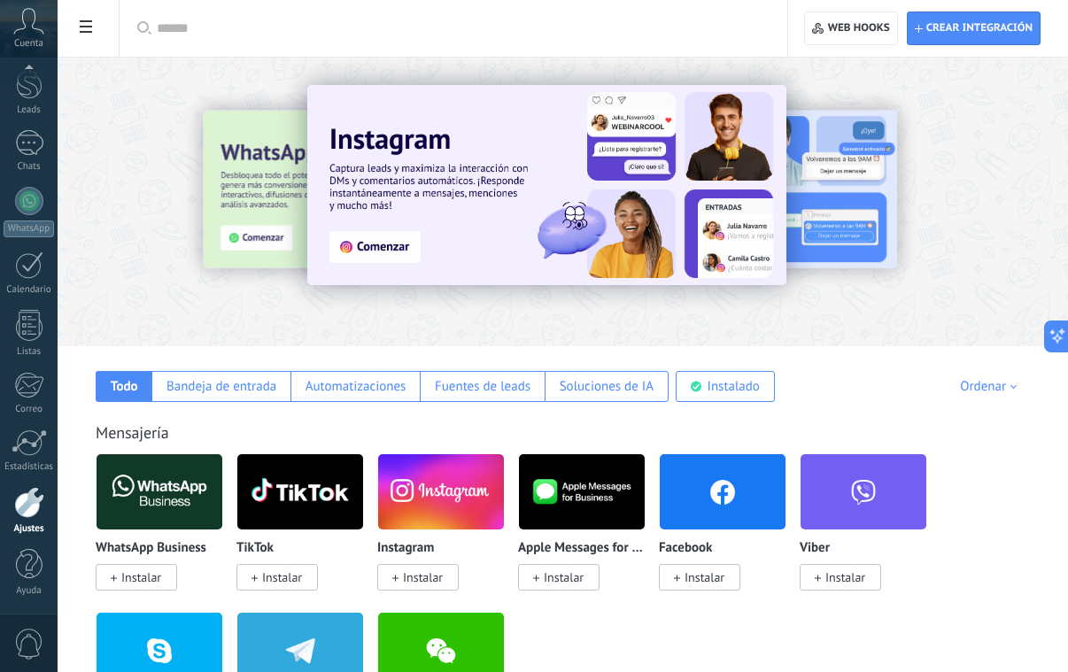
click at [275, 33] on input "text" at bounding box center [460, 28] width 606 height 19
type input "****"
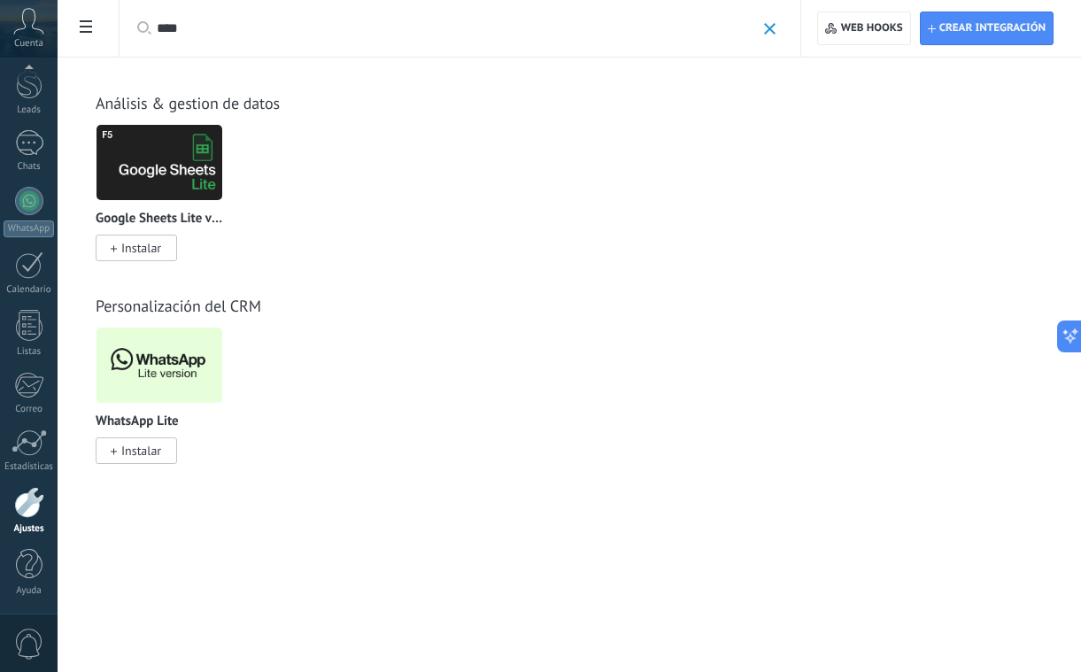
click at [138, 463] on span "Instalar" at bounding box center [136, 450] width 81 height 27
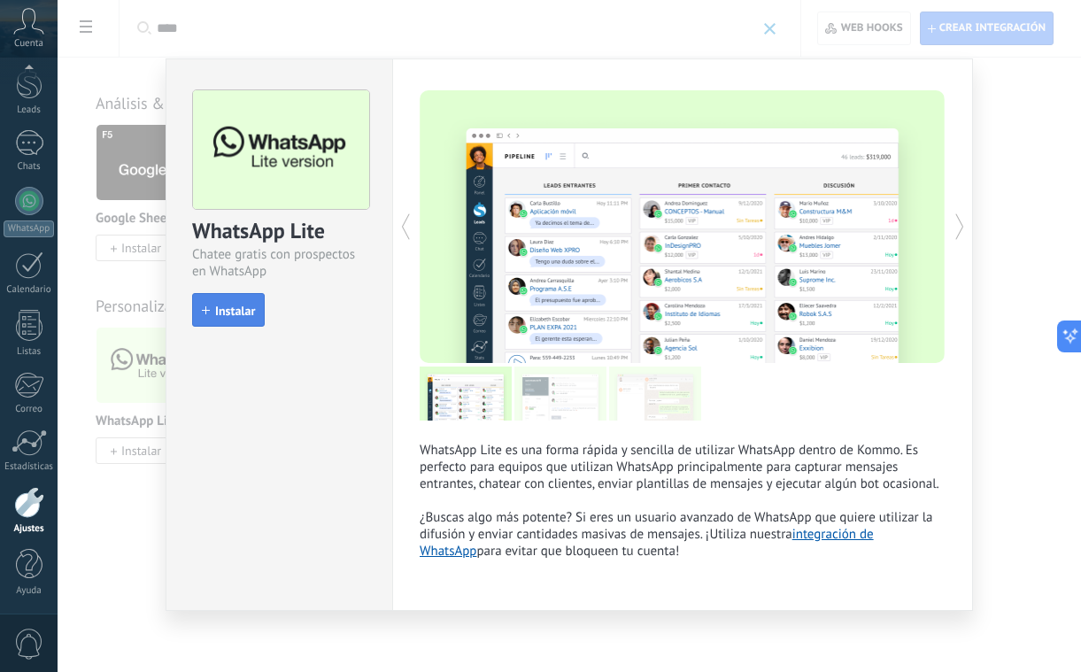
click at [230, 310] on span "Instalar" at bounding box center [235, 311] width 40 height 12
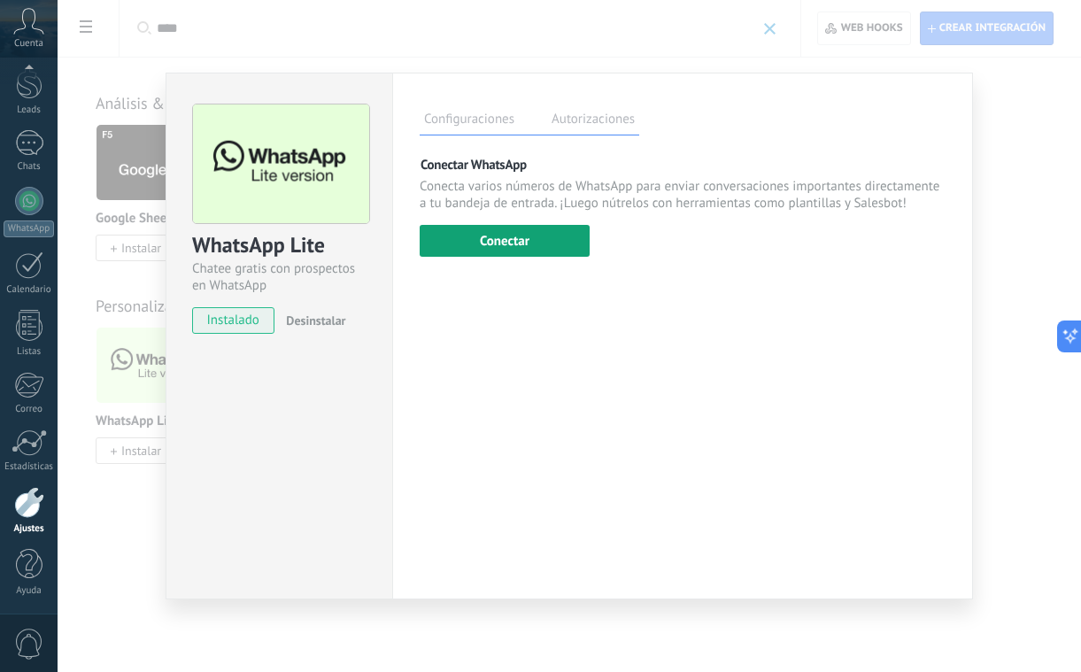
click at [470, 248] on button "Conectar" at bounding box center [505, 241] width 170 height 32
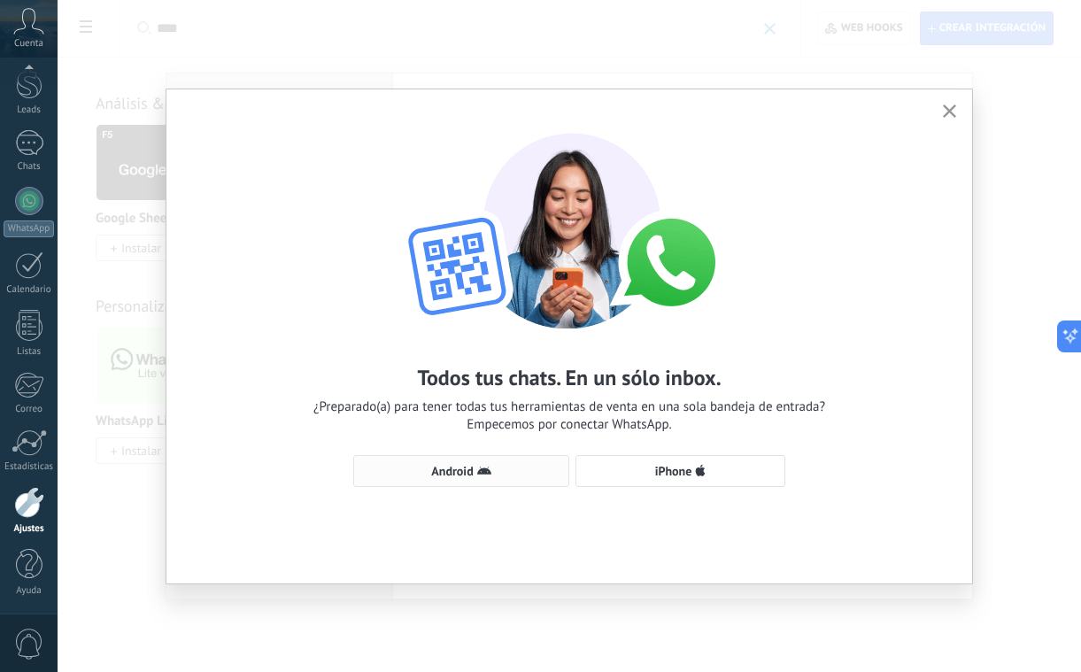
click at [437, 477] on span "Android" at bounding box center [452, 471] width 42 height 12
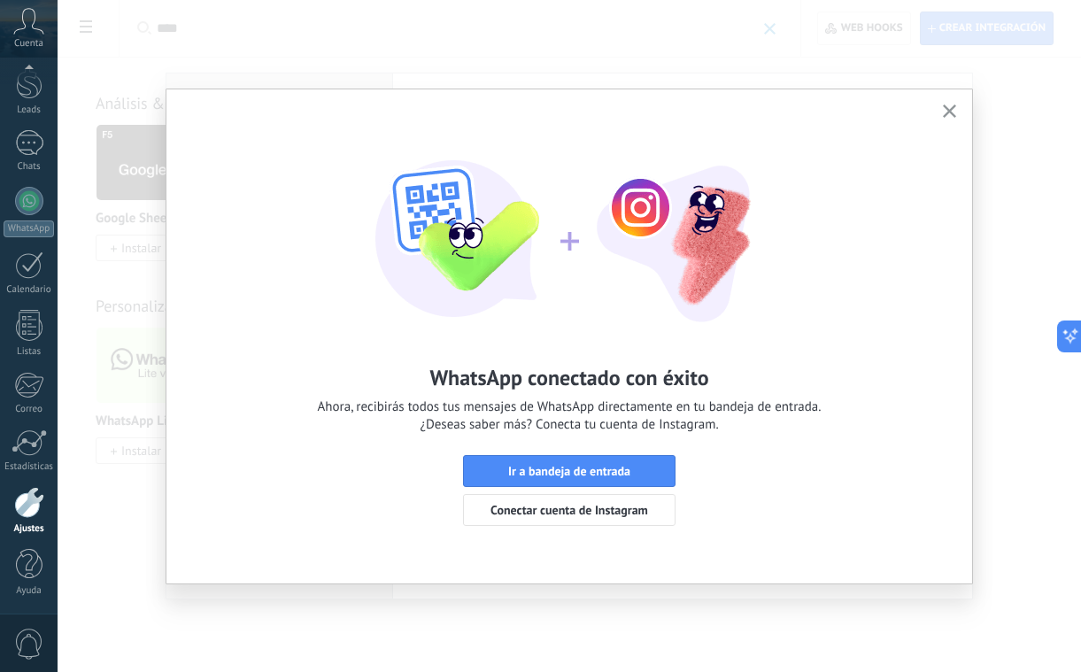
click at [947, 118] on span "button" at bounding box center [949, 111] width 13 height 15
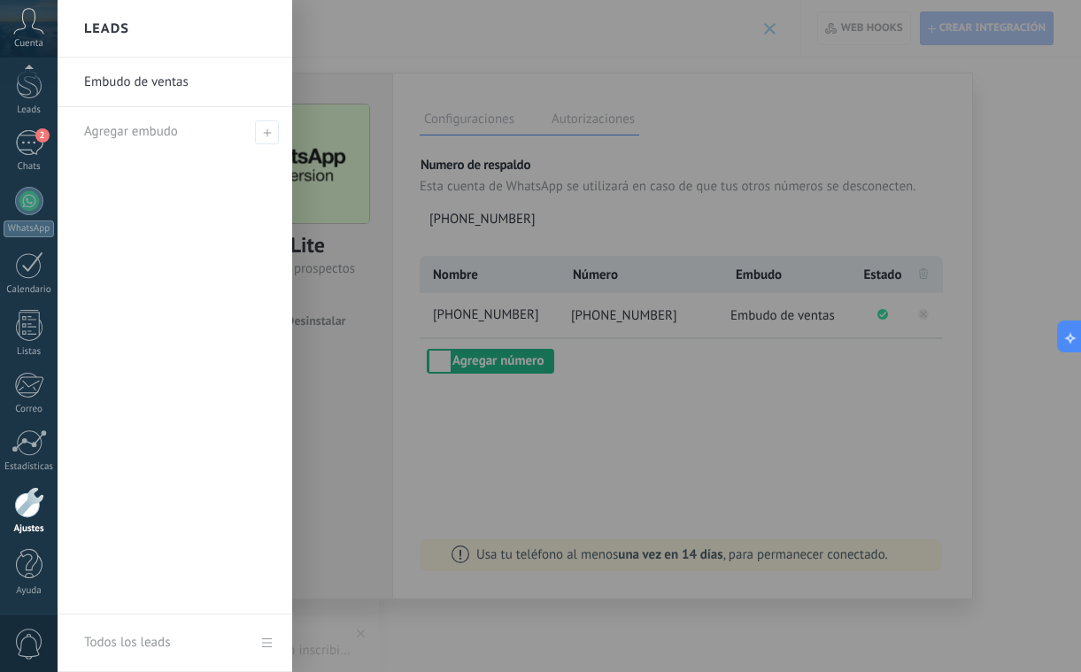
click at [665, 209] on div at bounding box center [598, 336] width 1081 height 672
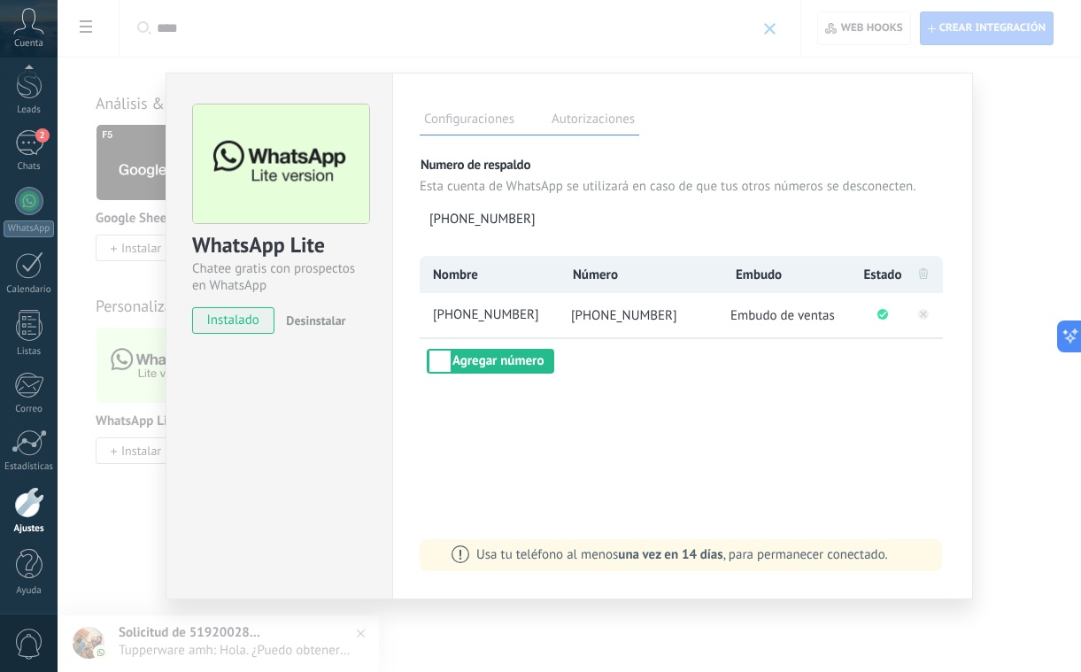
click at [110, 105] on div "WhatsApp Lite Chatee gratis con prospectos en WhatsApp instalado Desinstalar Co…" at bounding box center [570, 336] width 1024 height 672
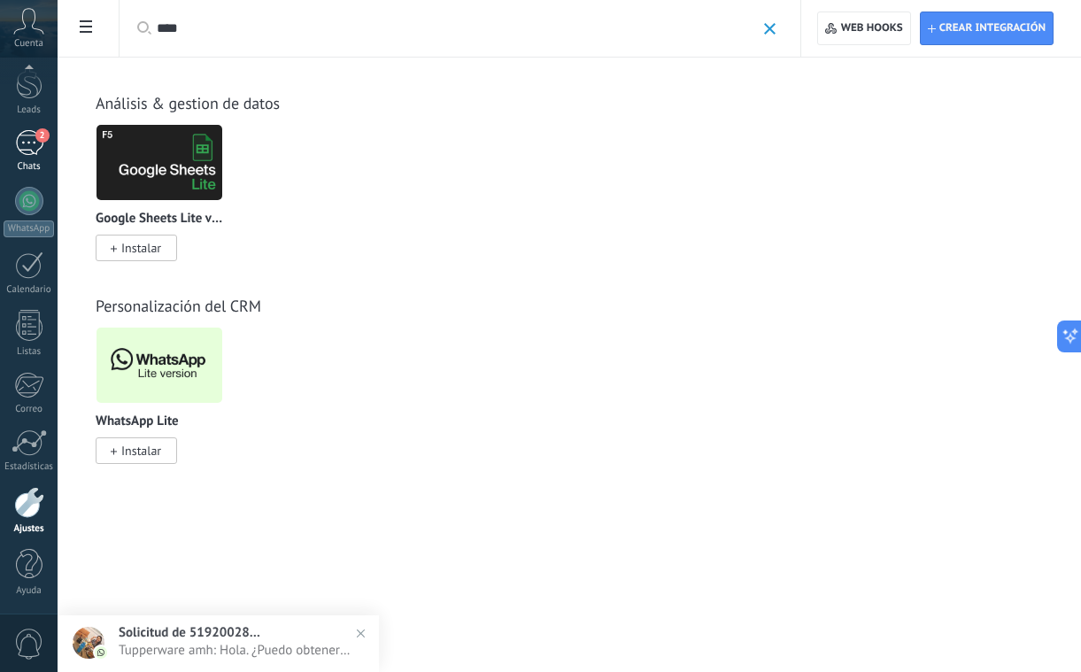
click at [20, 145] on div "2" at bounding box center [29, 143] width 28 height 26
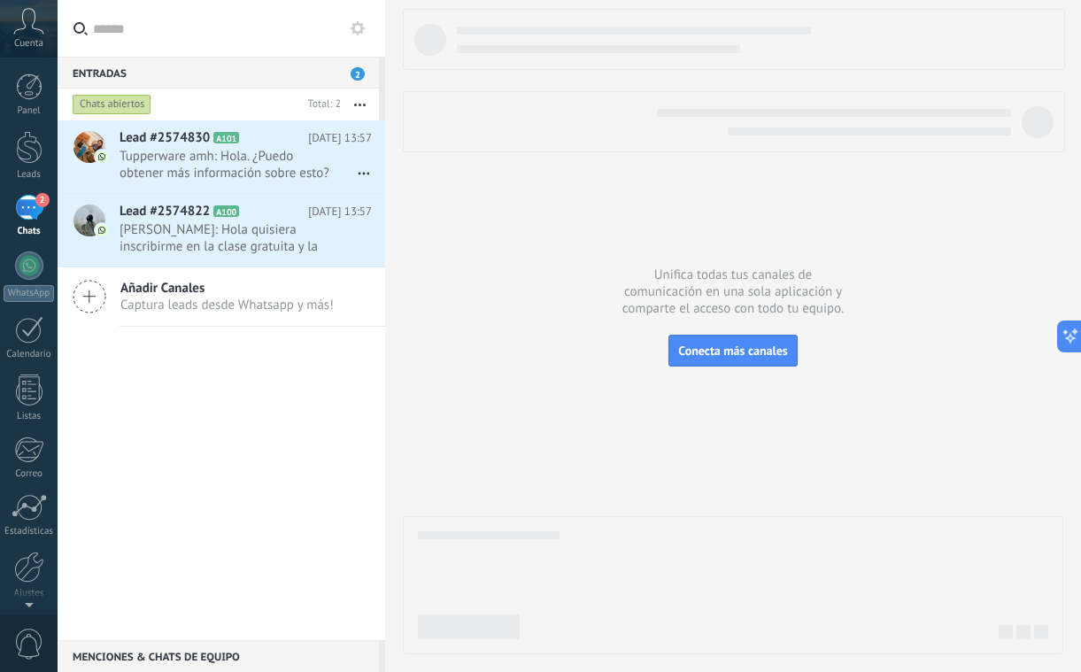
click at [206, 402] on div "Lead #2574830 A101 [DATE] 13:57 Tupperware amh: Hola. ¿Puedo obtener más inform…" at bounding box center [222, 380] width 328 height 520
click at [28, 580] on div at bounding box center [29, 567] width 30 height 31
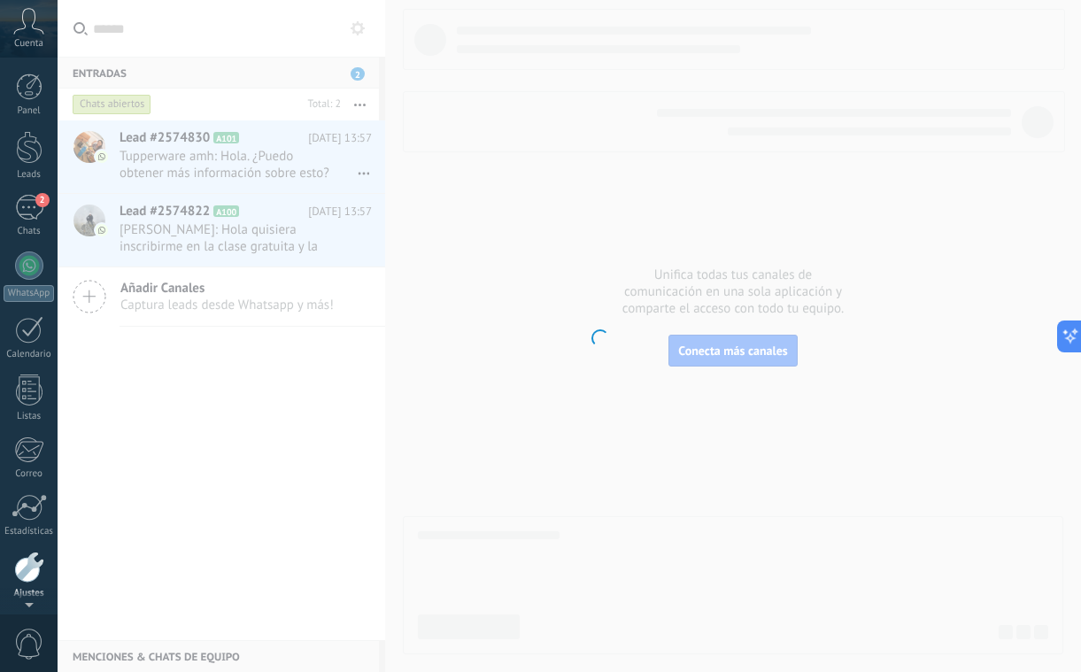
scroll to position [65, 0]
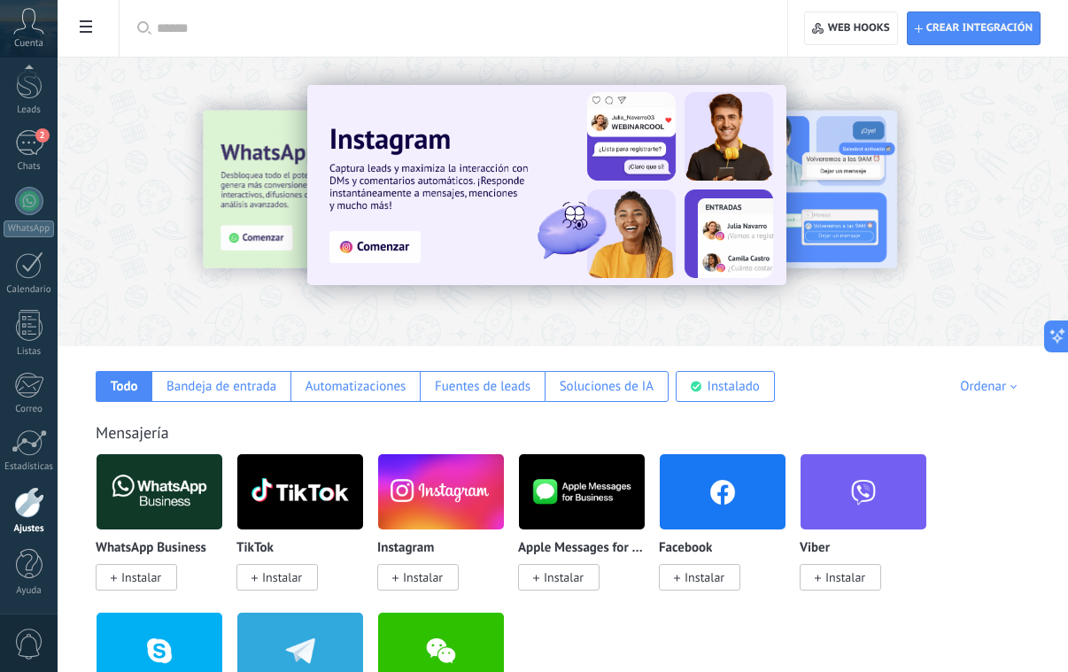
click at [89, 25] on icon at bounding box center [86, 26] width 12 height 12
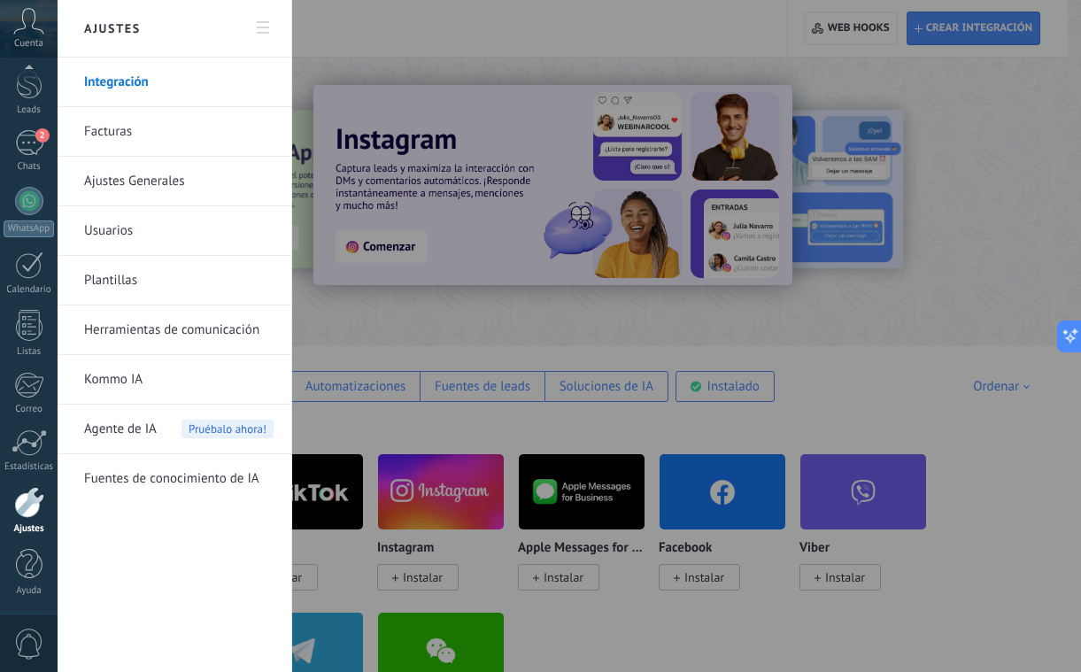
click at [151, 325] on link "Herramientas de comunicación" at bounding box center [178, 330] width 189 height 50
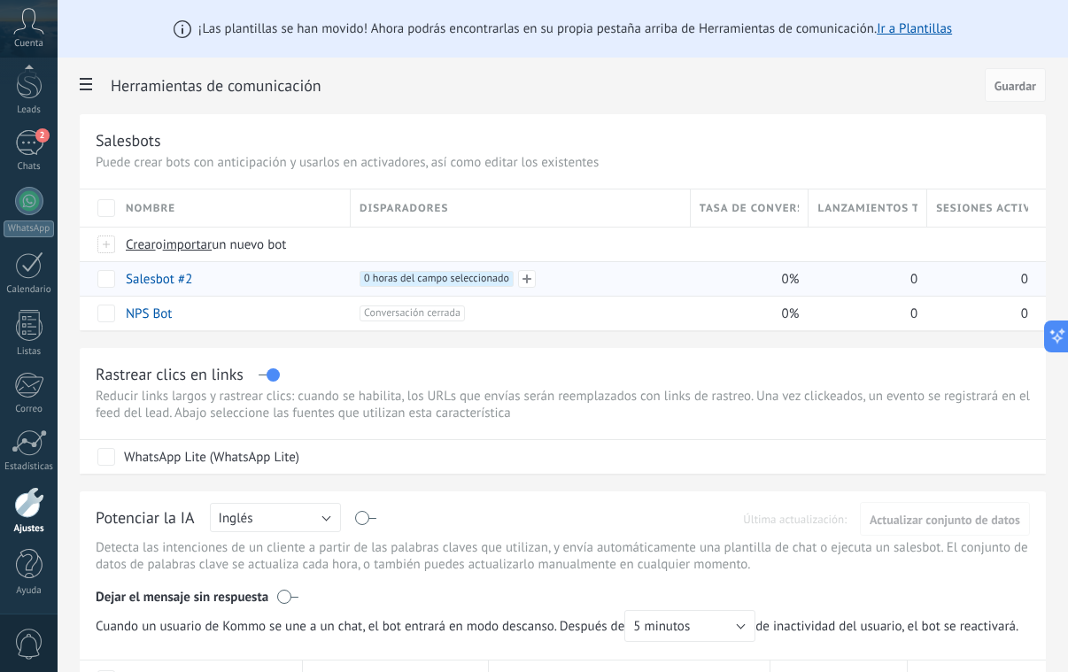
click at [420, 285] on span "0 horas del campo seleccionado +0" at bounding box center [437, 279] width 154 height 16
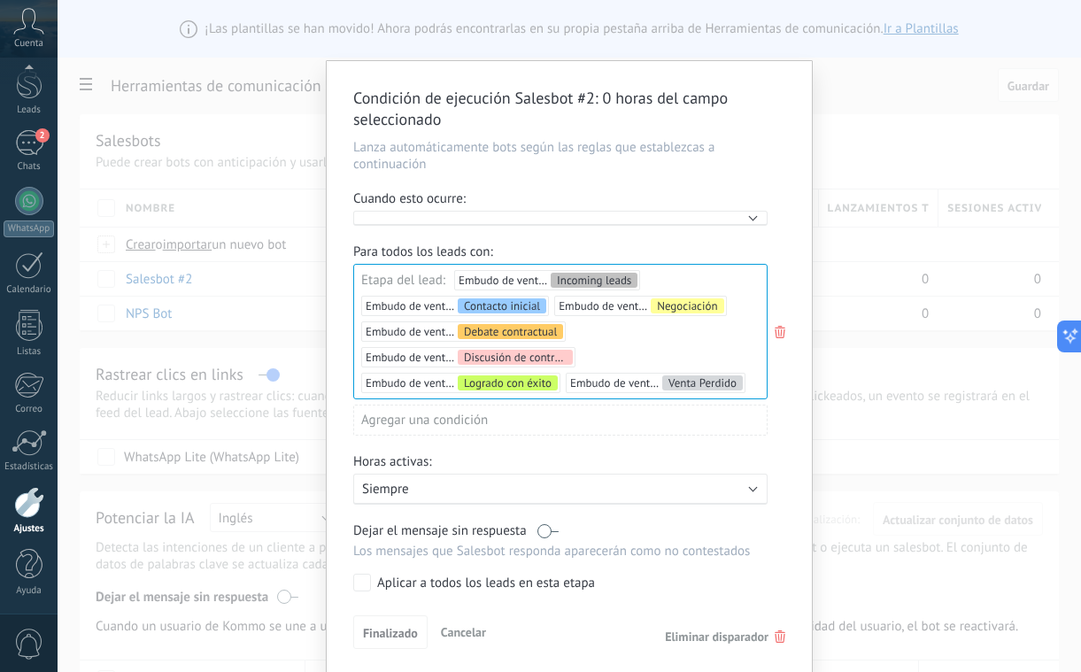
click at [439, 215] on div "Ejecutar:" at bounding box center [560, 218] width 414 height 15
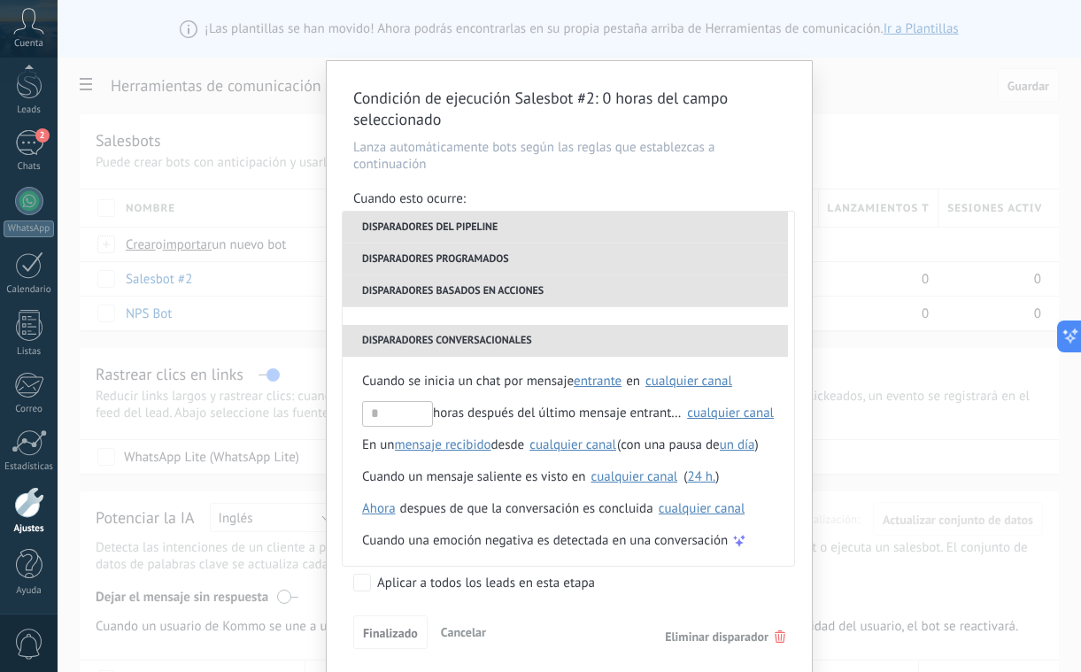
scroll to position [7, 0]
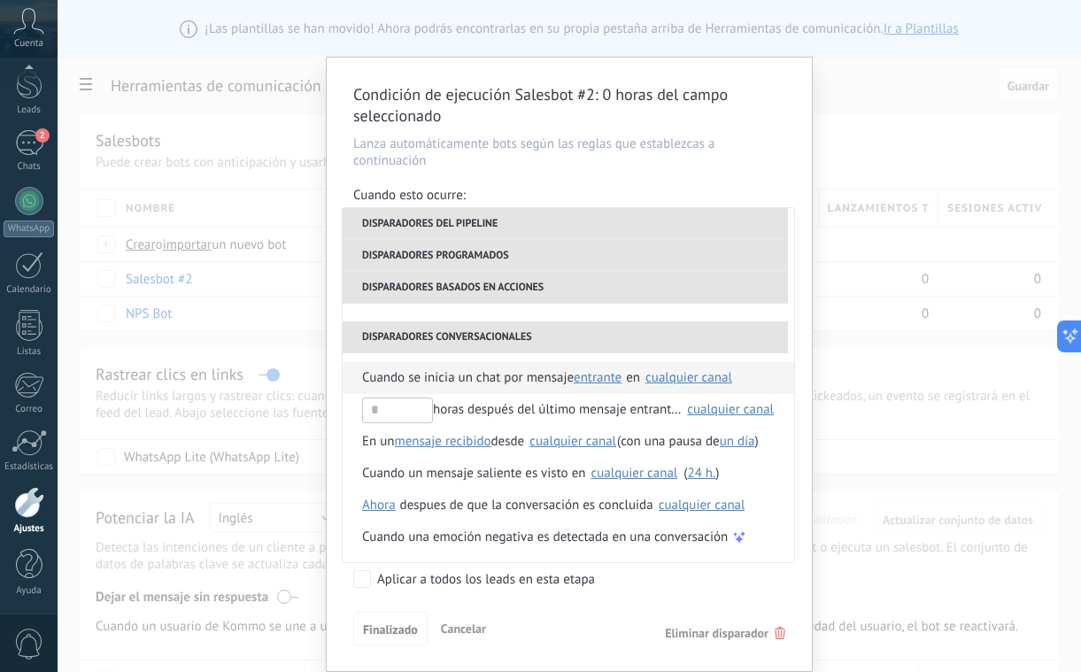
click at [532, 379] on span "Cuando se inicia un chat por mensaje" at bounding box center [468, 378] width 212 height 32
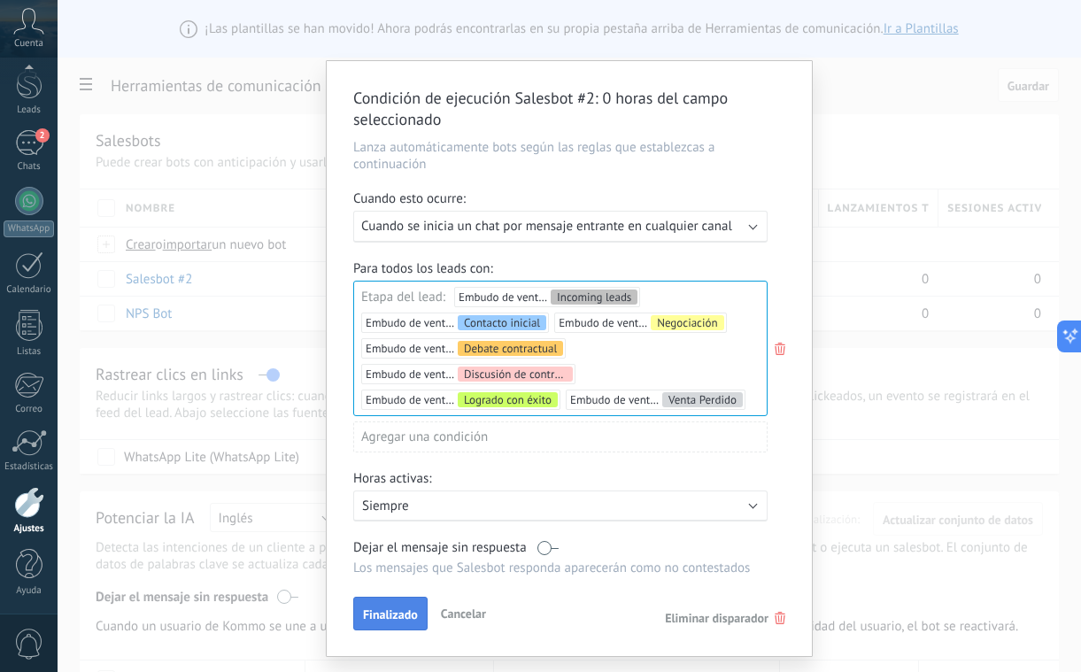
click at [404, 618] on span "Finalizado" at bounding box center [390, 614] width 55 height 12
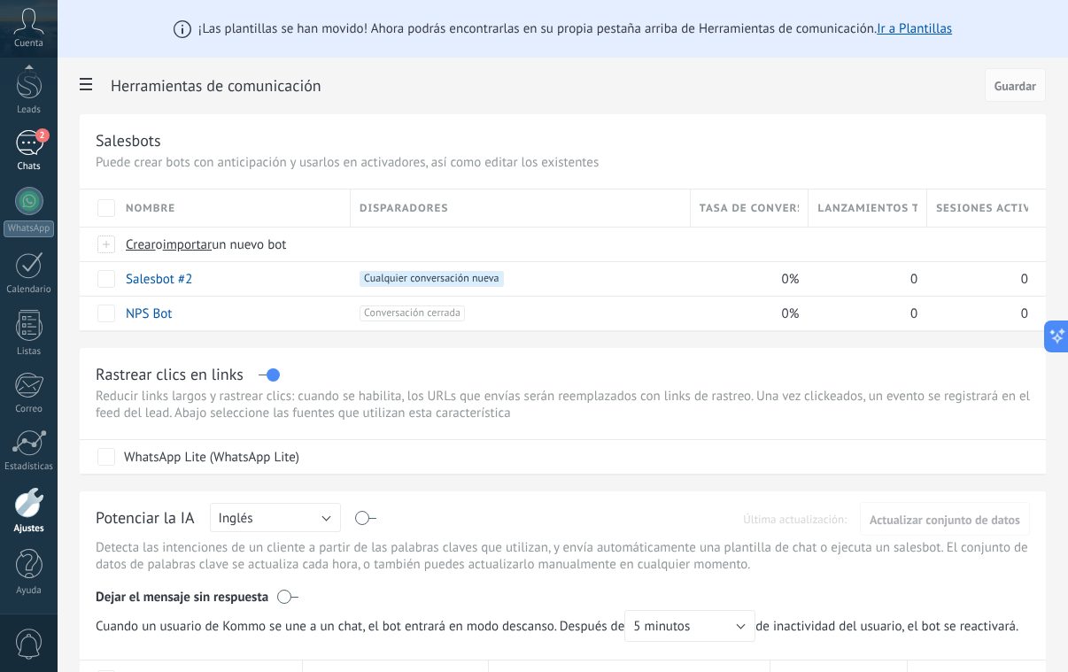
click at [30, 145] on div "2" at bounding box center [29, 143] width 28 height 26
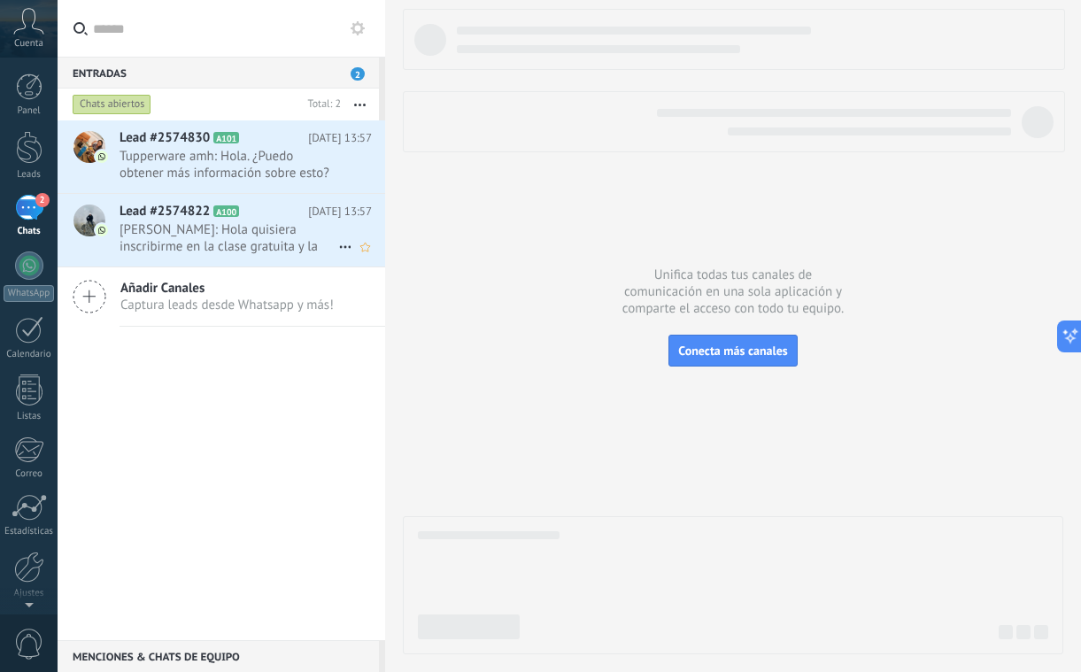
click at [343, 240] on icon at bounding box center [345, 246] width 21 height 21
click at [297, 228] on div at bounding box center [540, 336] width 1081 height 672
click at [335, 245] on icon "[PERSON_NAME] respondió Conversación cerrada" at bounding box center [345, 246] width 21 height 21
click at [311, 220] on div at bounding box center [540, 336] width 1081 height 672
click at [311, 220] on div "Lead #2574822 A100 [DATE] 13:57 [PERSON_NAME]: Hola quisiera inscribirme en la …" at bounding box center [253, 230] width 266 height 73
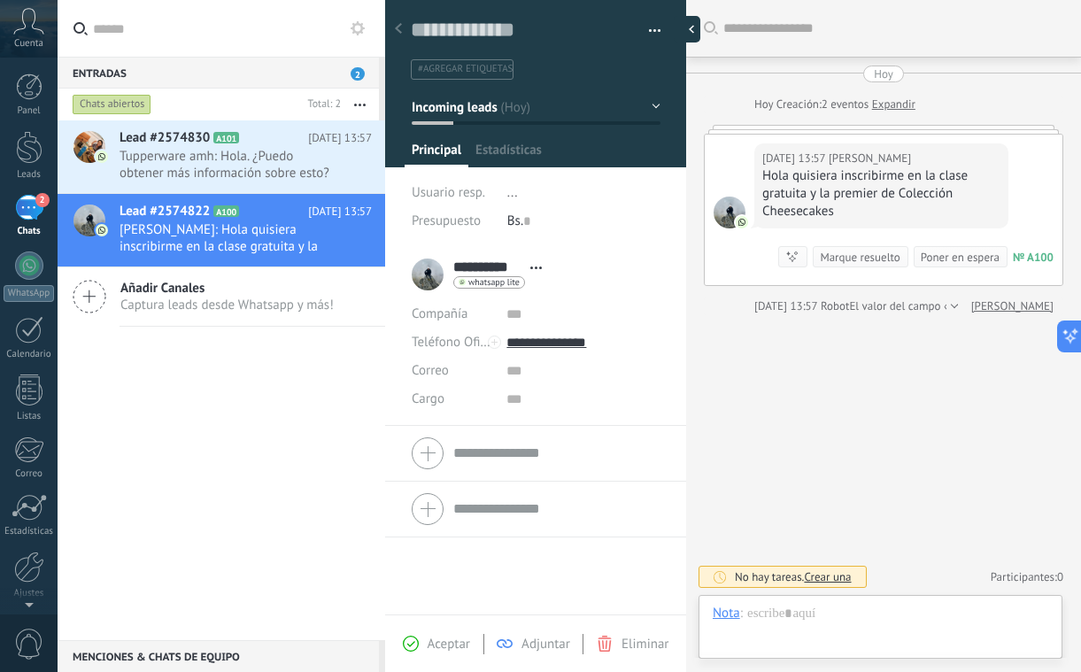
scroll to position [27, 0]
click at [643, 29] on button "button" at bounding box center [649, 31] width 26 height 27
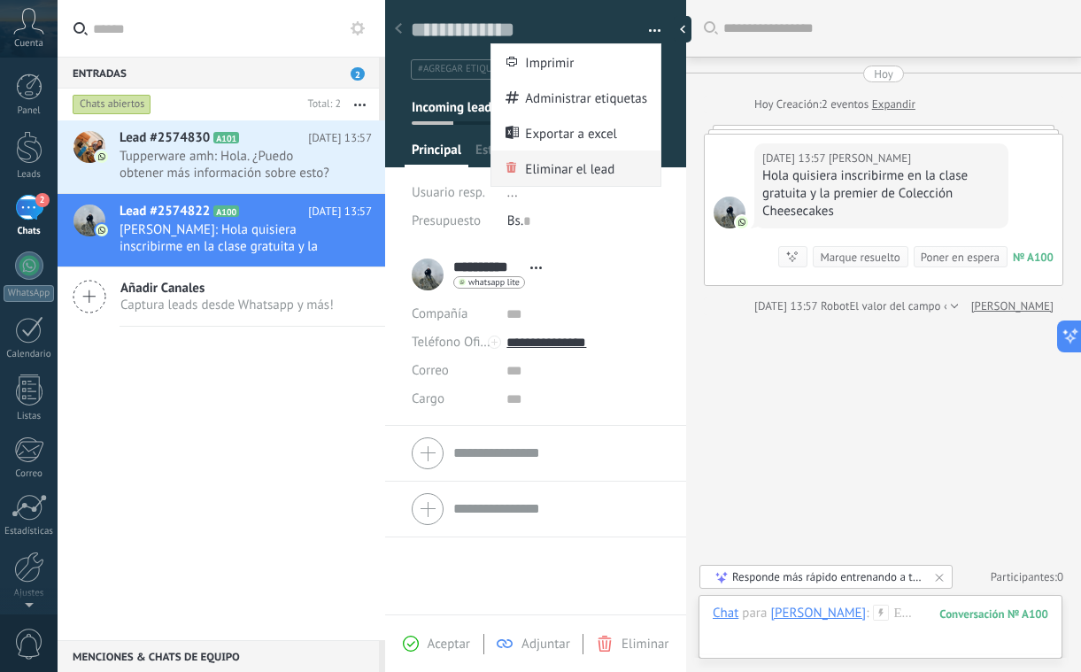
click at [546, 166] on span "Eliminar el lead" at bounding box center [569, 168] width 89 height 35
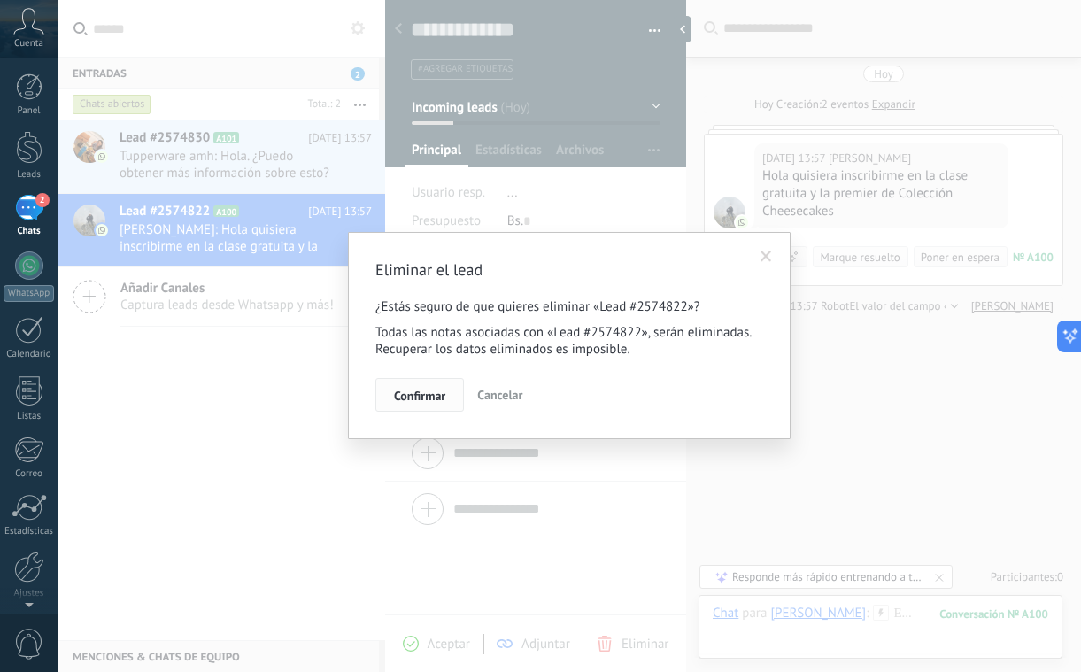
click at [429, 400] on span "Confirmar" at bounding box center [419, 396] width 51 height 12
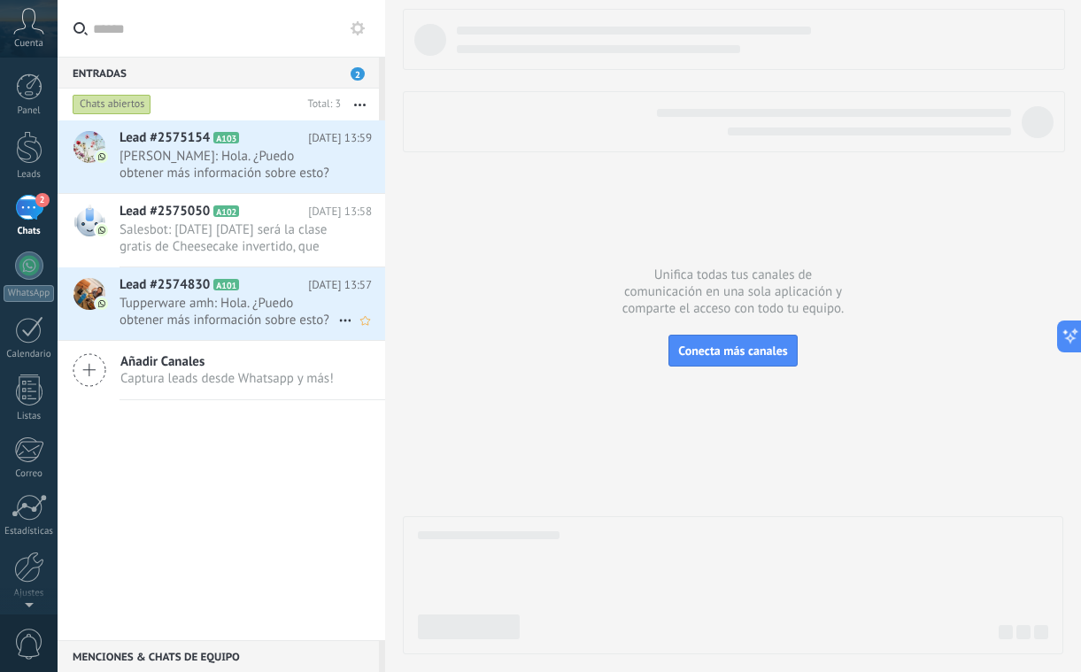
click at [197, 315] on span "Tupperware amh: Hola. ¿Puedo obtener más información sobre esto?" at bounding box center [229, 312] width 219 height 34
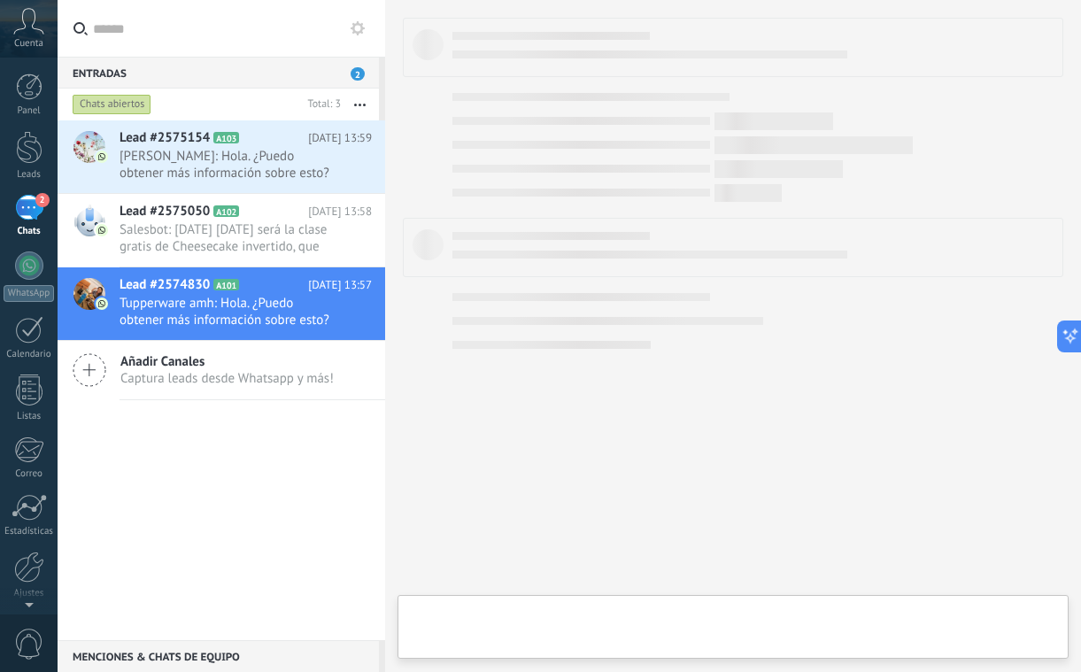
scroll to position [27, 0]
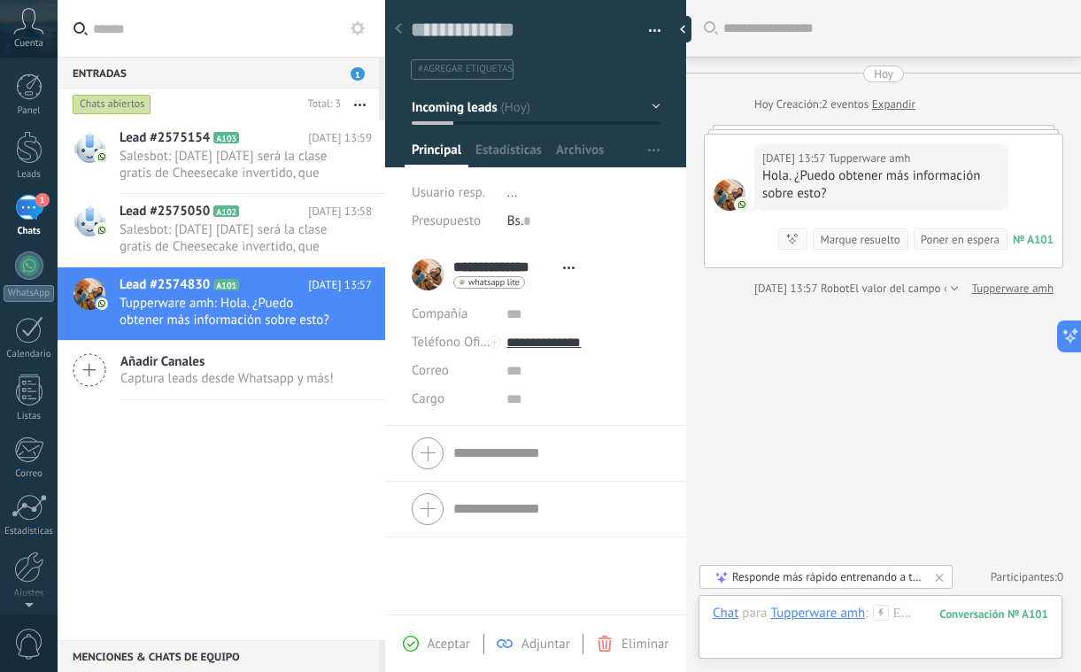
click at [881, 615] on icon at bounding box center [881, 613] width 16 height 16
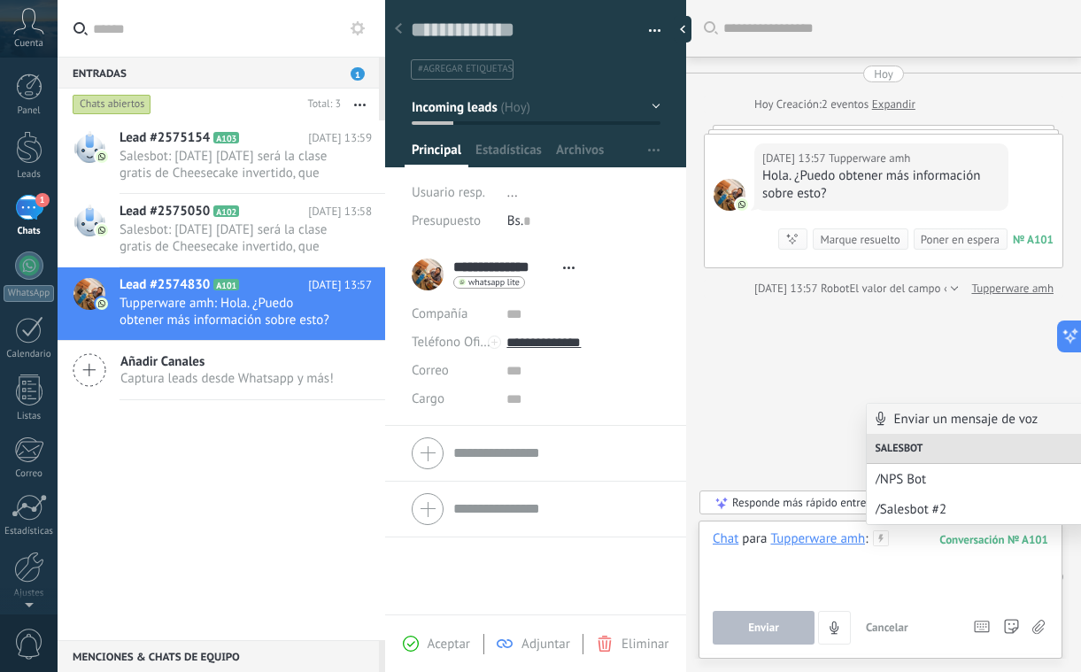
click at [851, 577] on div at bounding box center [881, 563] width 336 height 67
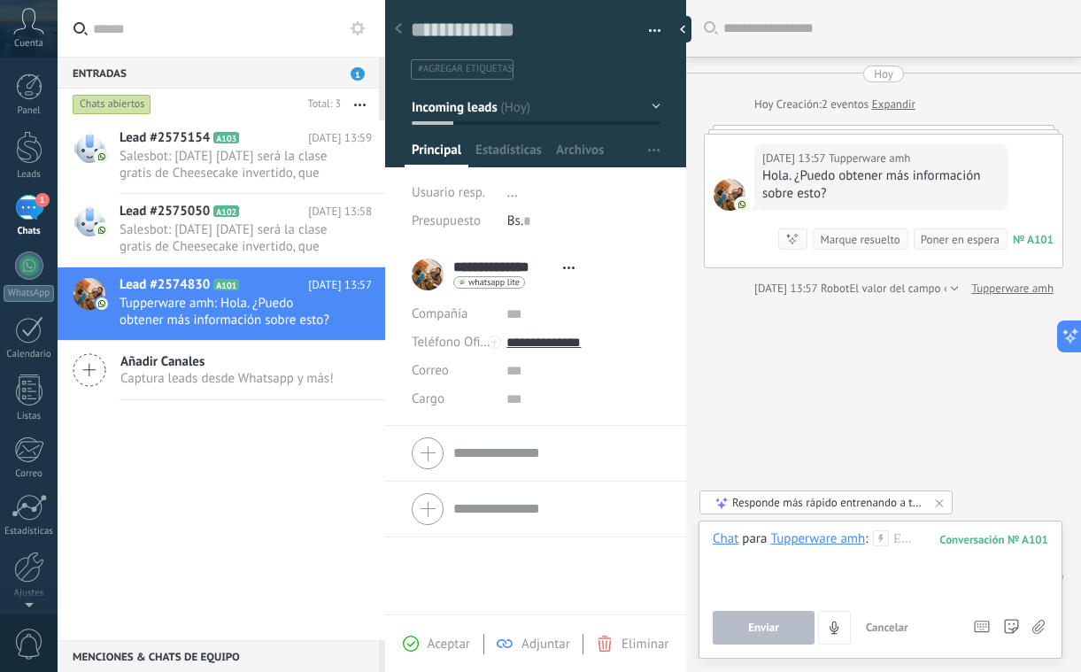
click at [881, 544] on icon at bounding box center [881, 538] width 16 height 16
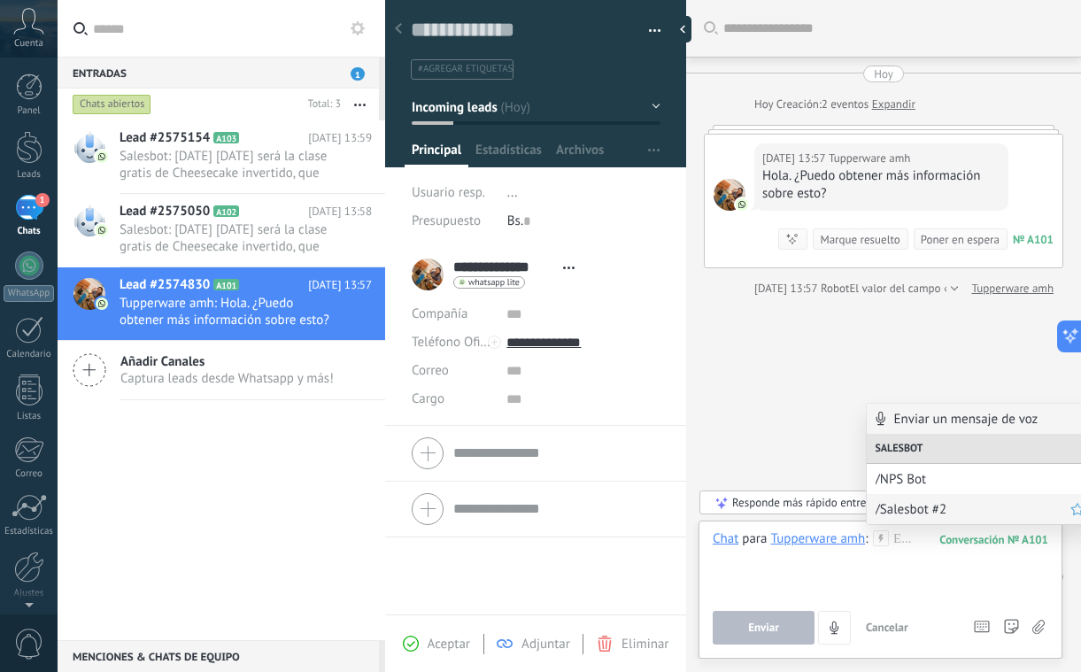
click at [916, 517] on div "/Salesbot #2" at bounding box center [980, 509] width 227 height 30
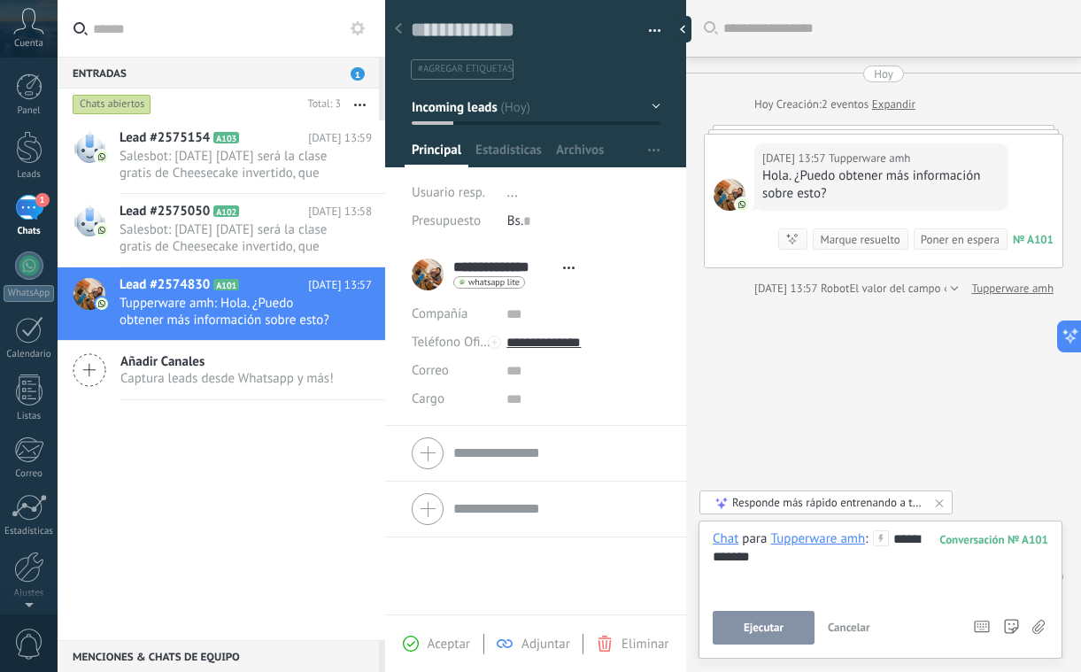
click at [773, 624] on span "Ejecutar" at bounding box center [764, 628] width 40 height 12
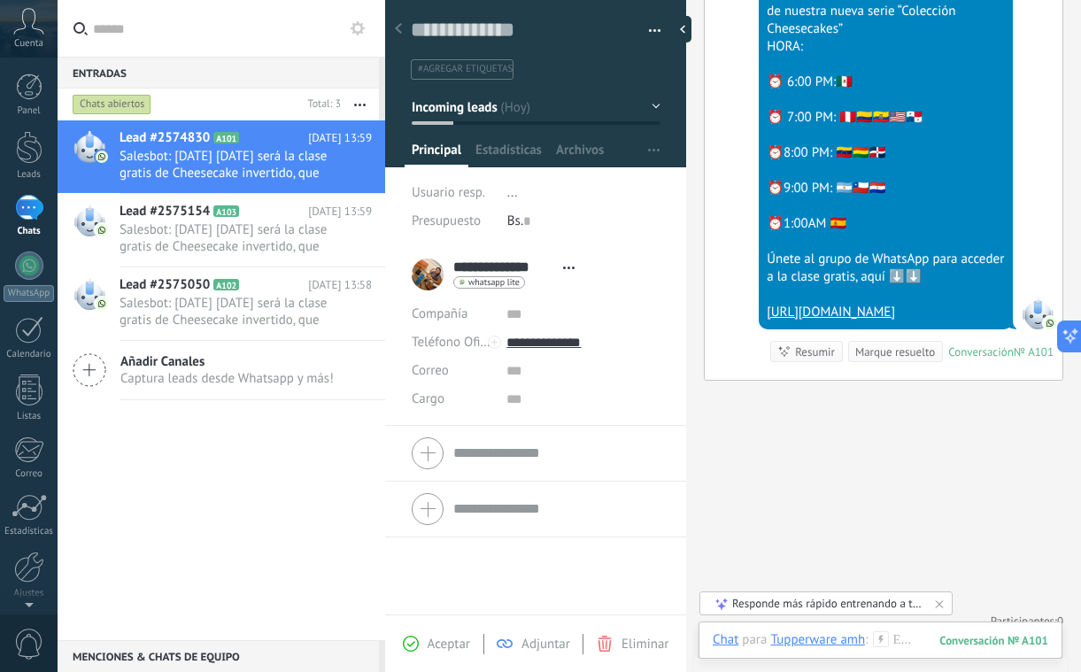
scroll to position [553, 0]
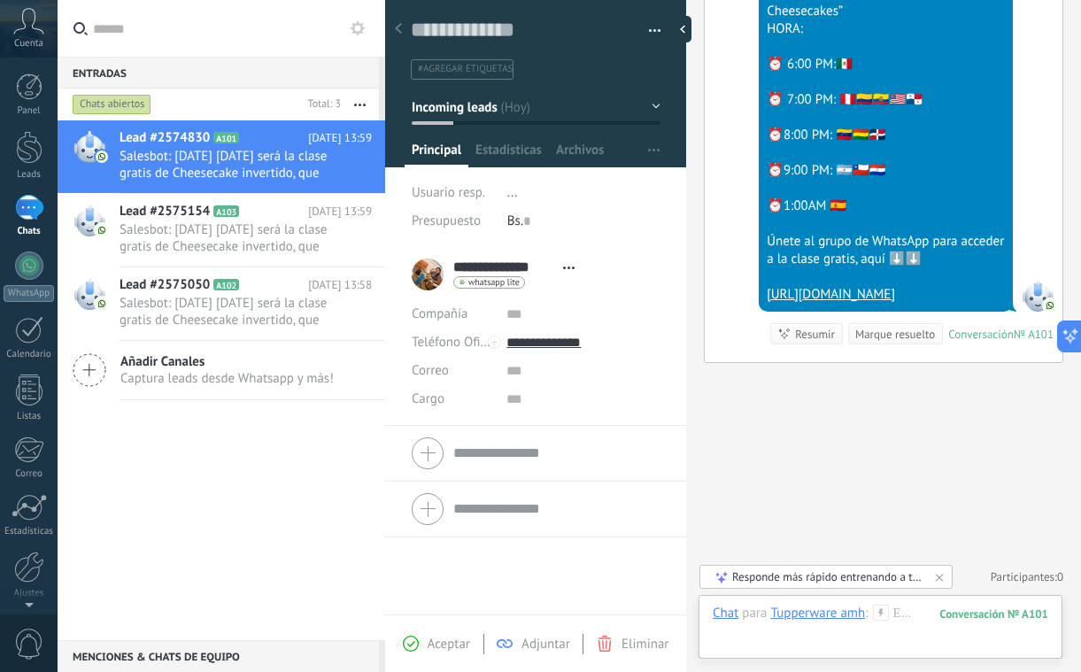
click at [175, 483] on div "Lead #2574830 A101 [DATE] 13:59 Lead #2575154 A103" at bounding box center [222, 380] width 328 height 520
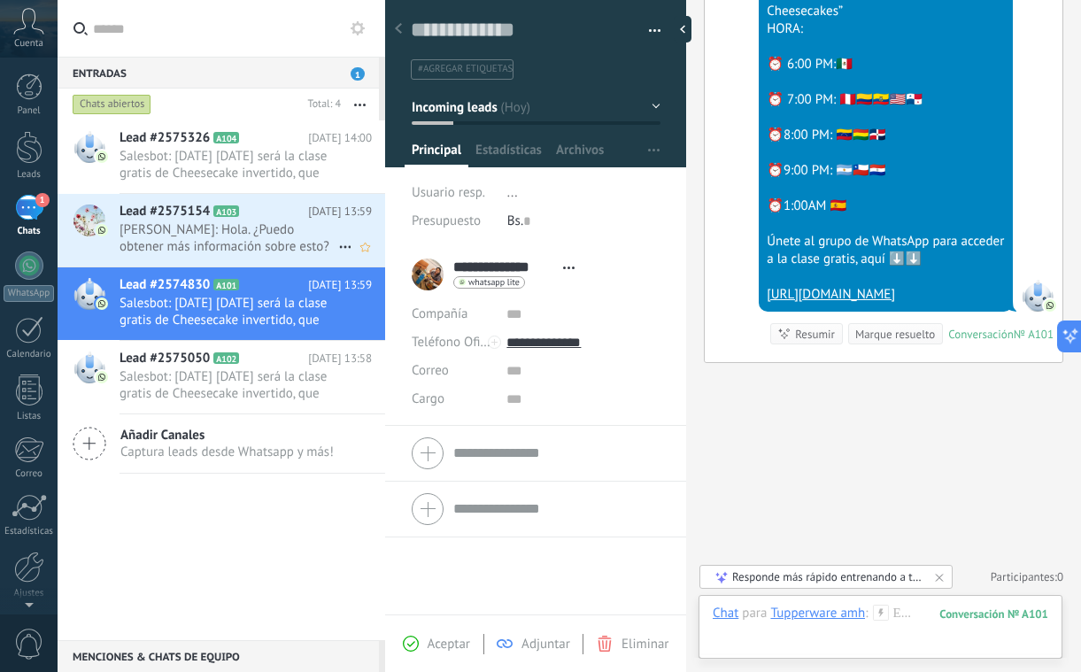
click at [258, 247] on span "[PERSON_NAME]: Hola. ¿Puedo obtener más información sobre esto?" at bounding box center [229, 238] width 219 height 34
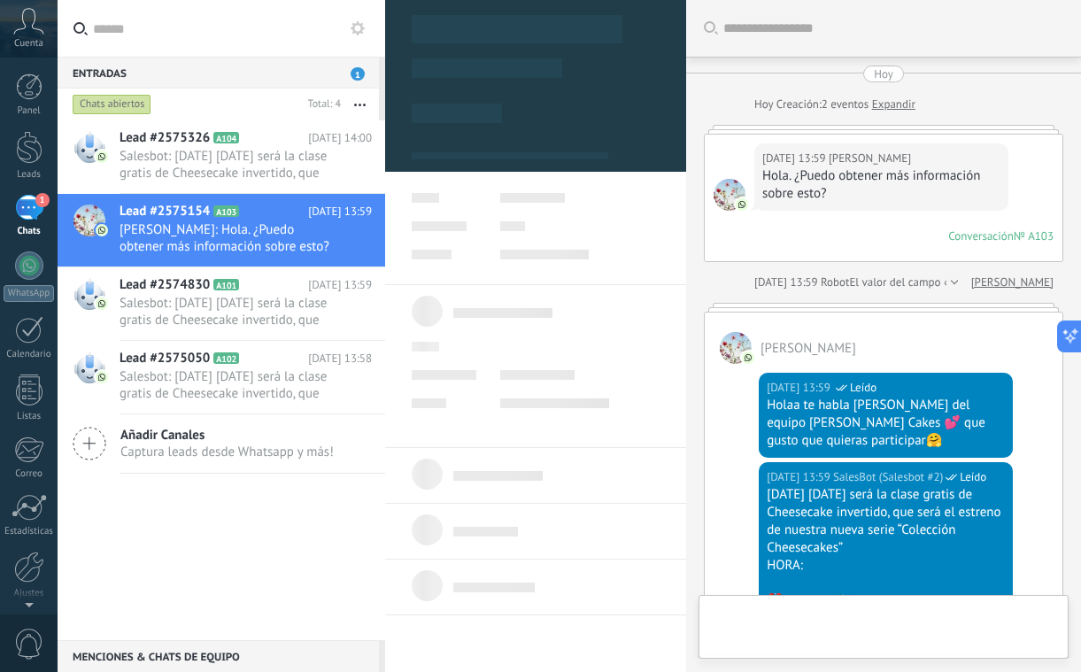
type textarea "**********"
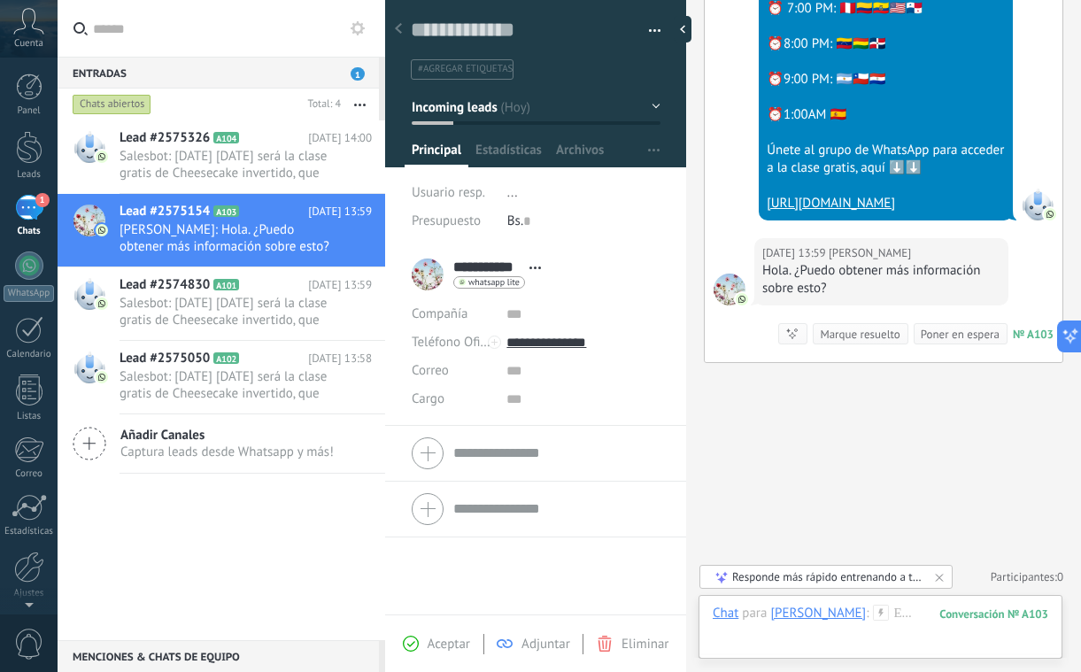
click at [874, 612] on use at bounding box center [881, 612] width 15 height 15
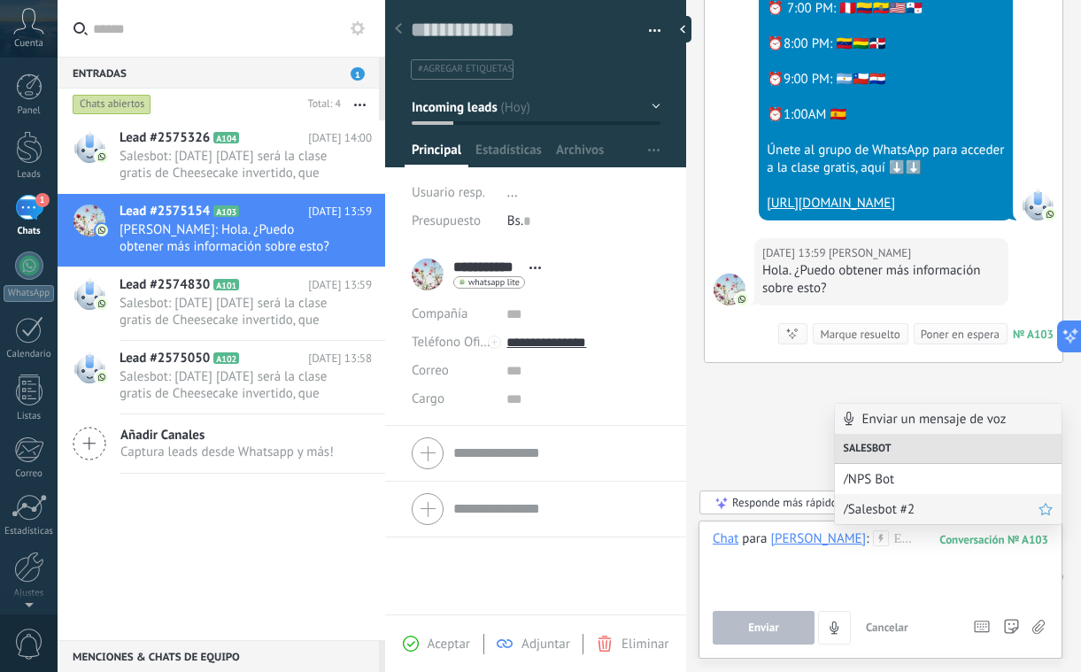
click at [888, 496] on div "/Salesbot #2" at bounding box center [948, 509] width 227 height 30
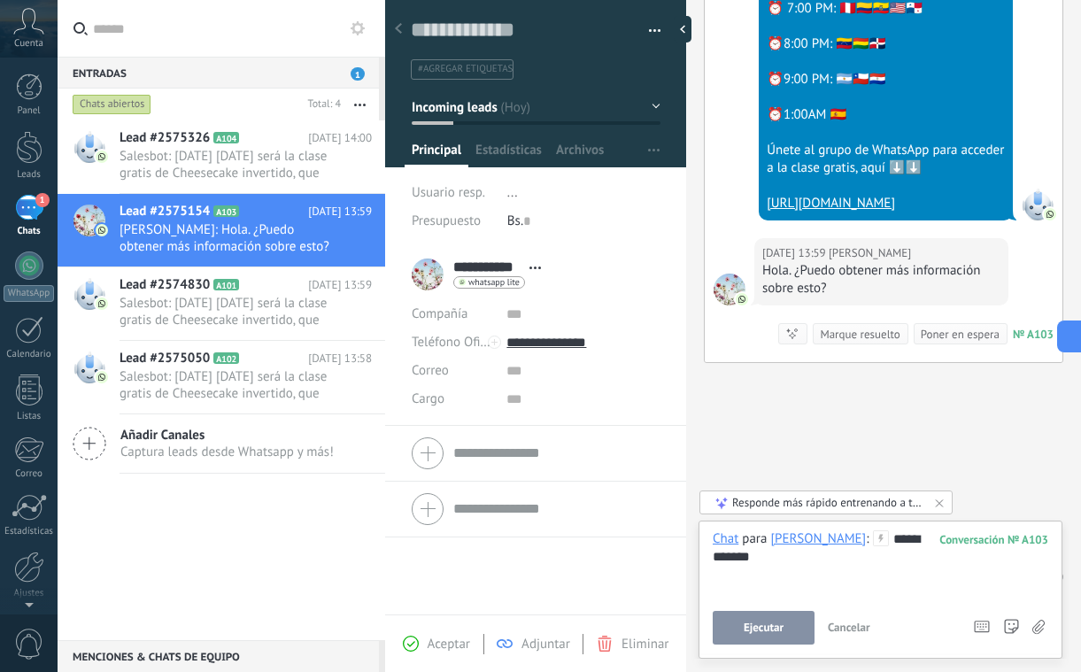
click at [774, 618] on button "Ejecutar" at bounding box center [764, 628] width 102 height 34
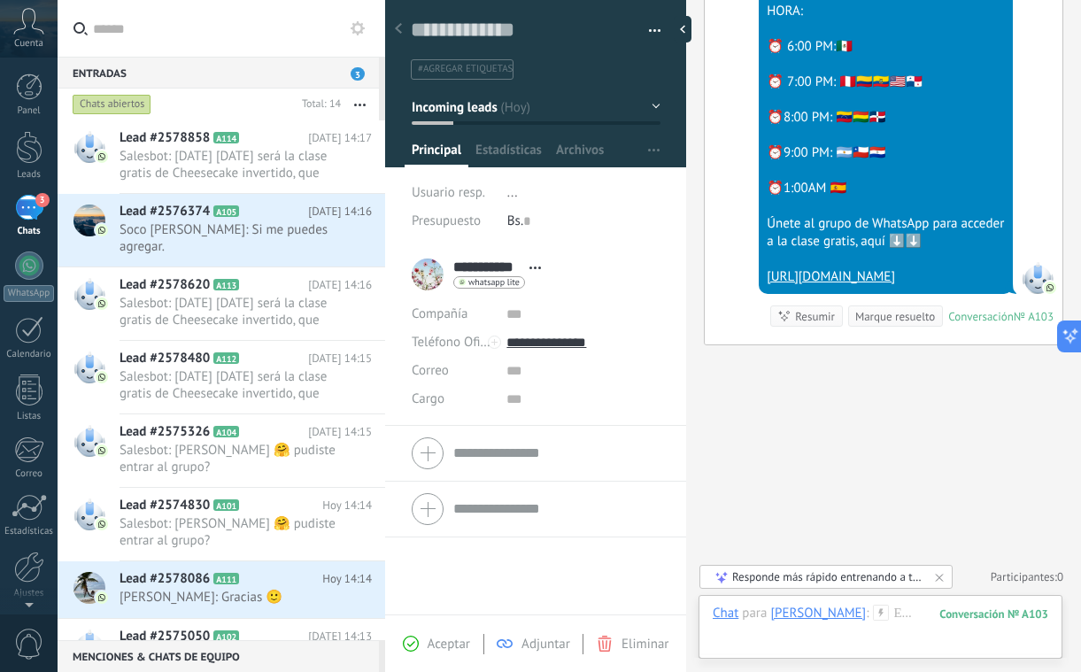
scroll to position [1149, 0]
